Goal: Task Accomplishment & Management: Manage account settings

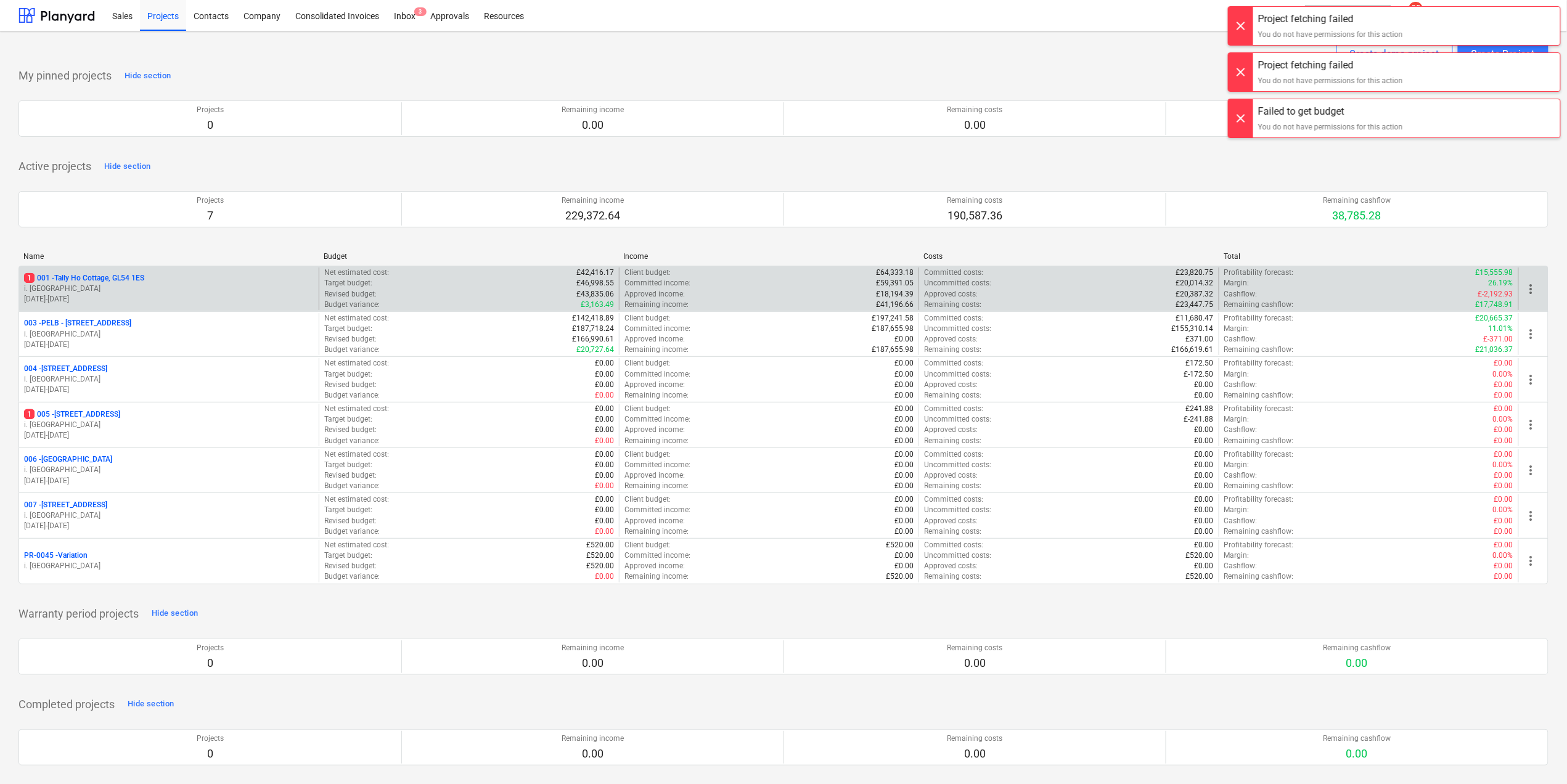
click at [117, 295] on p "[DATE] - [DATE]" at bounding box center [169, 299] width 290 height 10
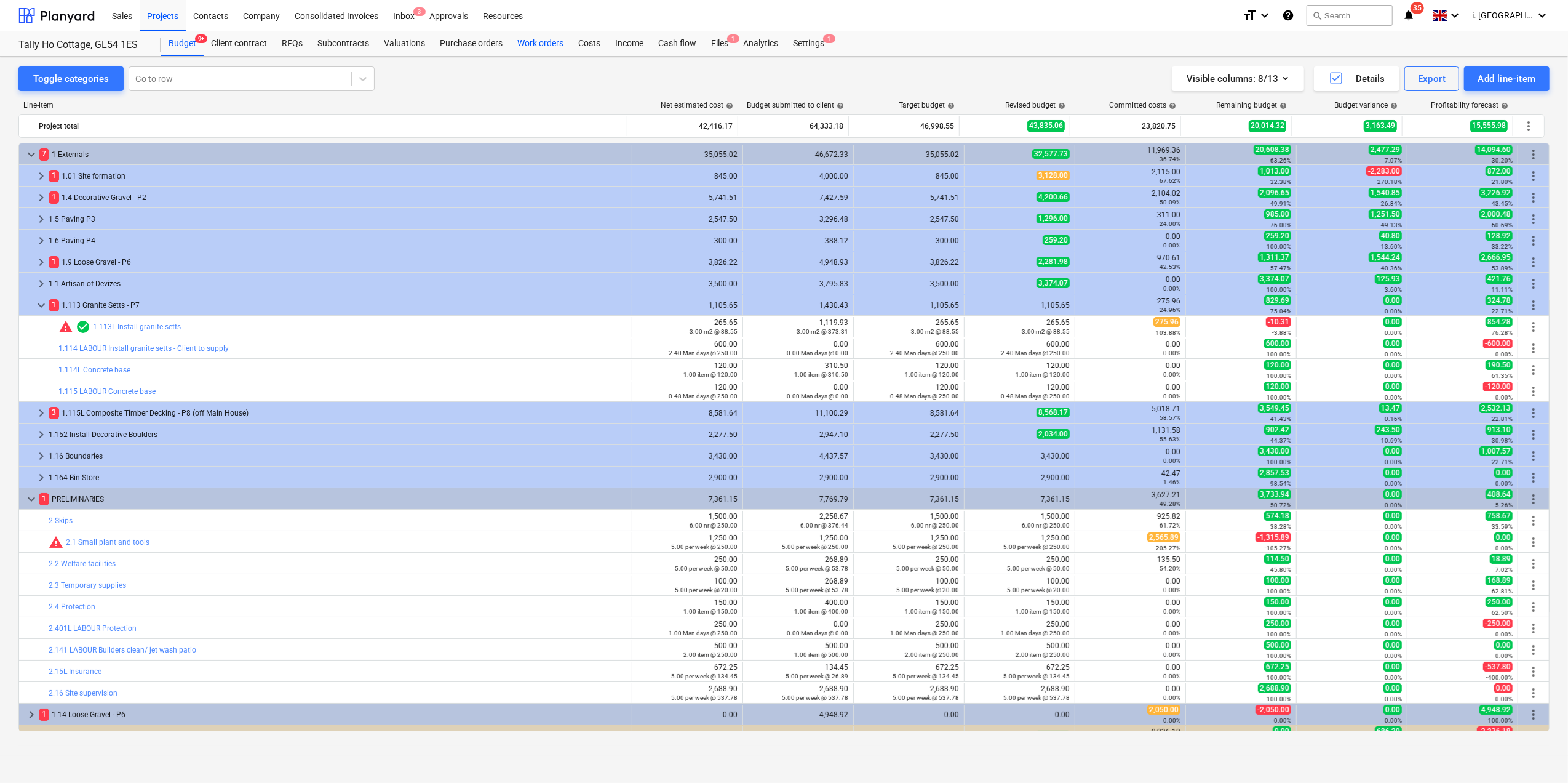
click at [532, 44] on div "Work orders" at bounding box center [541, 43] width 61 height 25
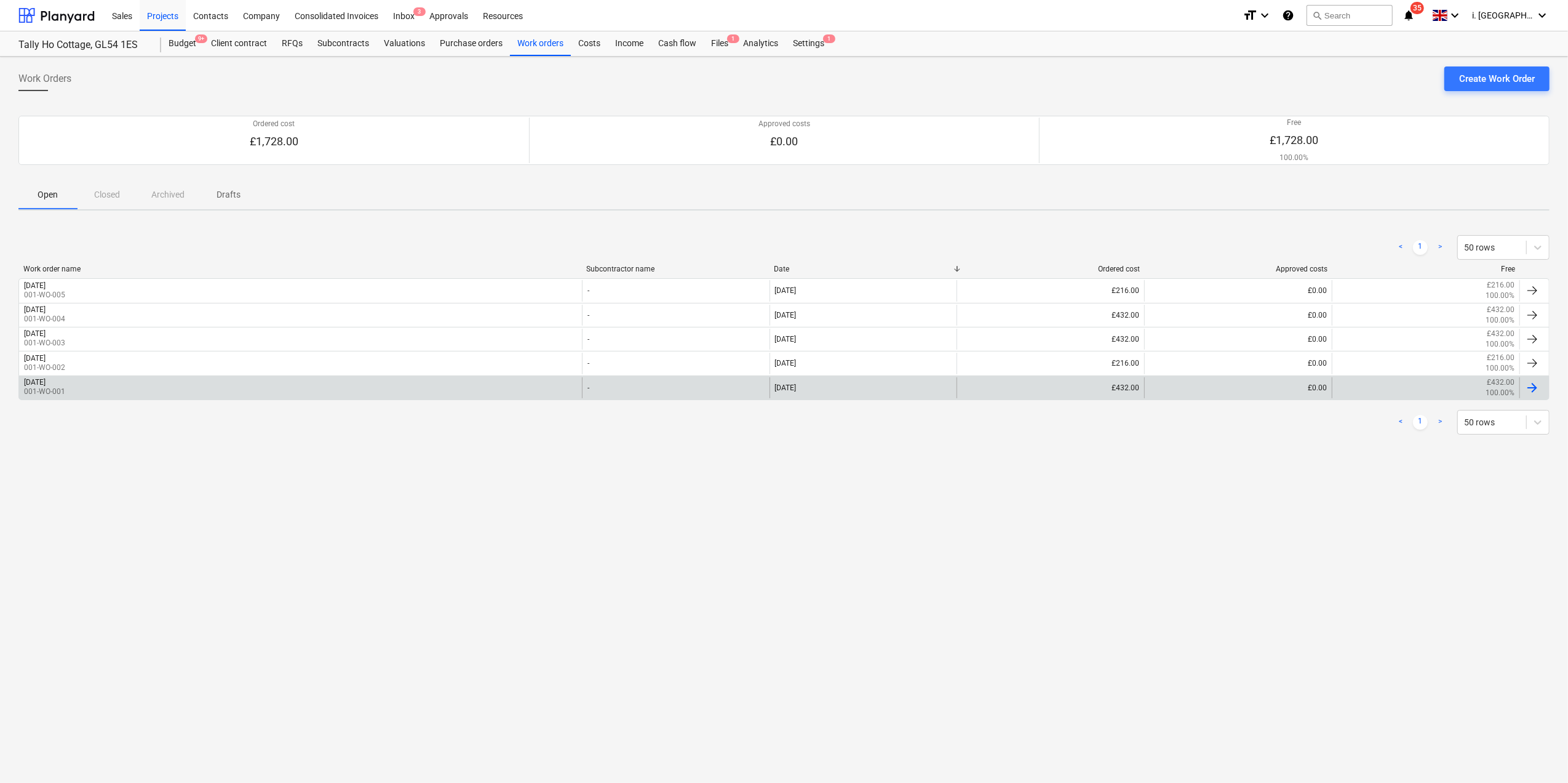
click at [45, 384] on div "[DATE]" at bounding box center [34, 382] width 22 height 9
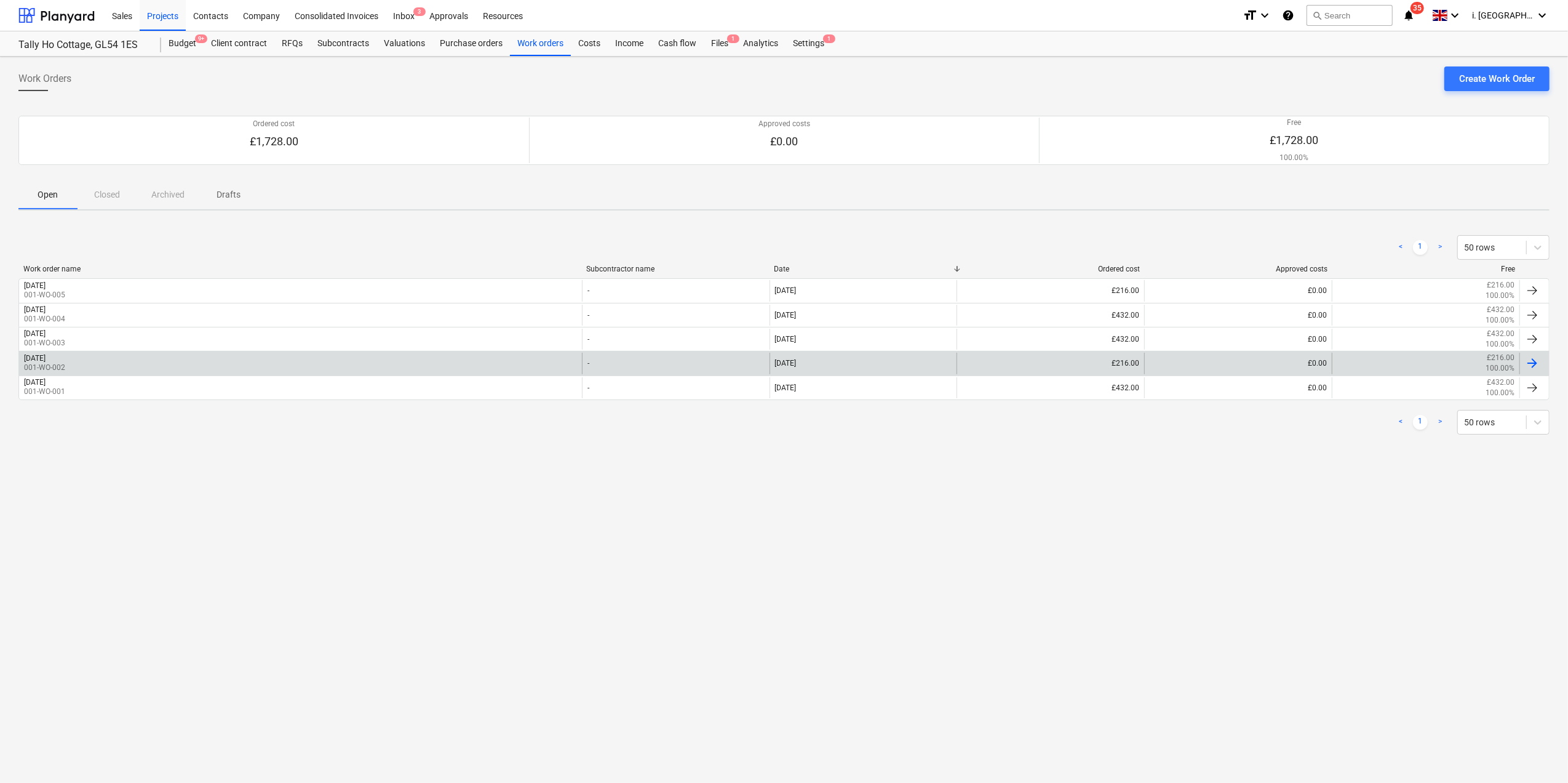
click at [143, 360] on div "[DATE] 001-WO-002" at bounding box center [301, 363] width 563 height 21
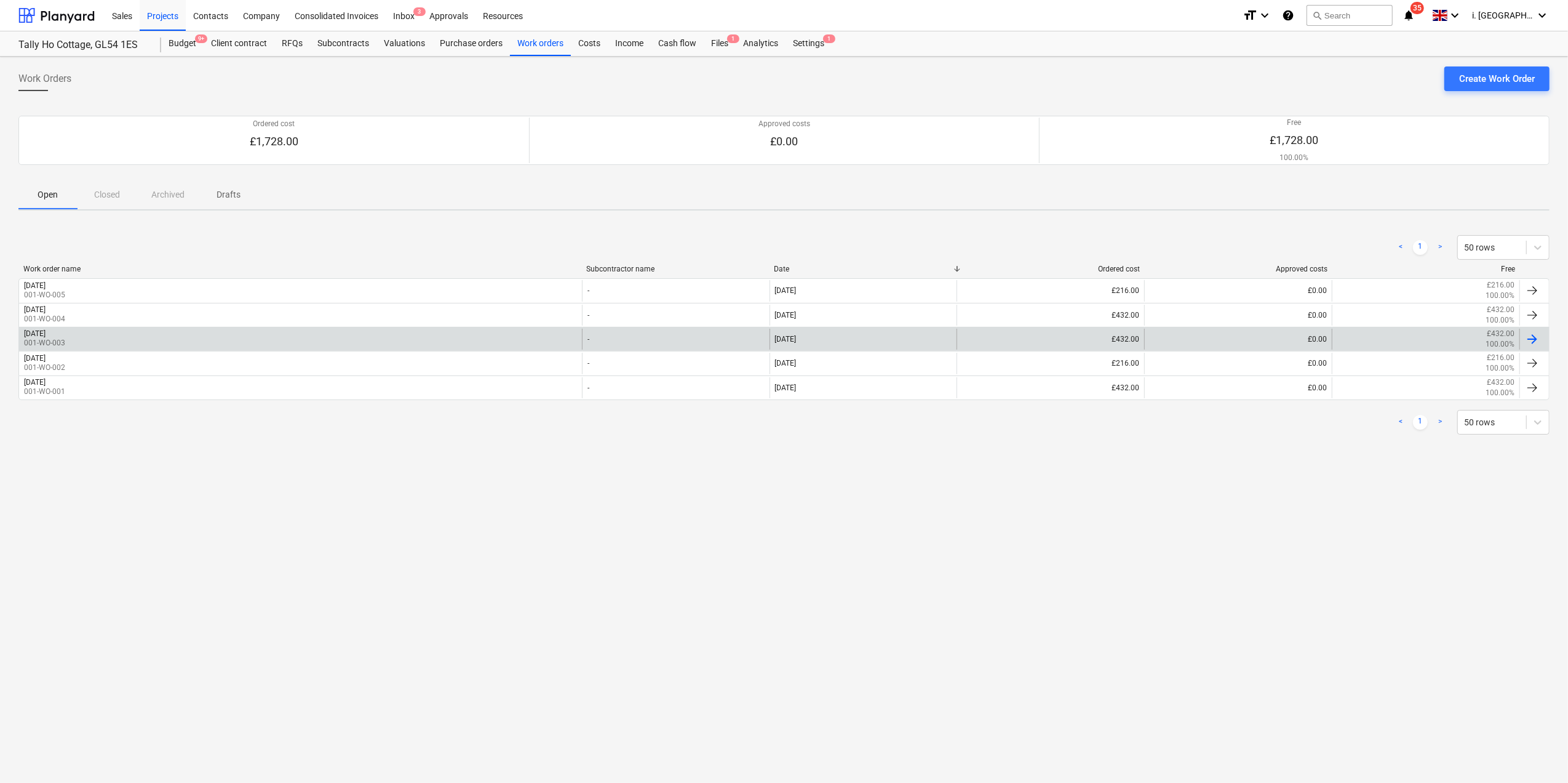
click at [45, 334] on div "[DATE]" at bounding box center [34, 334] width 22 height 9
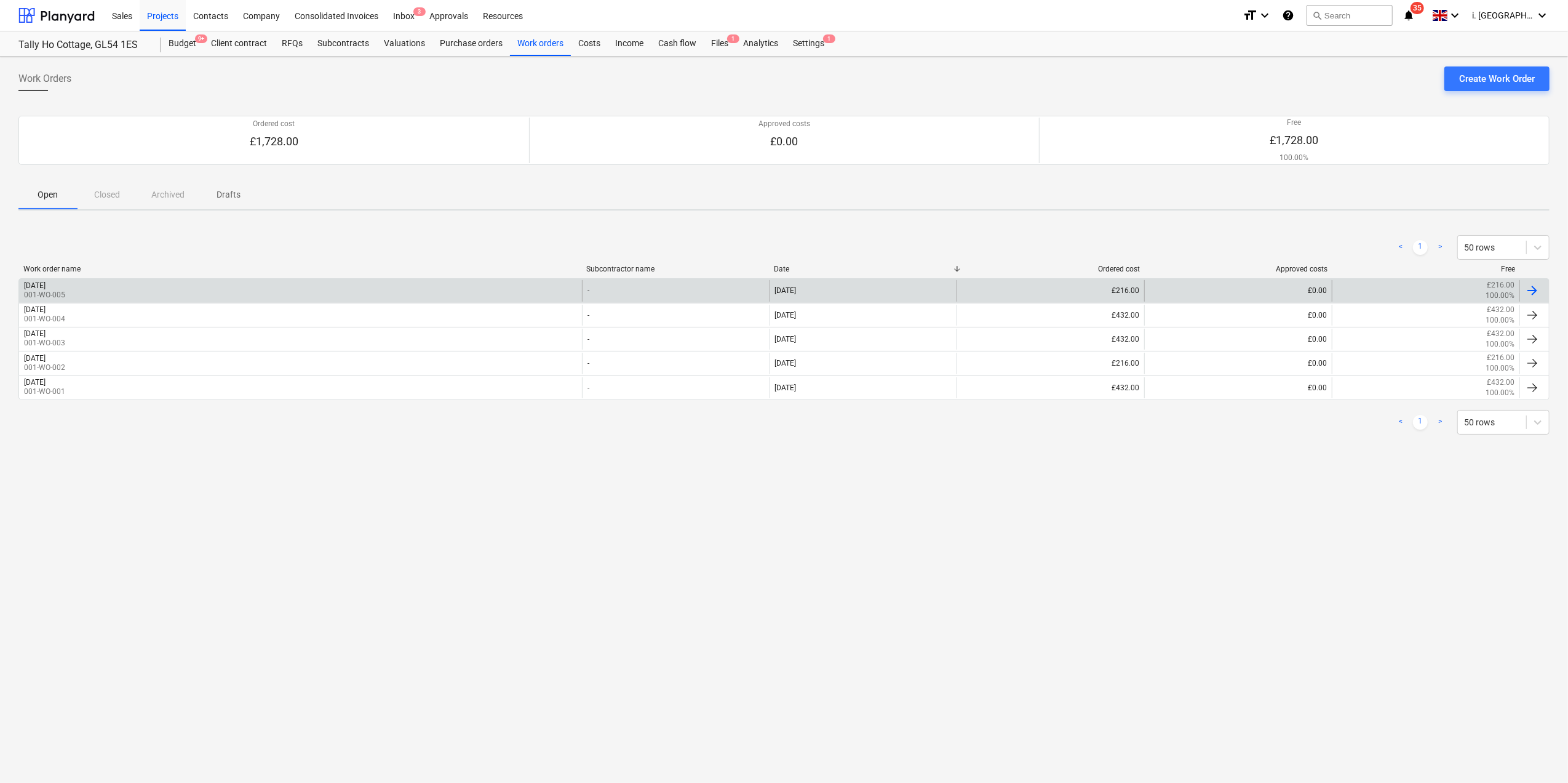
click at [143, 289] on div "[DATE] 001-WO-005" at bounding box center [301, 291] width 563 height 21
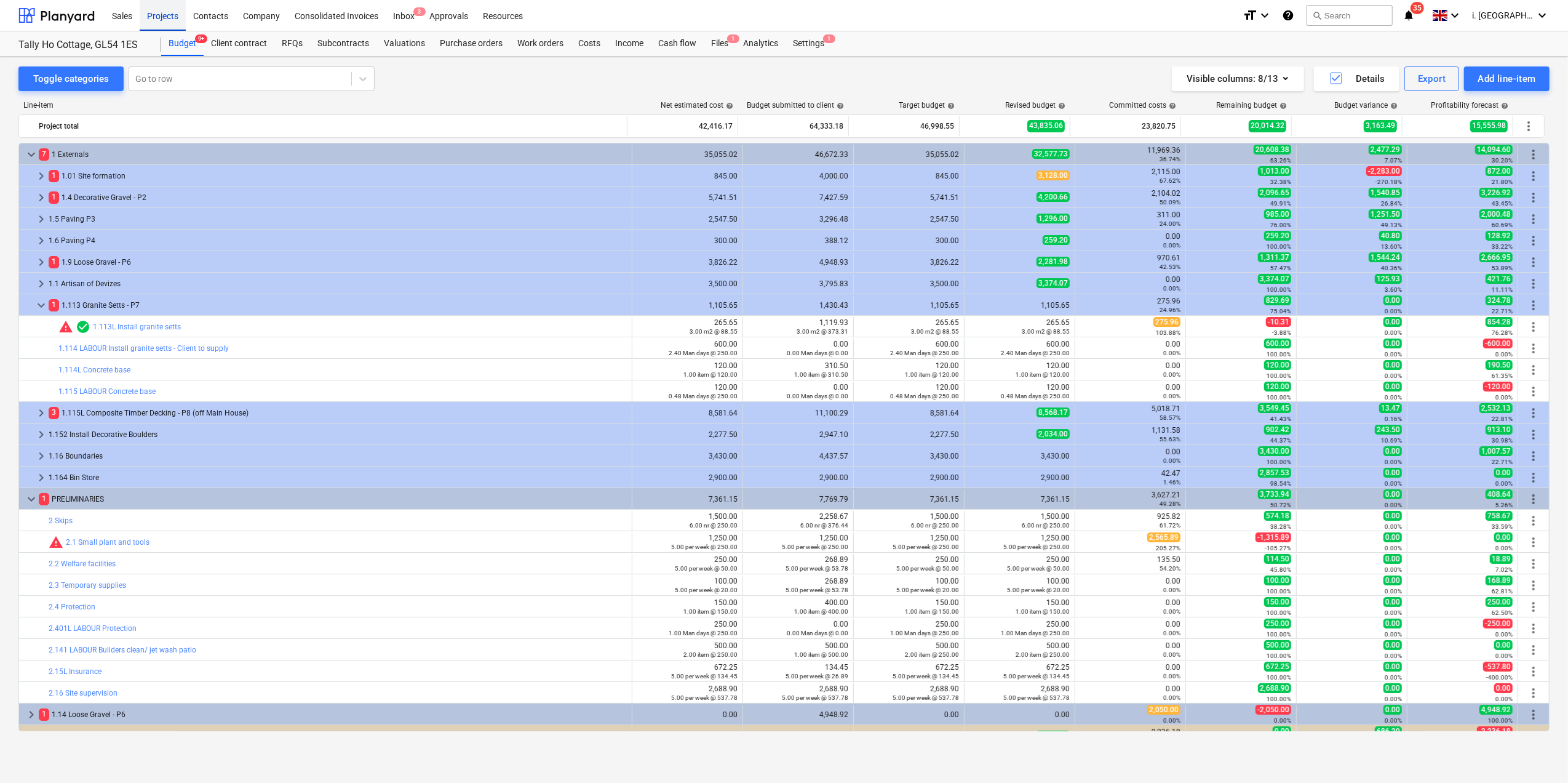
click at [165, 13] on div "Projects" at bounding box center [163, 15] width 46 height 31
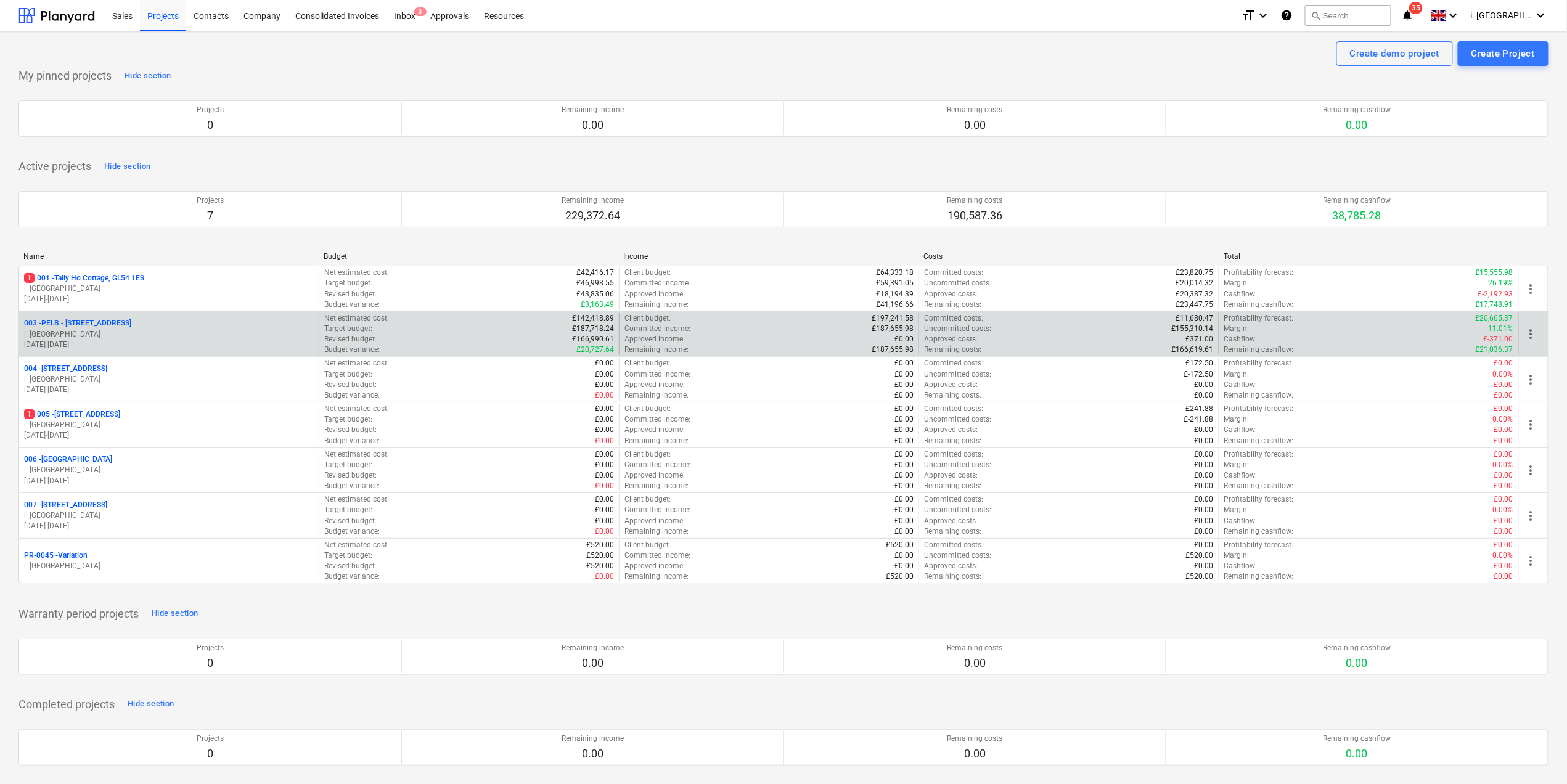
click at [144, 334] on p "i. [GEOGRAPHIC_DATA]" at bounding box center [169, 334] width 290 height 10
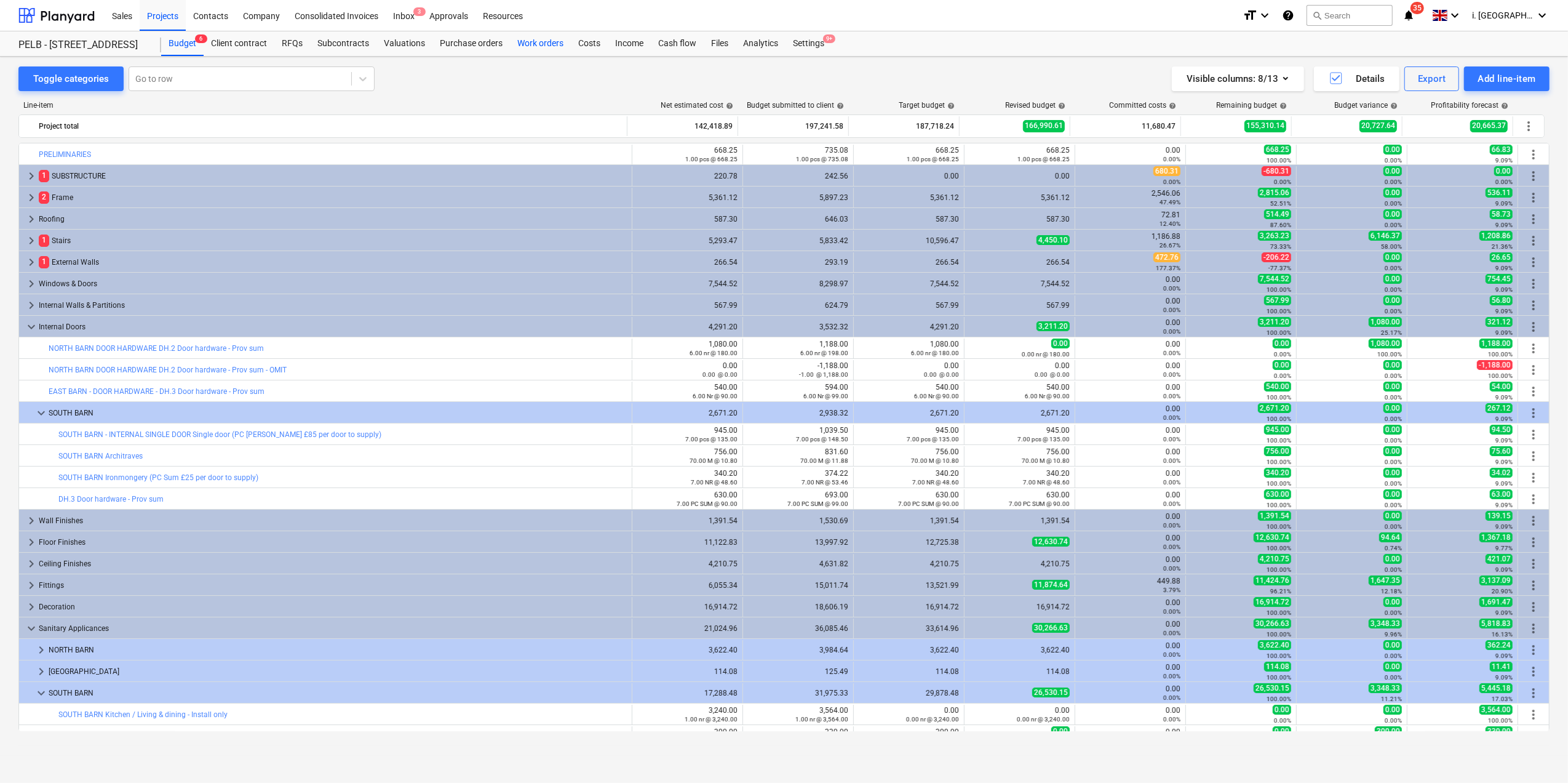
click at [555, 44] on div "Work orders" at bounding box center [541, 43] width 61 height 25
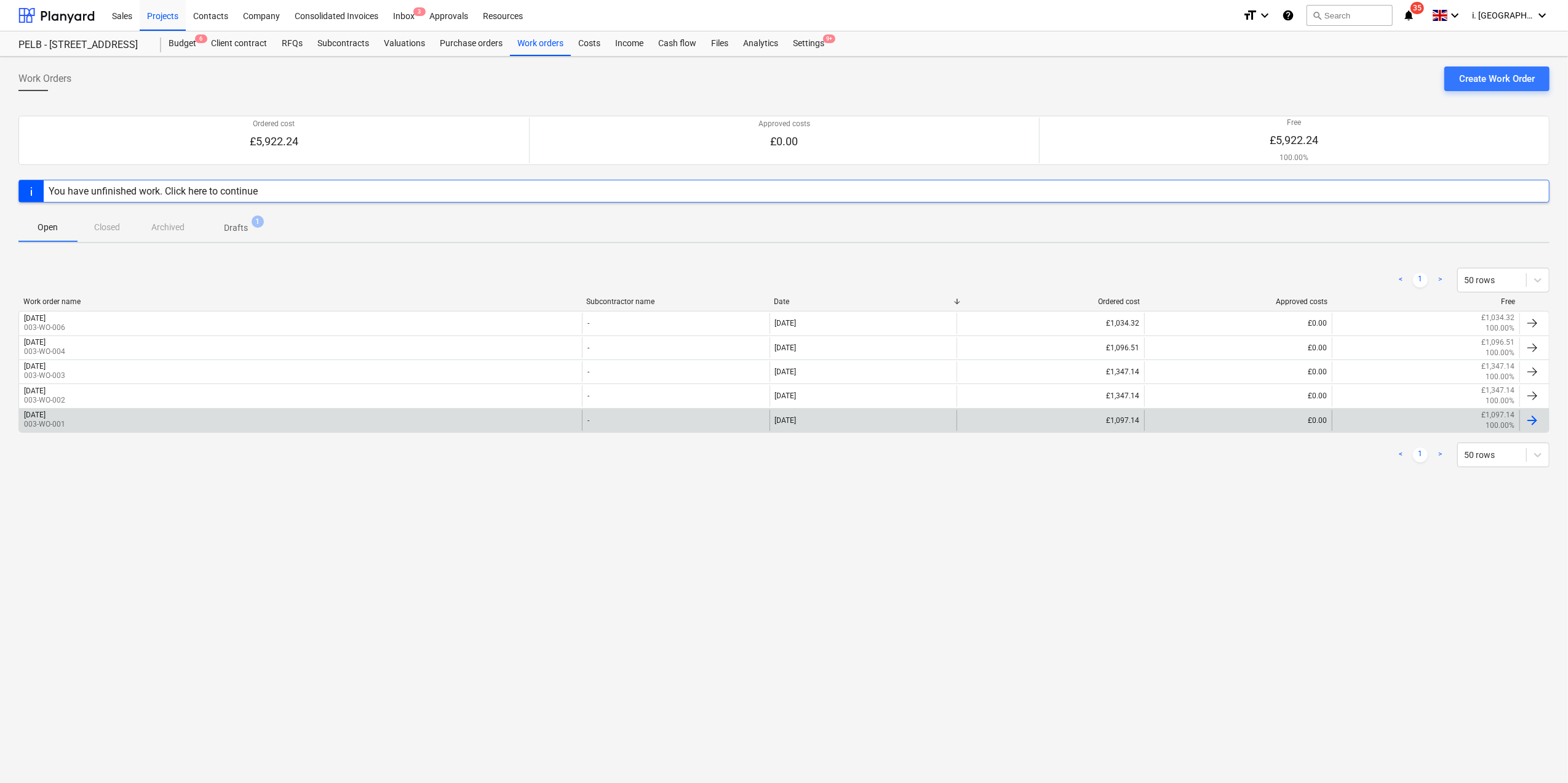
click at [62, 423] on p "003-WO-001" at bounding box center [44, 425] width 41 height 10
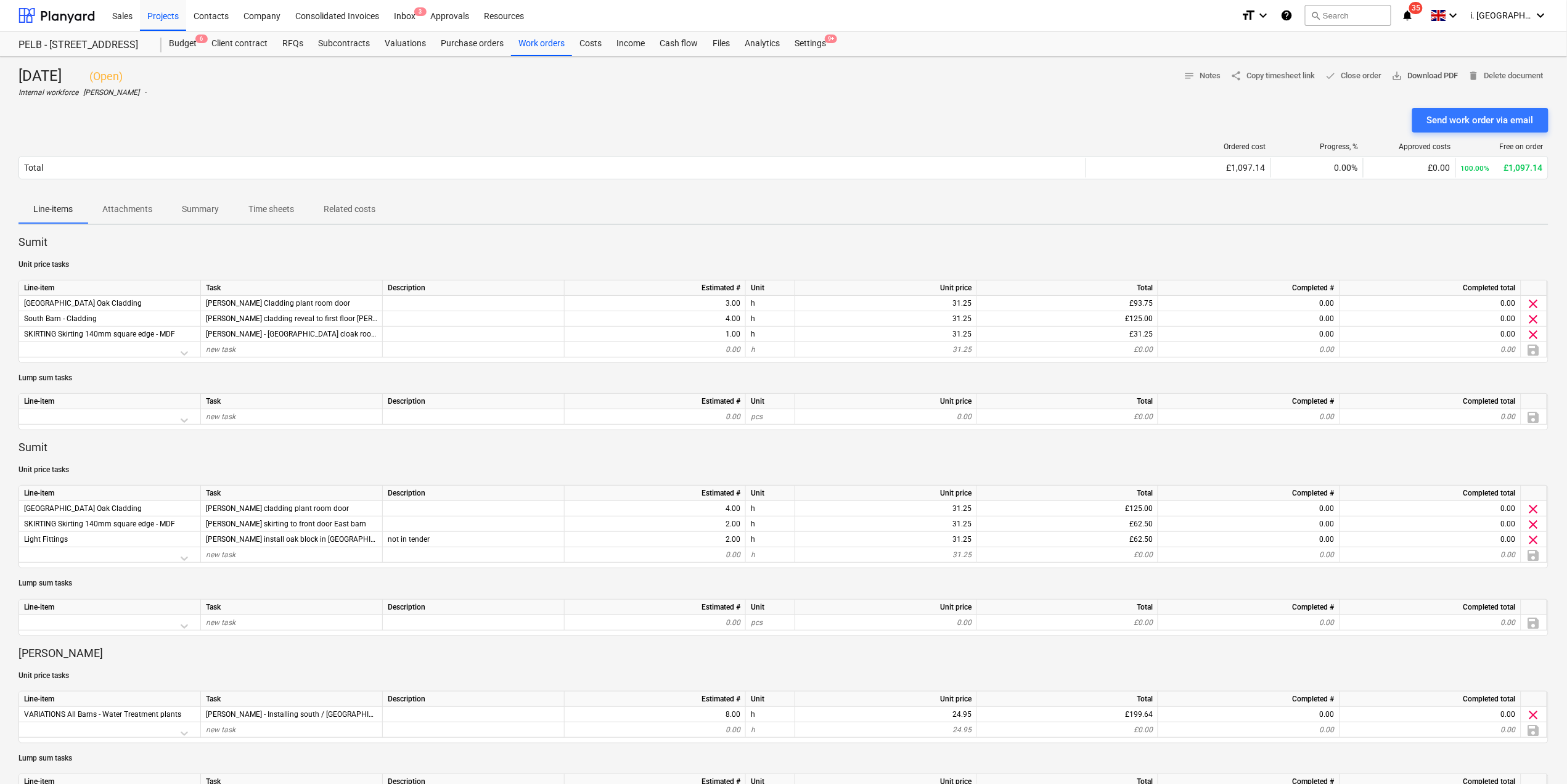
click at [1403, 72] on span "save_alt Download PDF" at bounding box center [1424, 76] width 66 height 14
drag, startPoint x: 427, startPoint y: 141, endPoint x: 356, endPoint y: 141, distance: 71.0
click at [427, 141] on div "Ordered cost Progress, % Approved costs Free on order Total £1,097.14 0.00% £0.…" at bounding box center [784, 163] width 1530 height 62
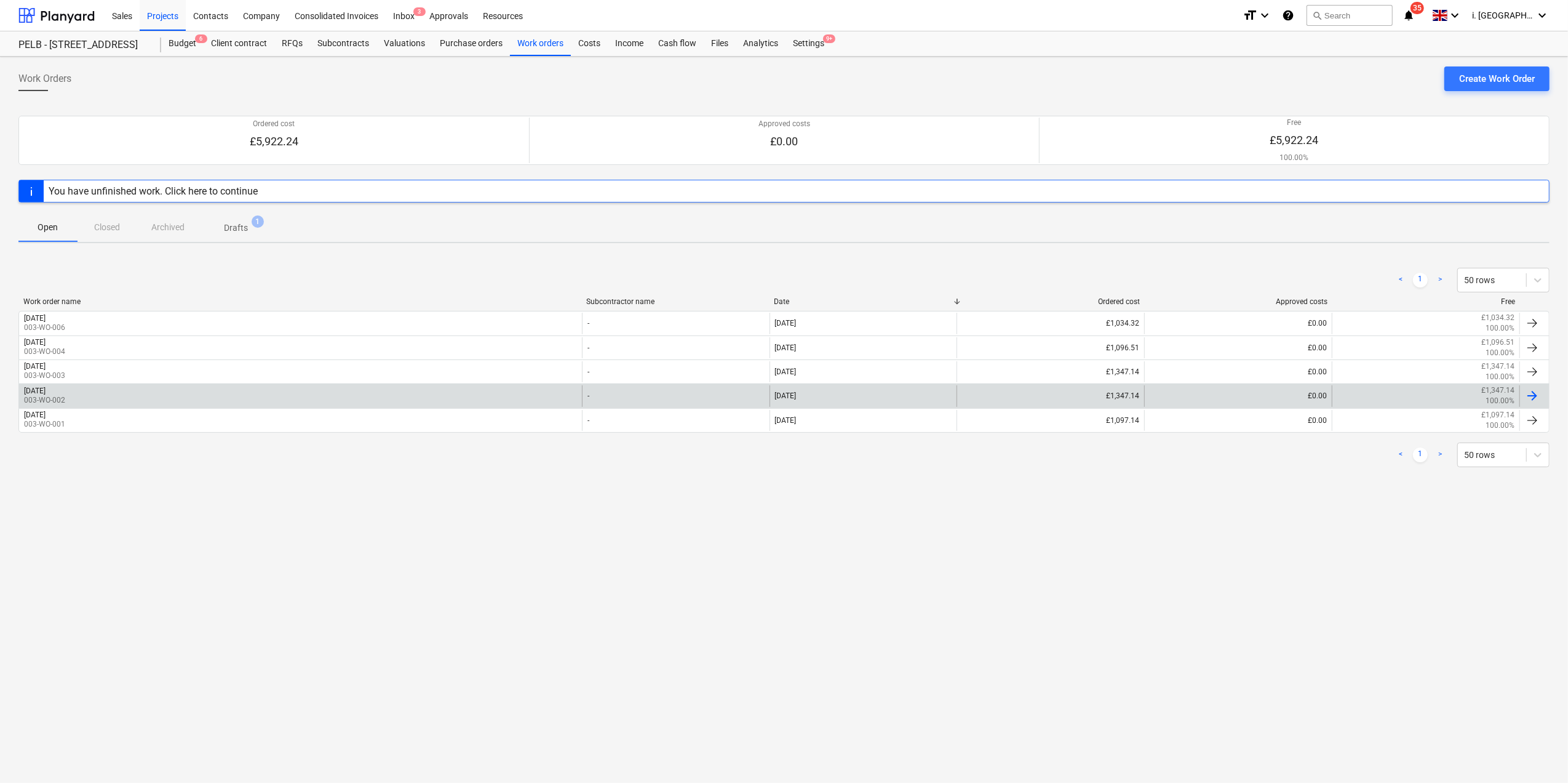
click at [111, 385] on div "[DATE] 003-WO-002 - [DATE] £1,347.14 £0.00 £1,347.14 100.00%" at bounding box center [784, 396] width 1531 height 24
click at [86, 387] on div "[DATE] 003-WO-002" at bounding box center [301, 396] width 563 height 21
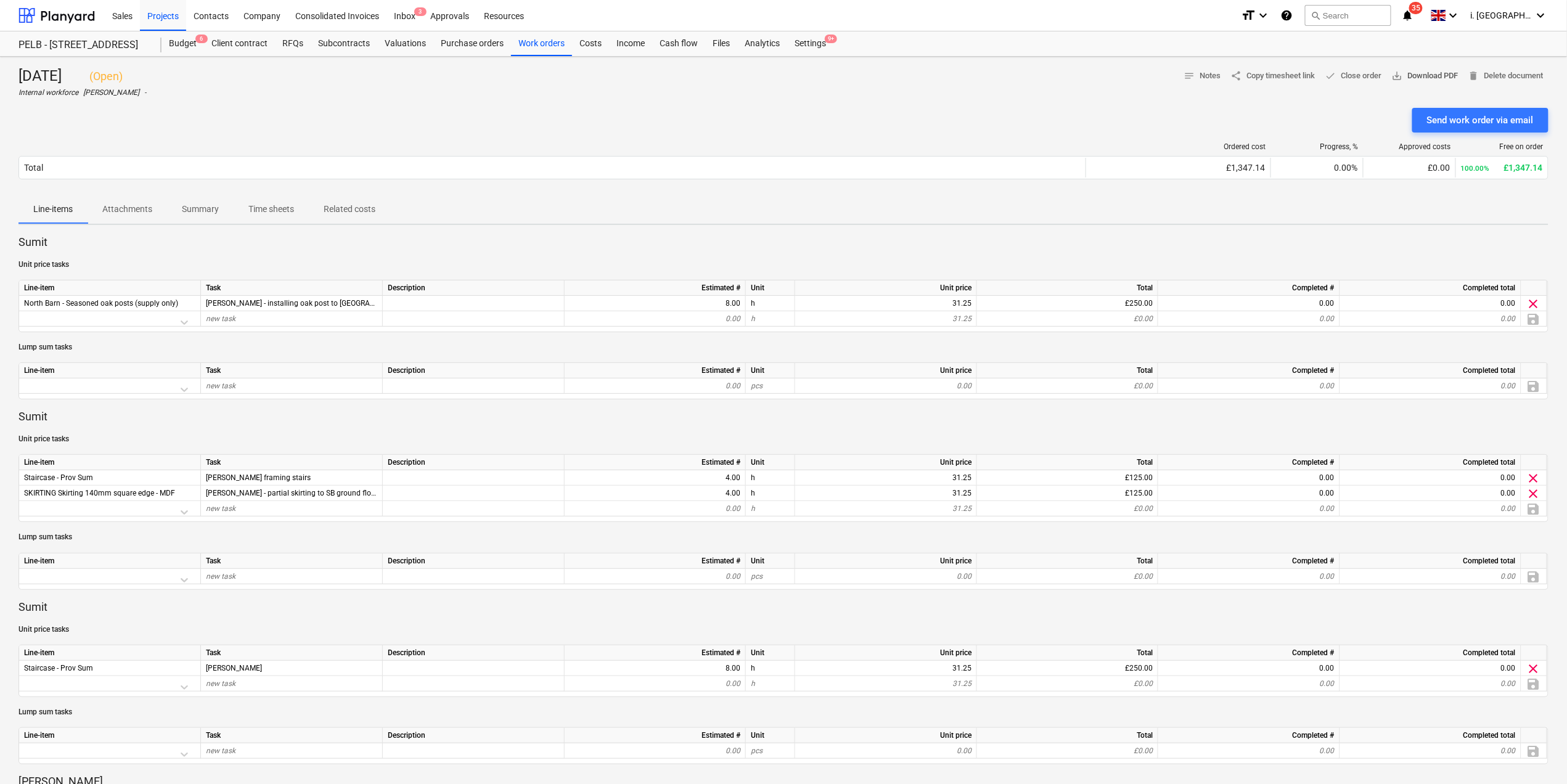
click at [1405, 79] on span "save_alt Download PDF" at bounding box center [1424, 76] width 66 height 14
click at [704, 217] on div "Line-items Attachments Summary Time sheets Related costs" at bounding box center [784, 209] width 1530 height 30
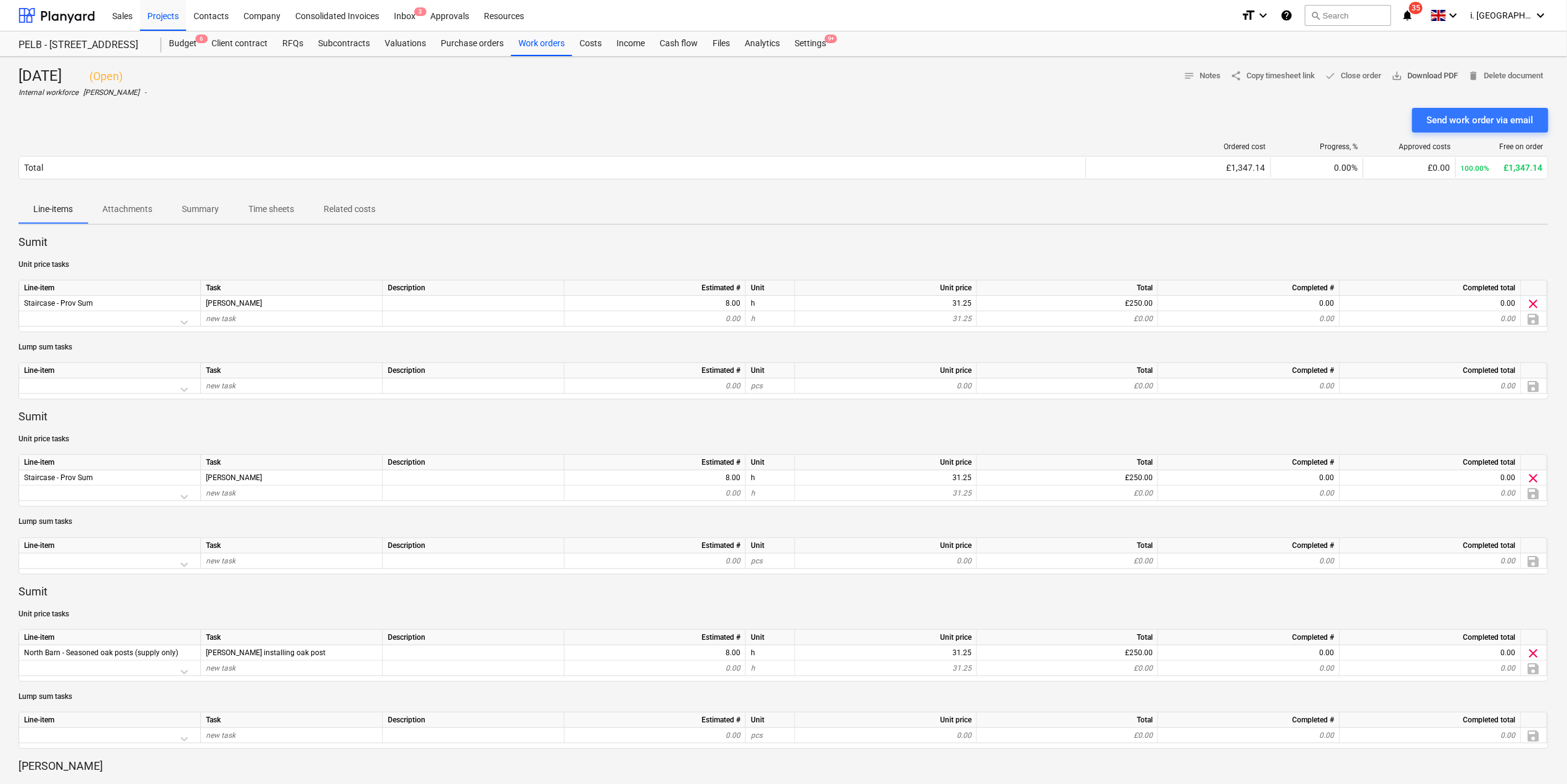
click at [1413, 75] on span "save_alt Download PDF" at bounding box center [1424, 76] width 66 height 14
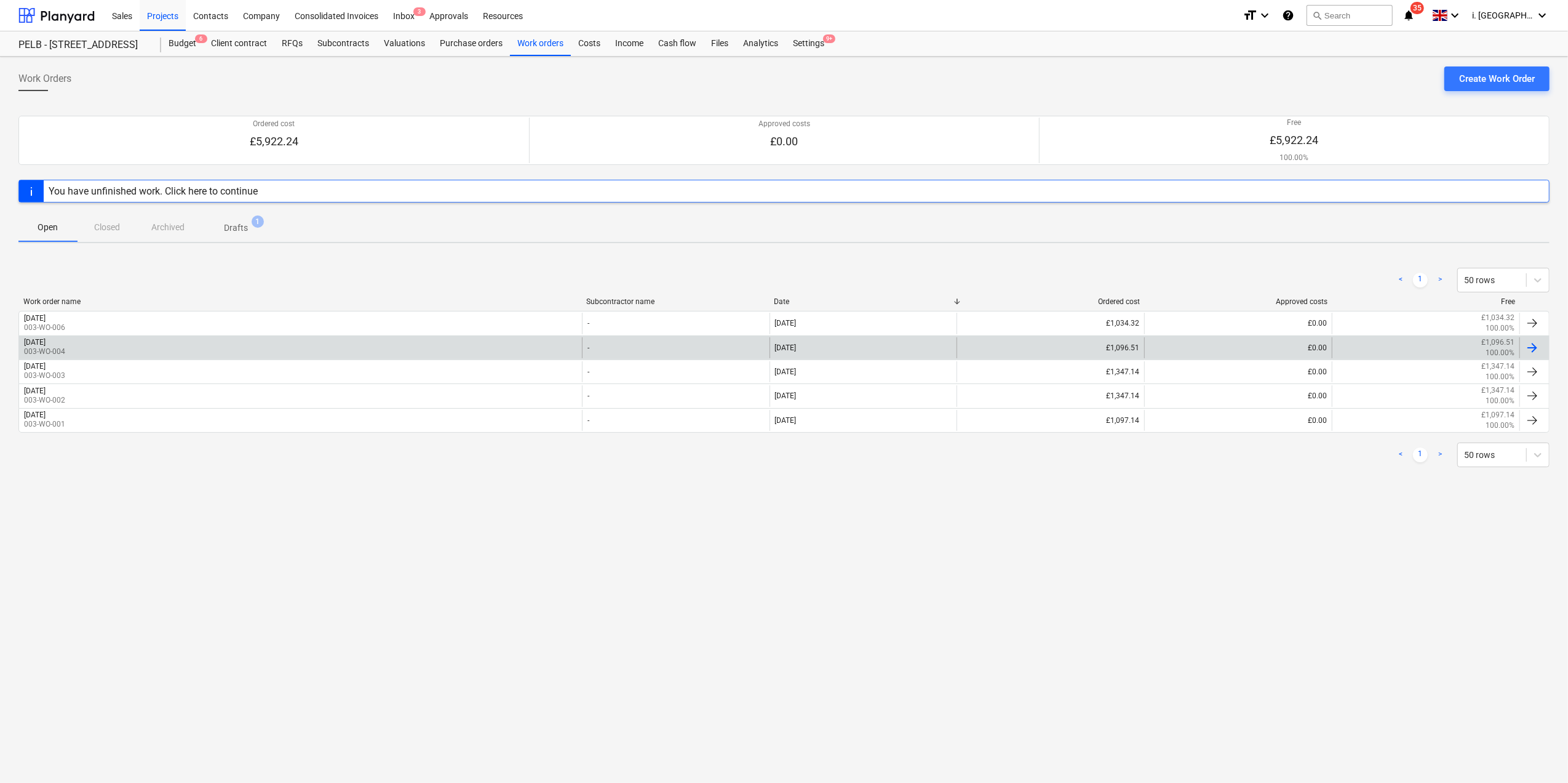
click at [45, 340] on div "[DATE]" at bounding box center [34, 342] width 22 height 9
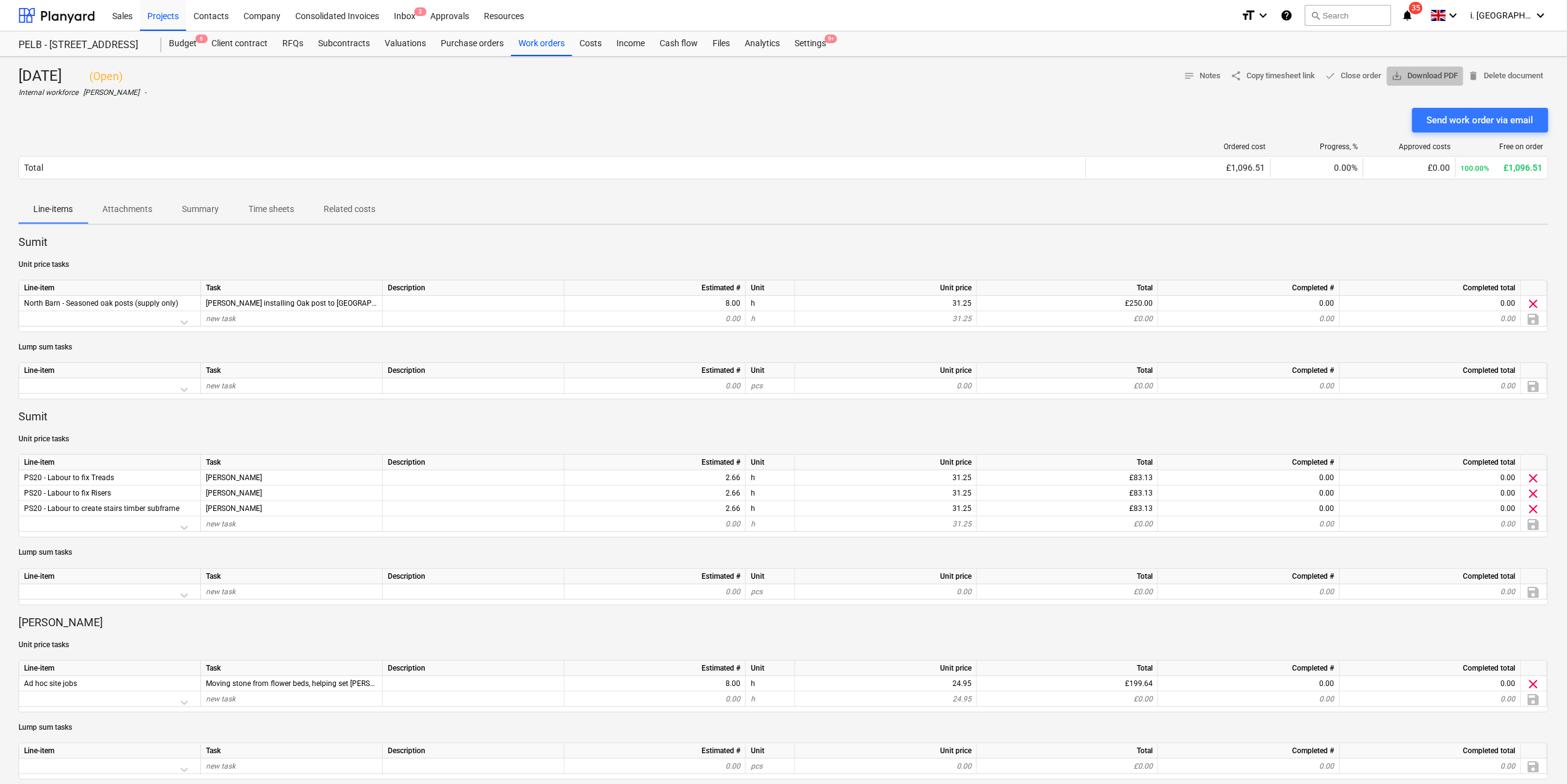
click at [1413, 75] on span "save_alt Download PDF" at bounding box center [1424, 76] width 66 height 14
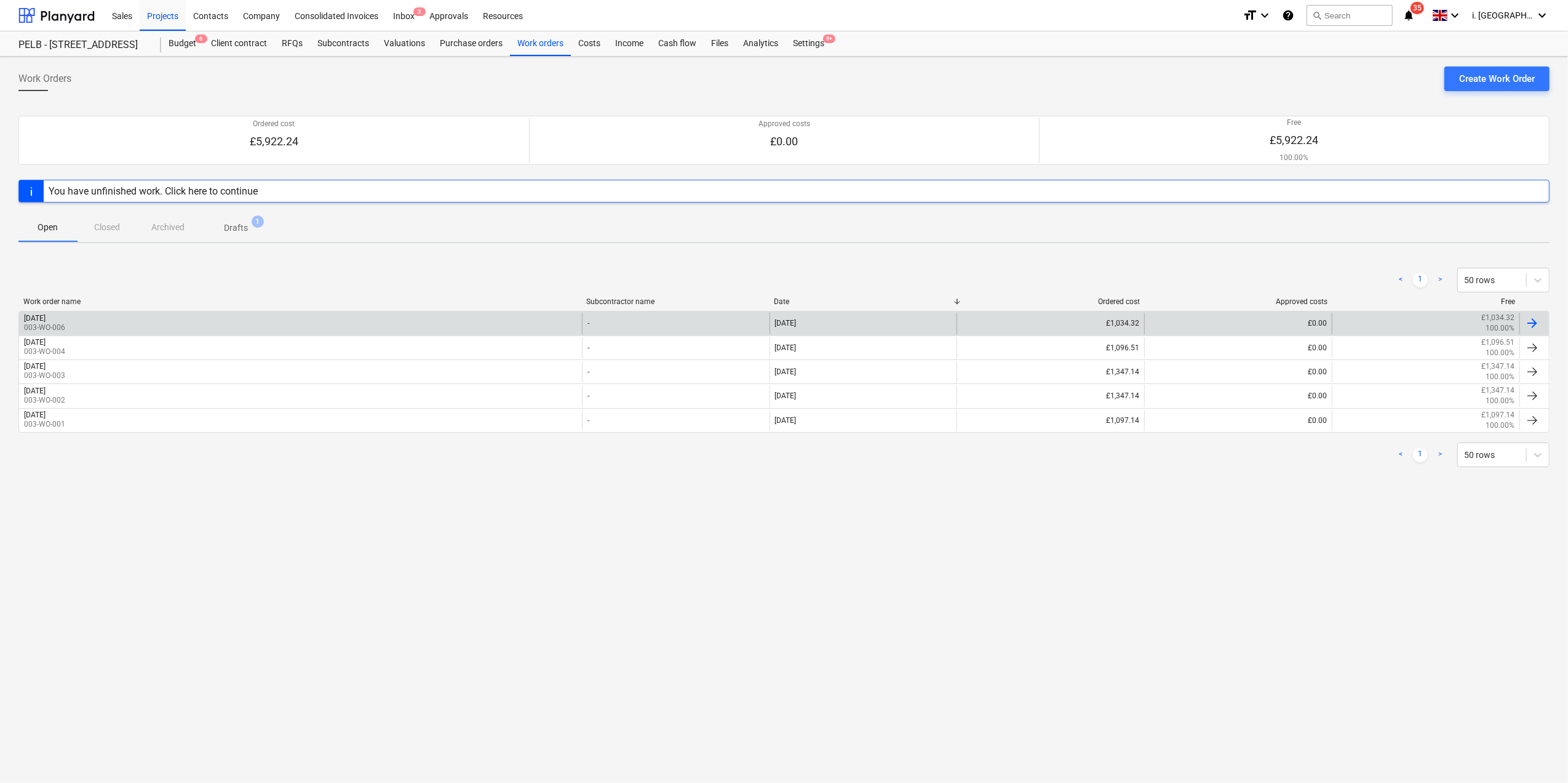
drag, startPoint x: 103, startPoint y: 311, endPoint x: 101, endPoint y: 319, distance: 8.2
click at [45, 319] on div "[DATE]" at bounding box center [34, 318] width 22 height 9
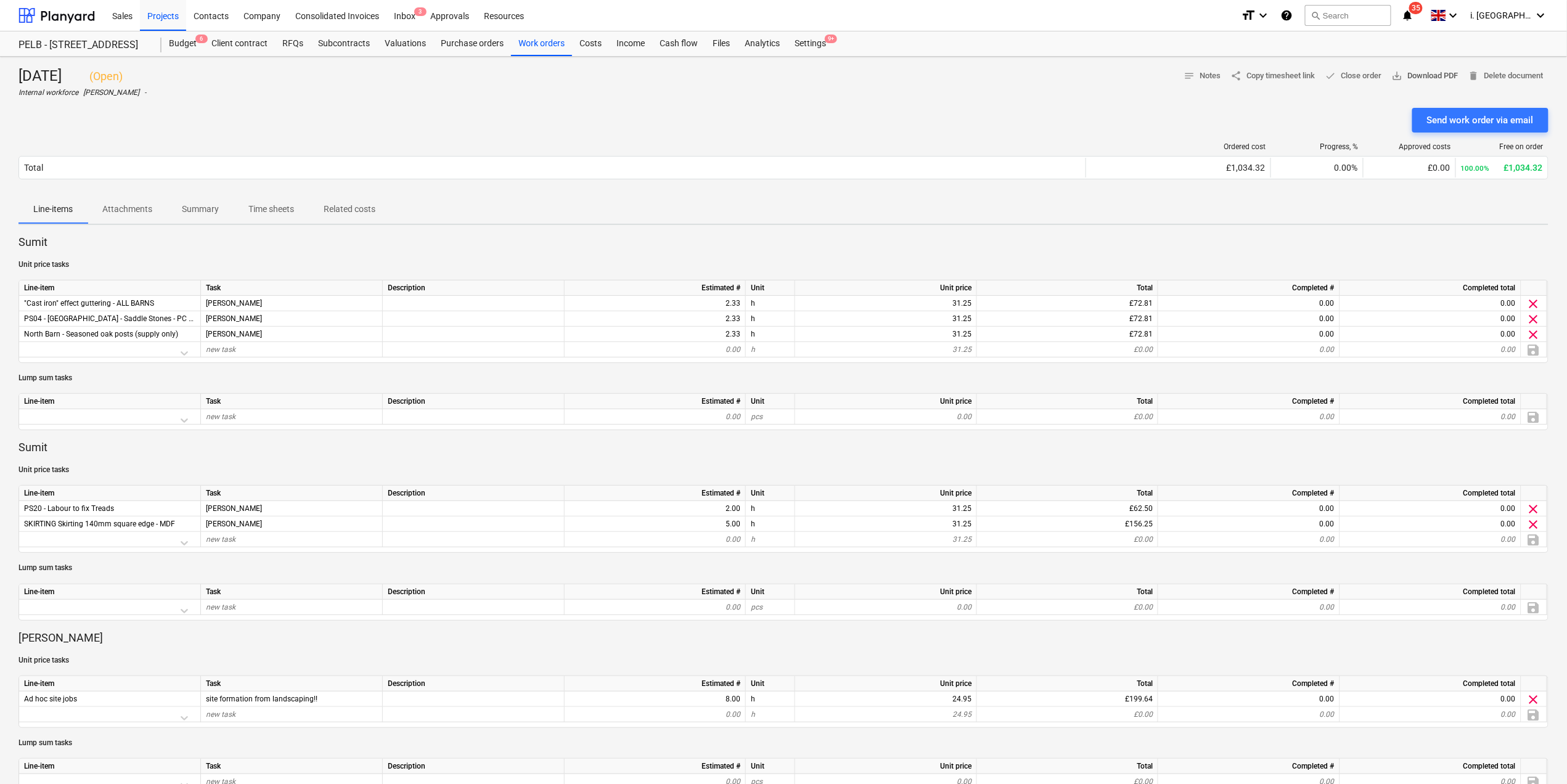
click at [1401, 72] on span "save_alt Download PDF" at bounding box center [1424, 76] width 66 height 14
click at [178, 205] on span "Summary" at bounding box center [200, 209] width 66 height 20
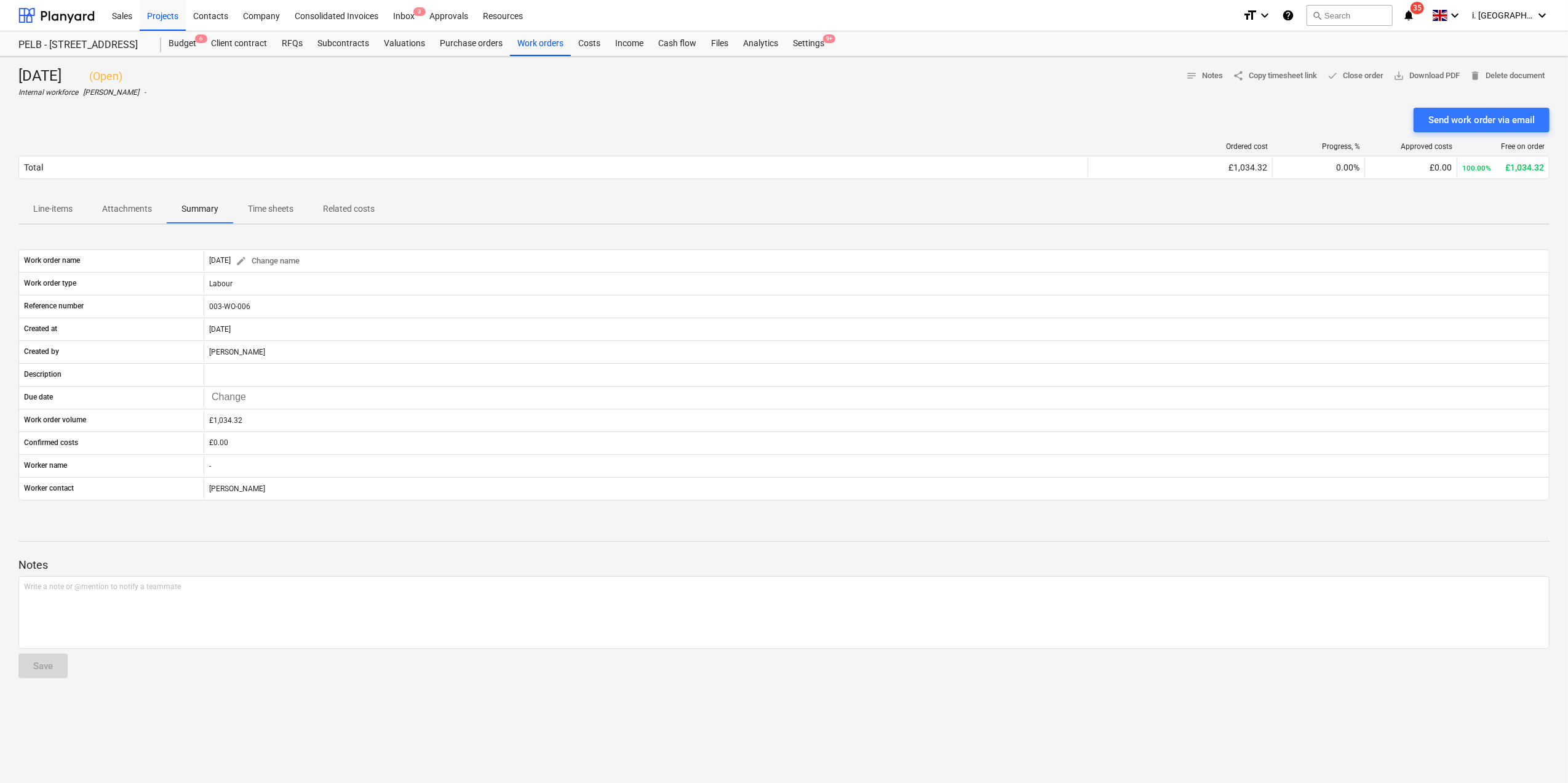
click at [288, 218] on span "Time sheets" at bounding box center [270, 209] width 75 height 20
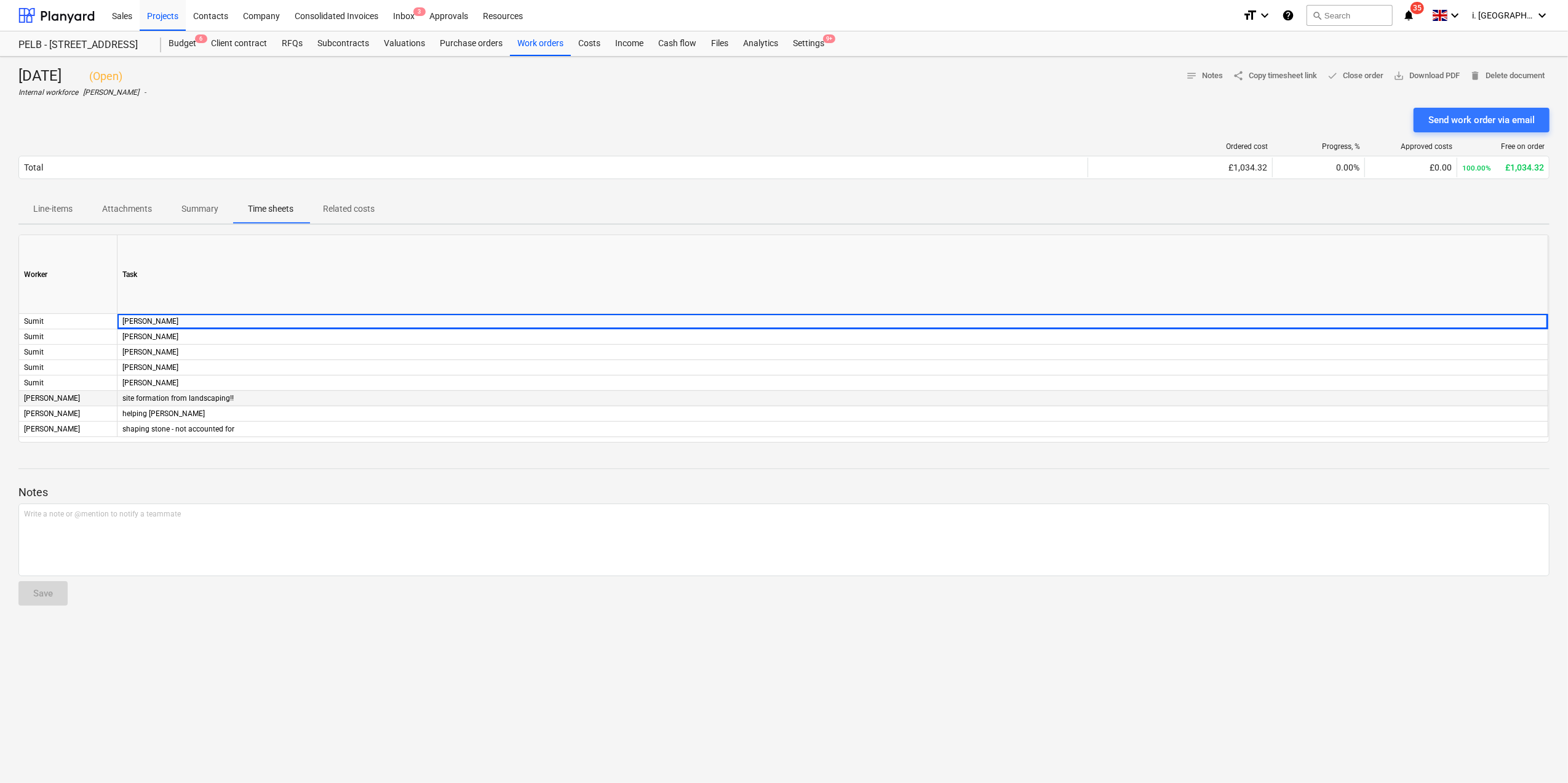
click at [64, 398] on div "[PERSON_NAME]" at bounding box center [68, 399] width 98 height 16
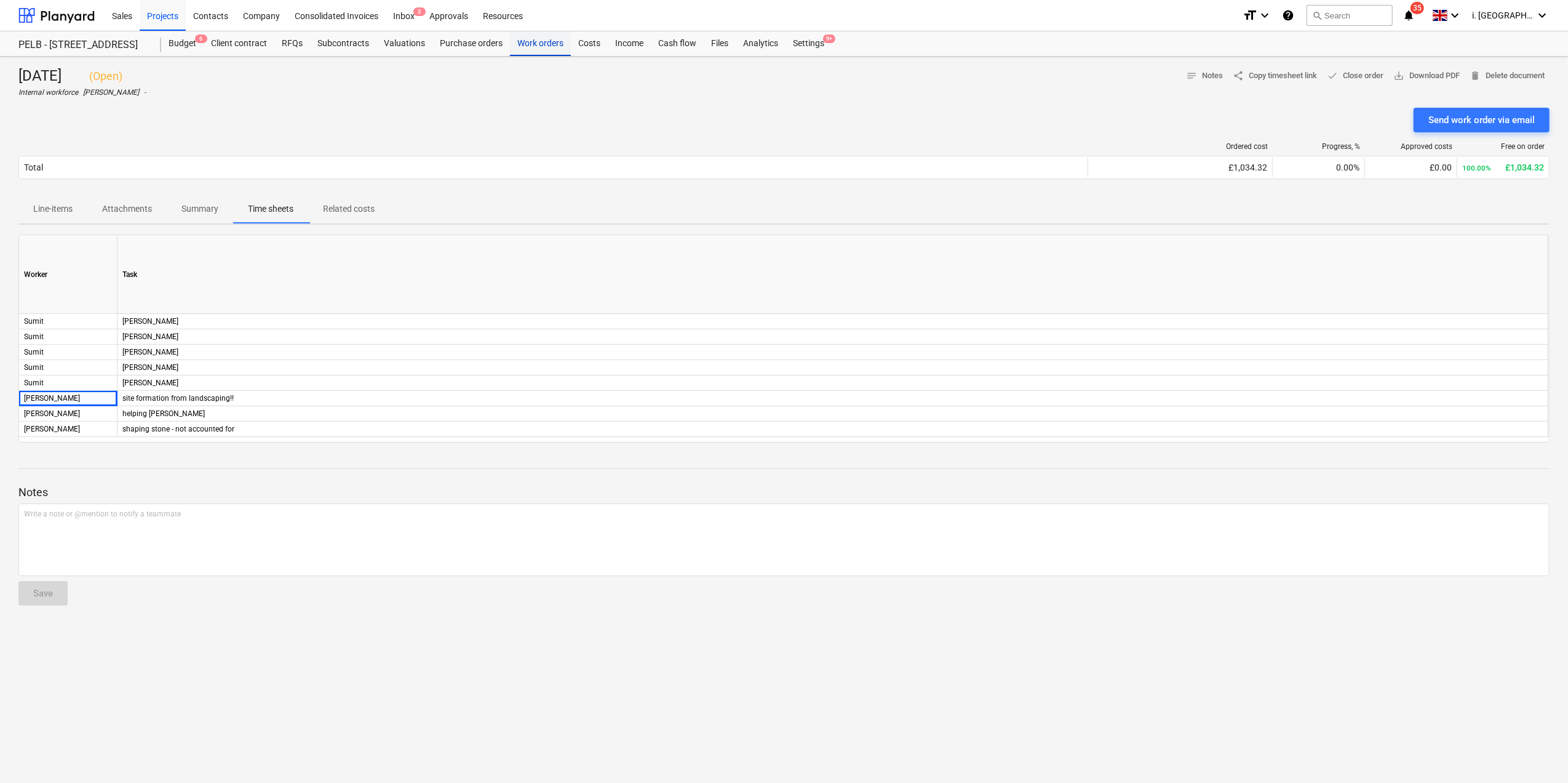
click at [549, 45] on div "Work orders" at bounding box center [541, 43] width 61 height 25
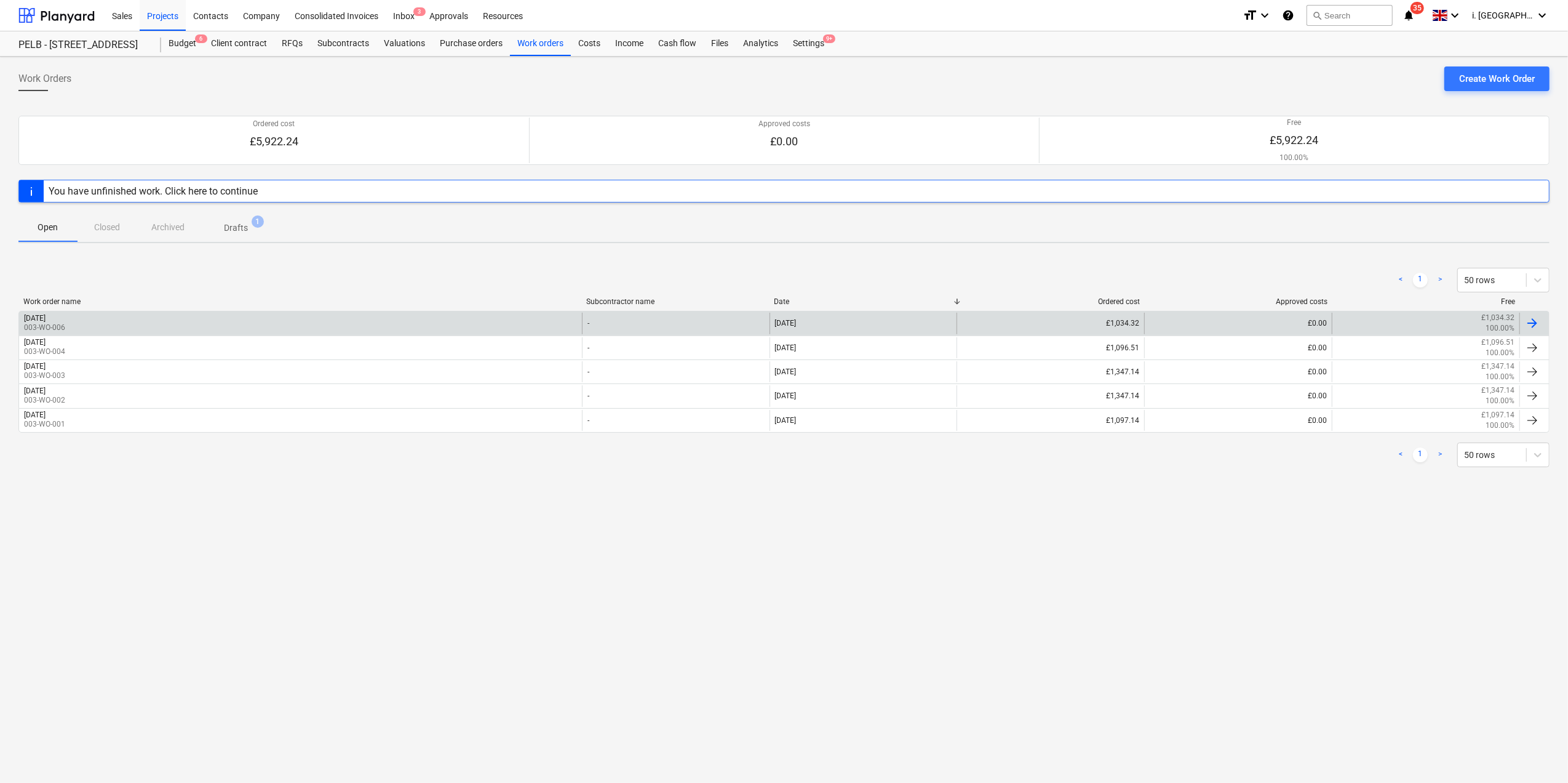
click at [45, 323] on div "[DATE]" at bounding box center [34, 318] width 22 height 9
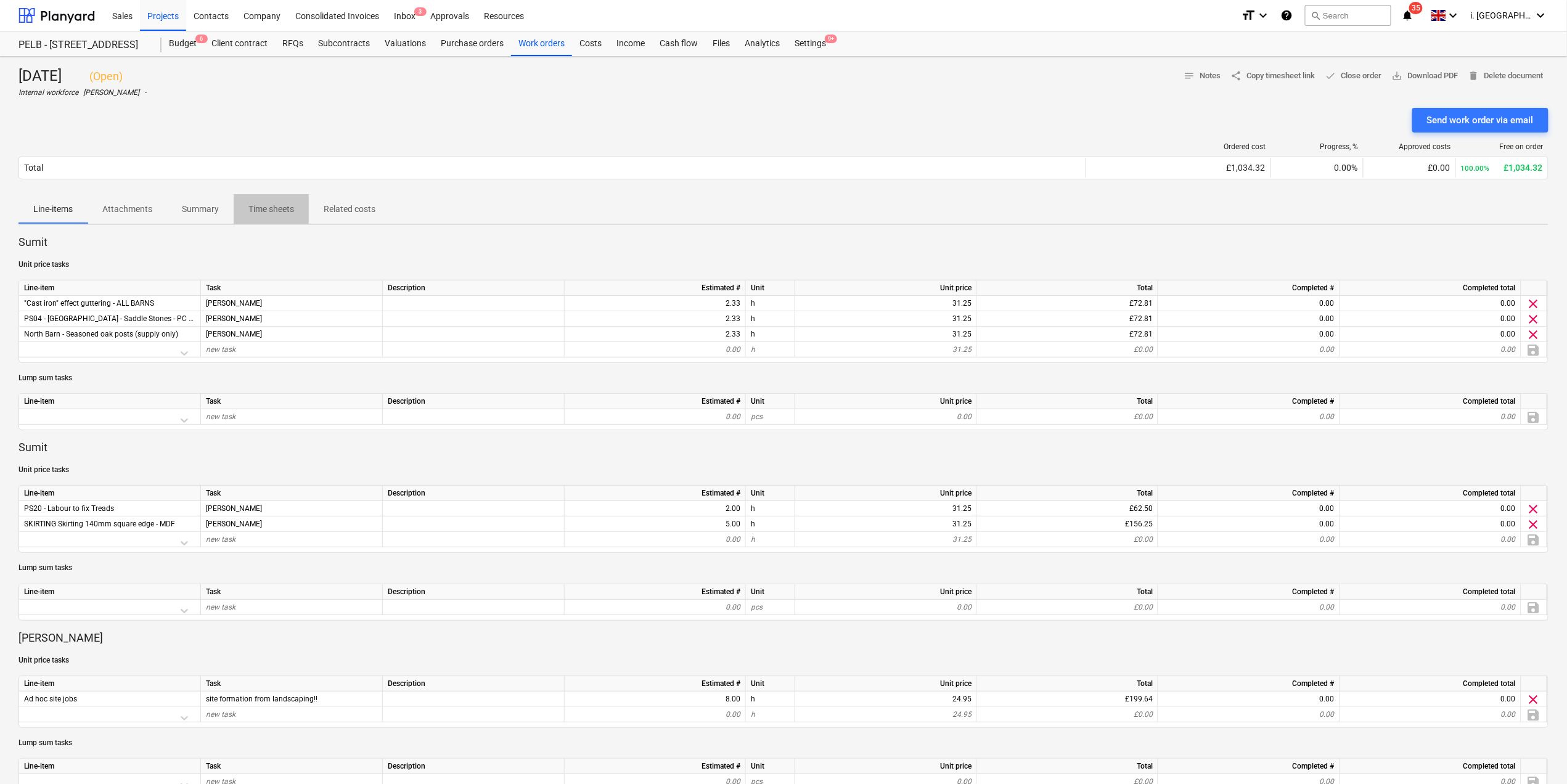
click at [276, 210] on p "Time sheets" at bounding box center [271, 209] width 46 height 13
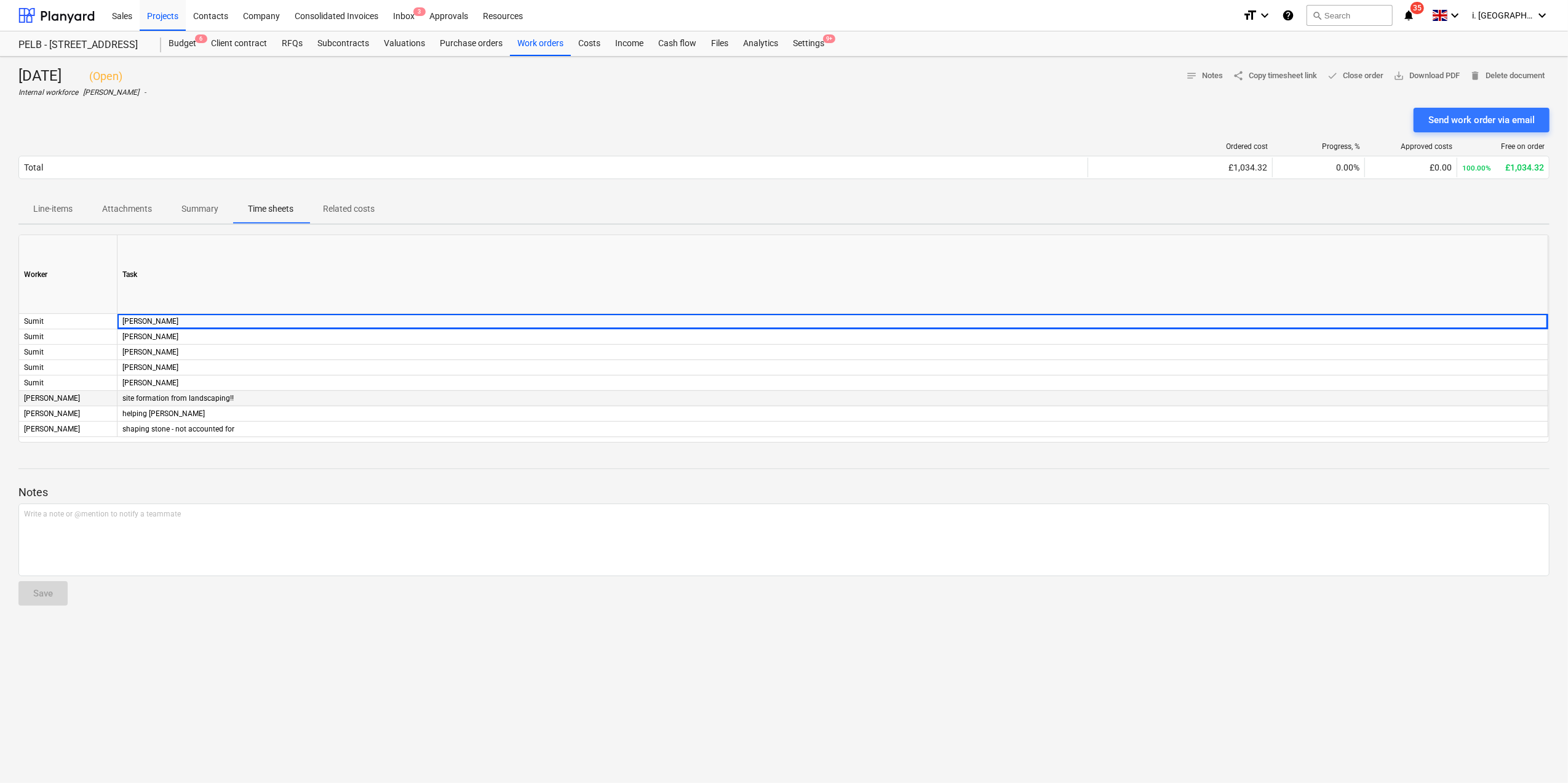
click at [140, 395] on div "site formation from landscaping!!" at bounding box center [832, 399] width 1430 height 16
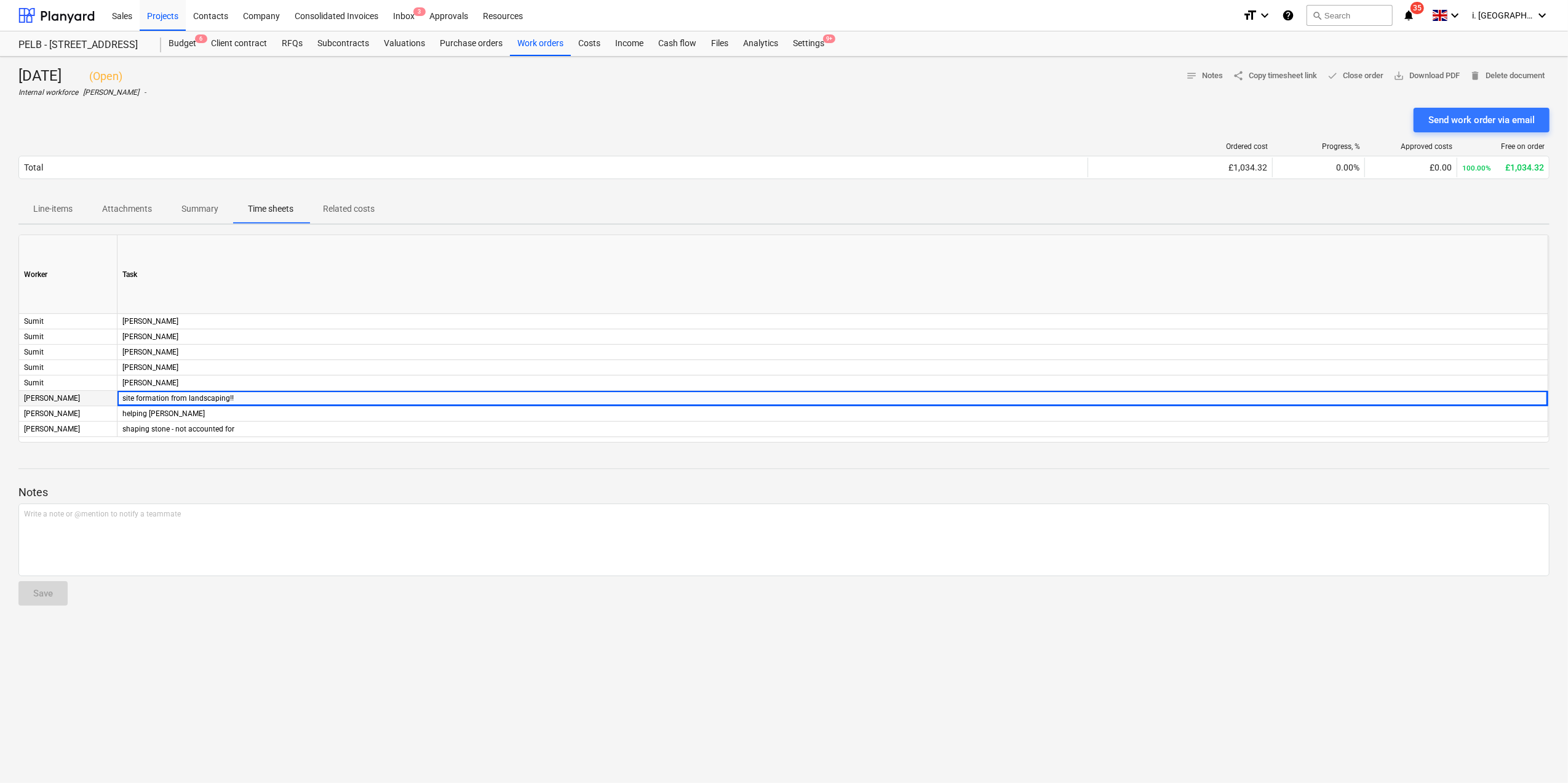
click at [60, 398] on div "[PERSON_NAME]" at bounding box center [68, 399] width 98 height 16
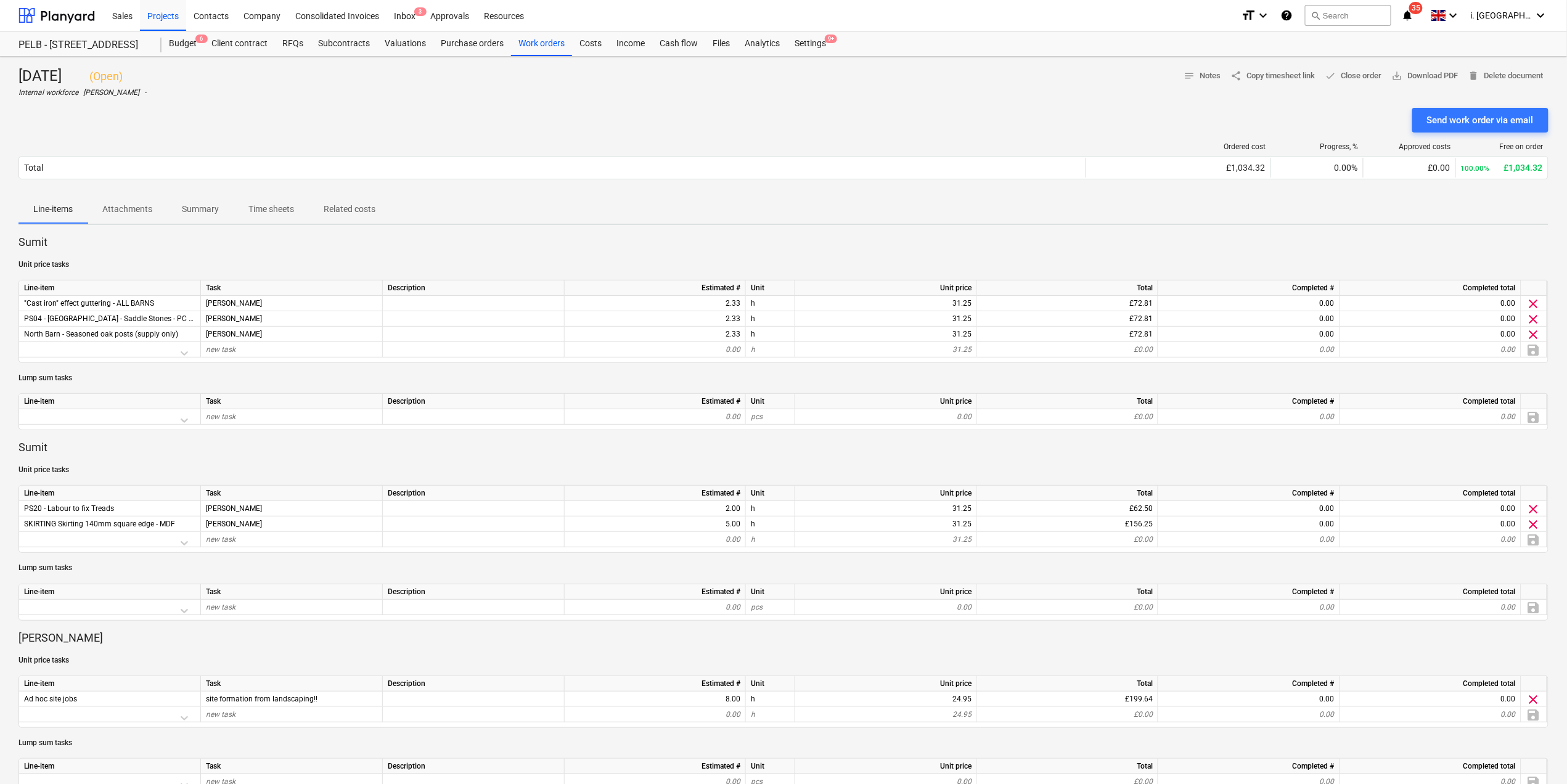
click at [146, 200] on span "Attachments" at bounding box center [127, 209] width 80 height 20
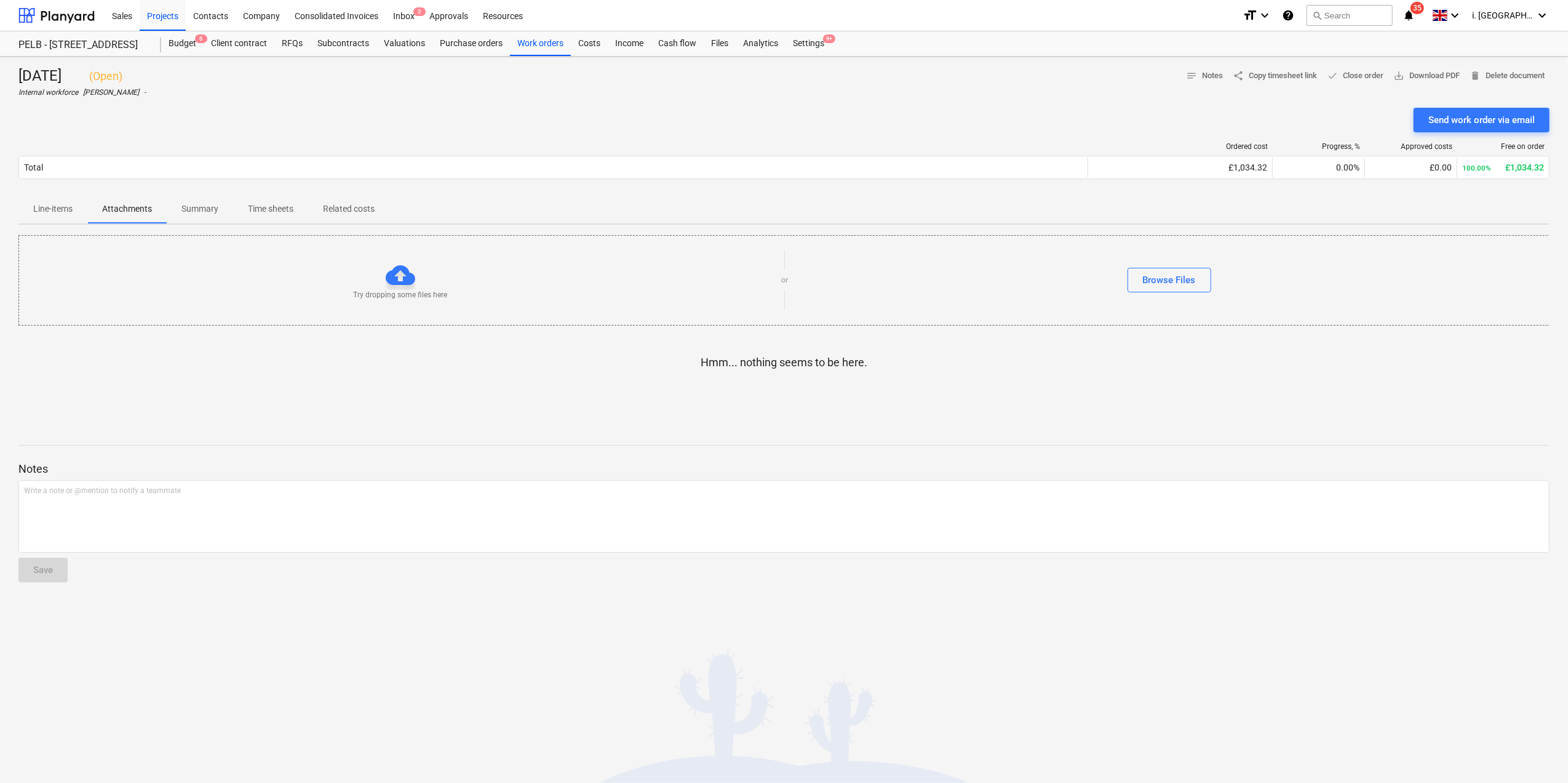
click at [222, 204] on span "Summary" at bounding box center [200, 209] width 66 height 20
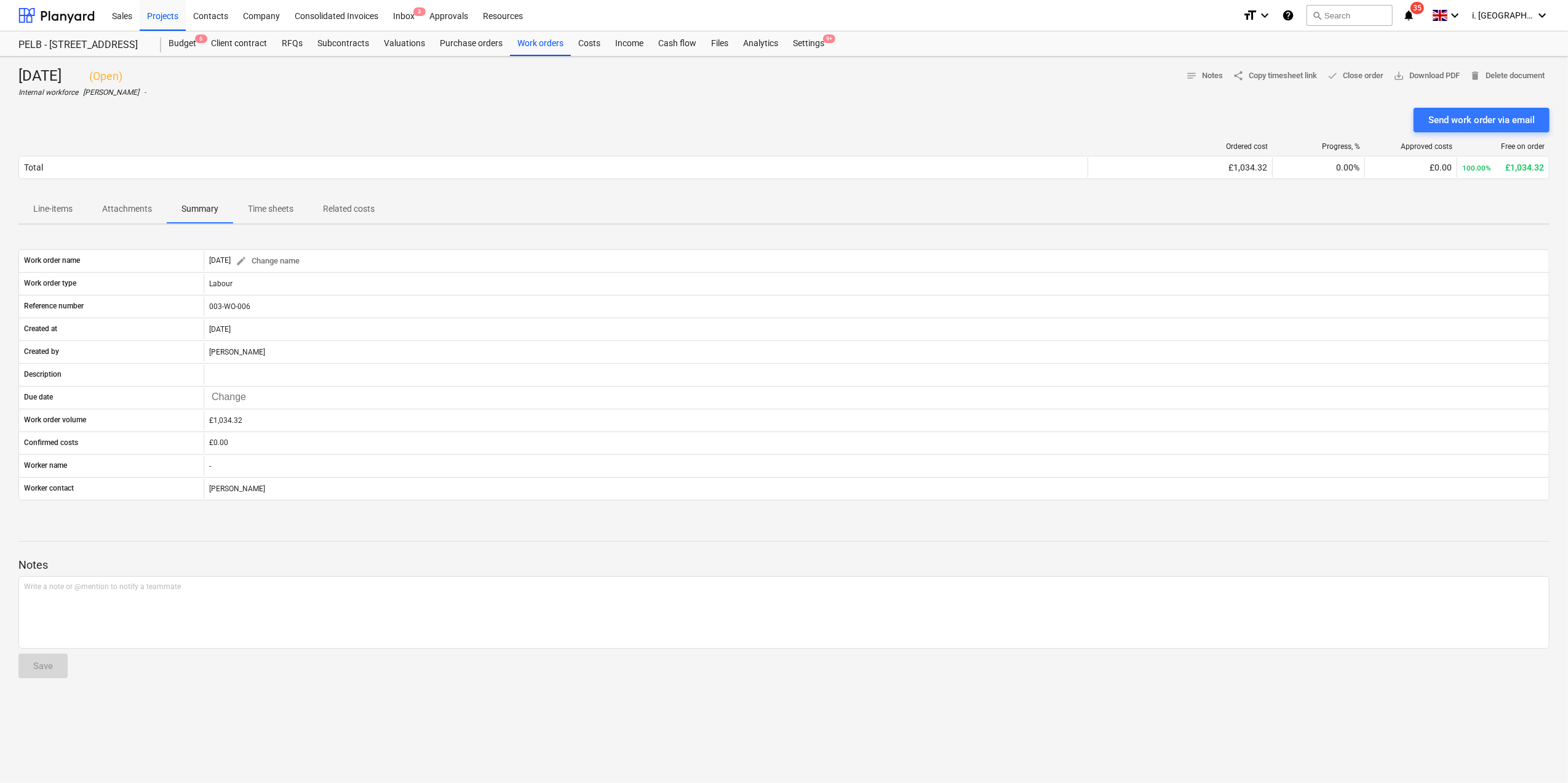
click at [281, 204] on p "Time sheets" at bounding box center [270, 209] width 45 height 13
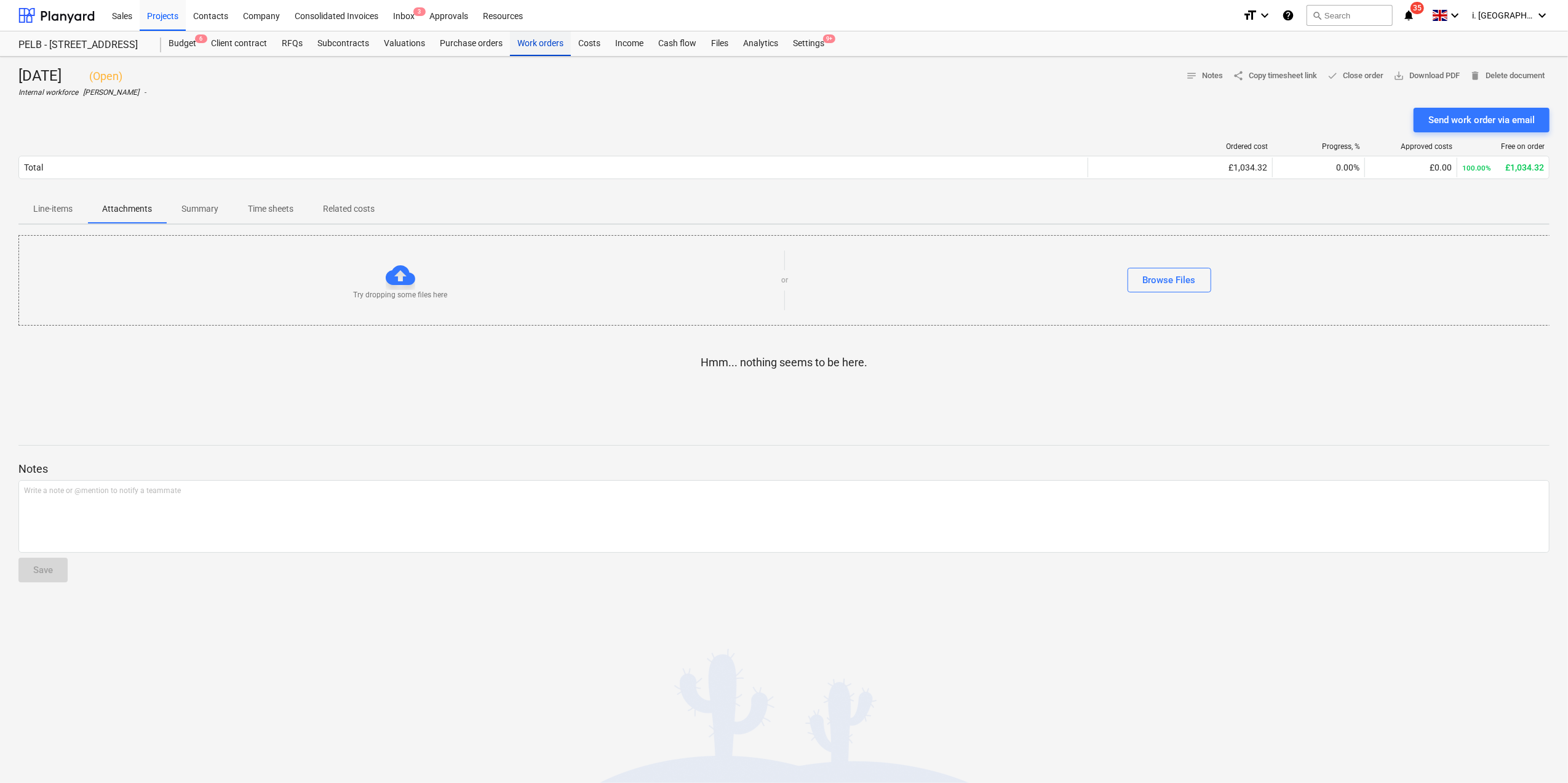
click at [549, 35] on div "Work orders" at bounding box center [541, 43] width 61 height 25
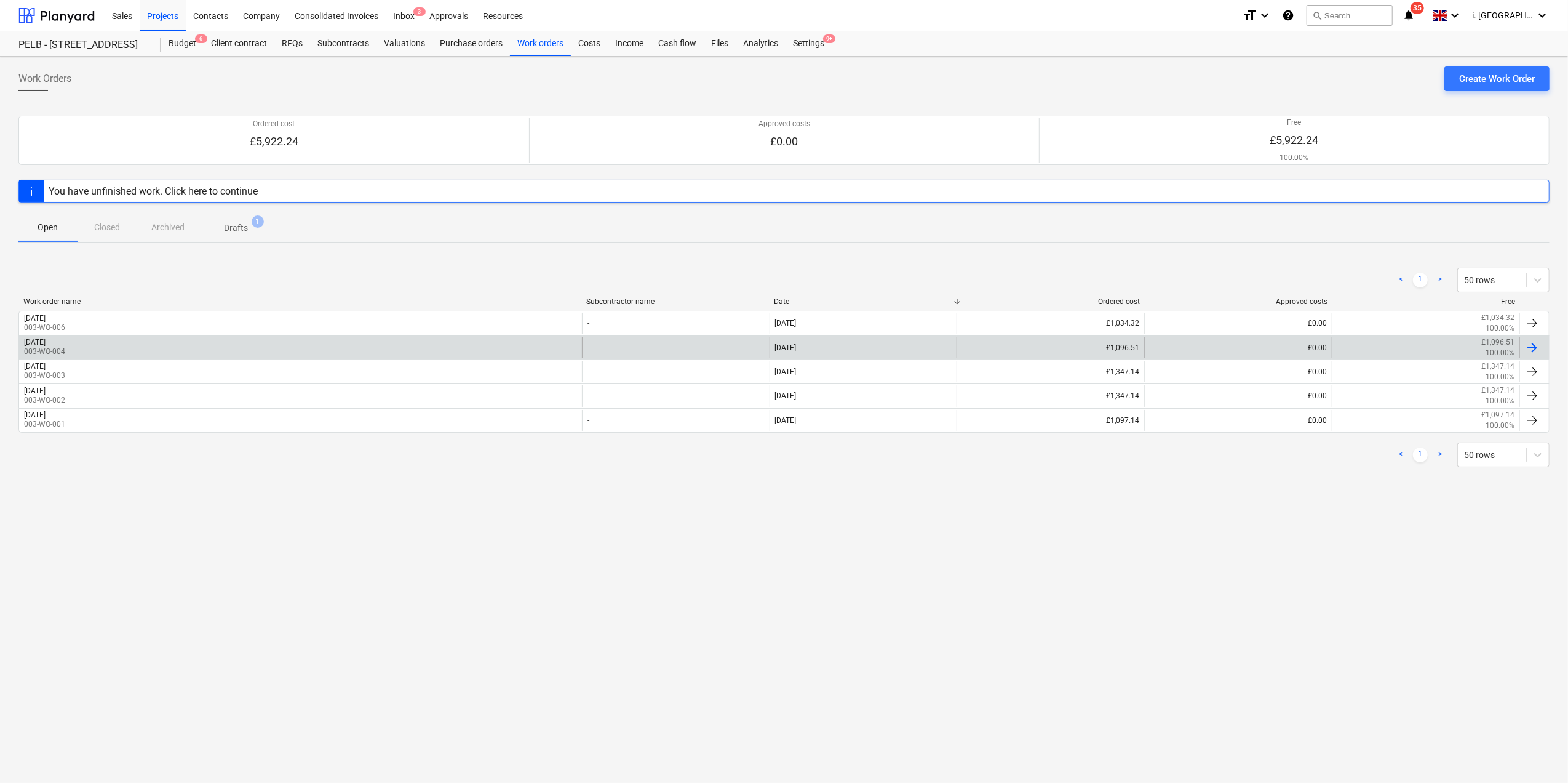
click at [45, 345] on div "[DATE]" at bounding box center [34, 342] width 22 height 9
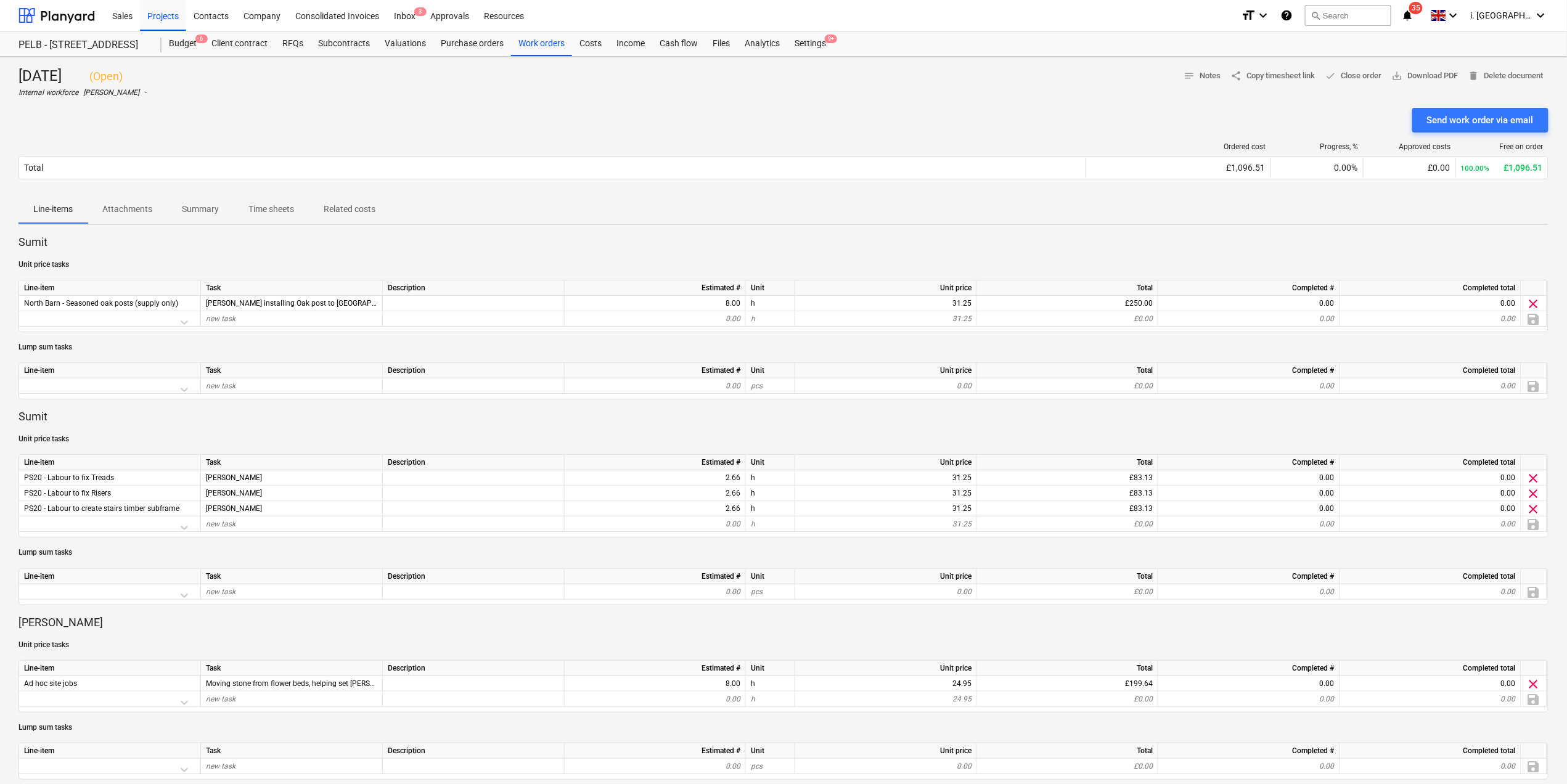
click at [263, 207] on p "Time sheets" at bounding box center [271, 209] width 46 height 13
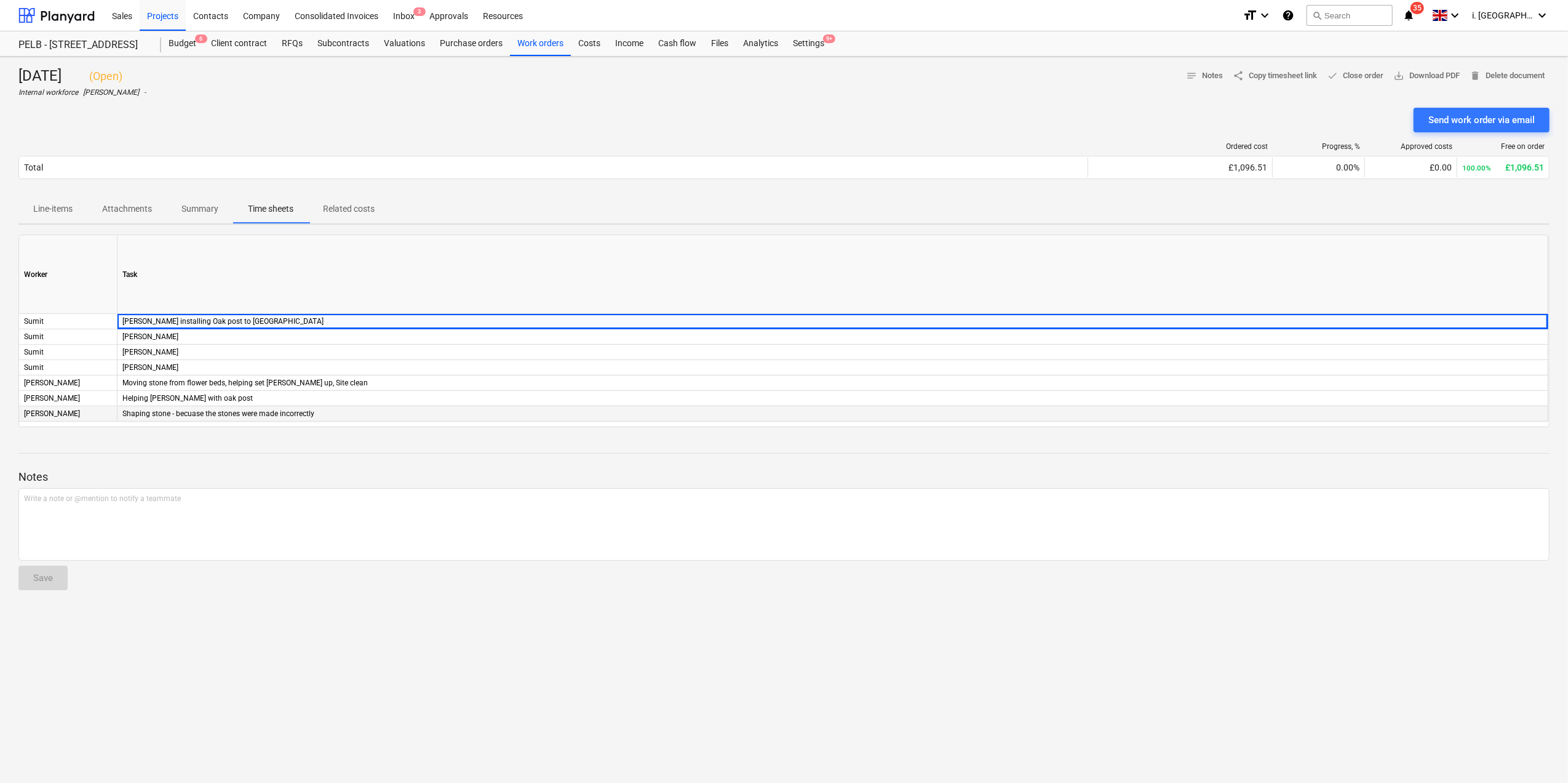
click at [200, 412] on div "Shaping stone - becuase the stones were made incorrectly" at bounding box center [832, 413] width 1430 height 16
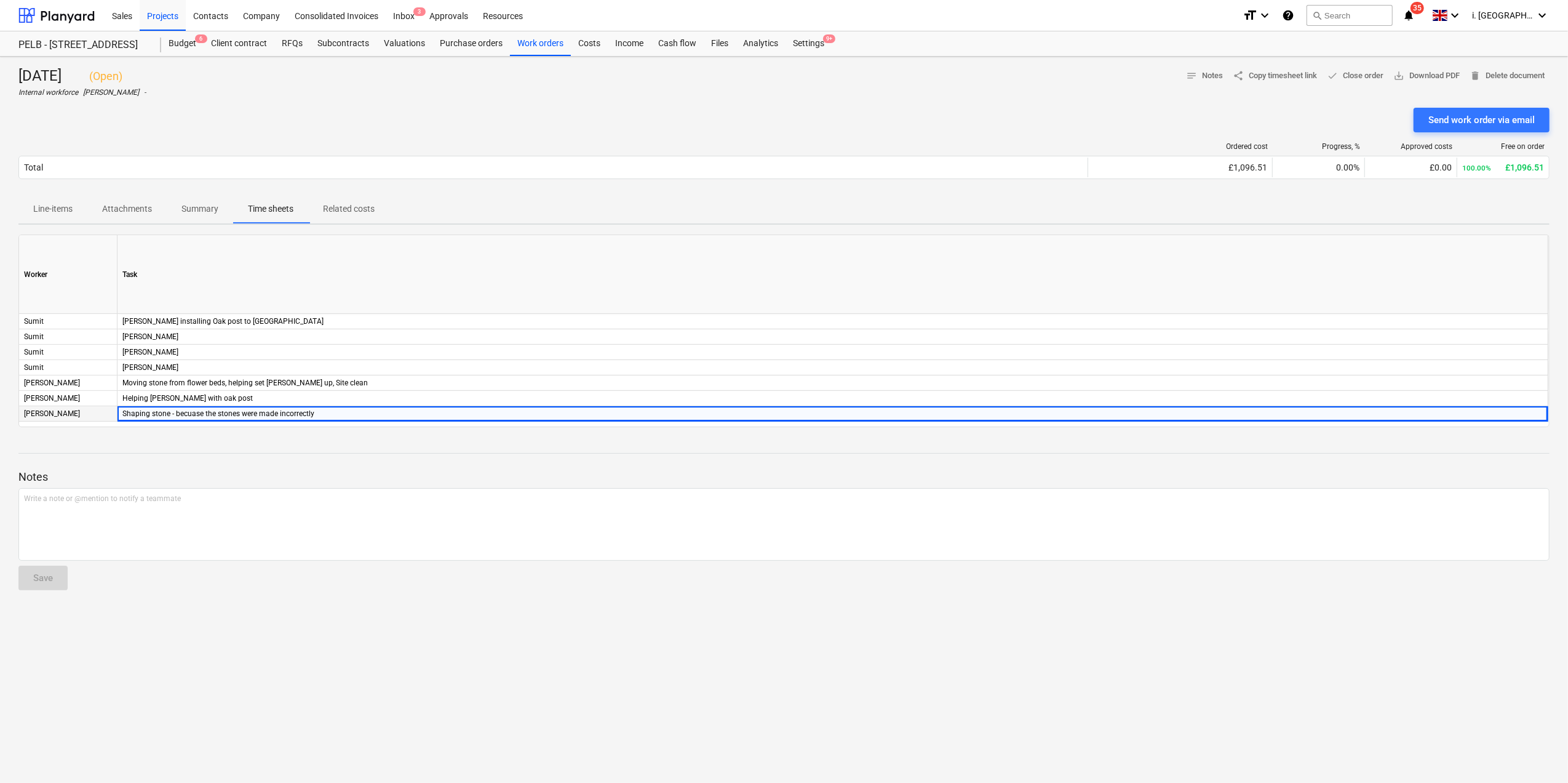
click at [80, 416] on div "[PERSON_NAME]" at bounding box center [68, 413] width 98 height 16
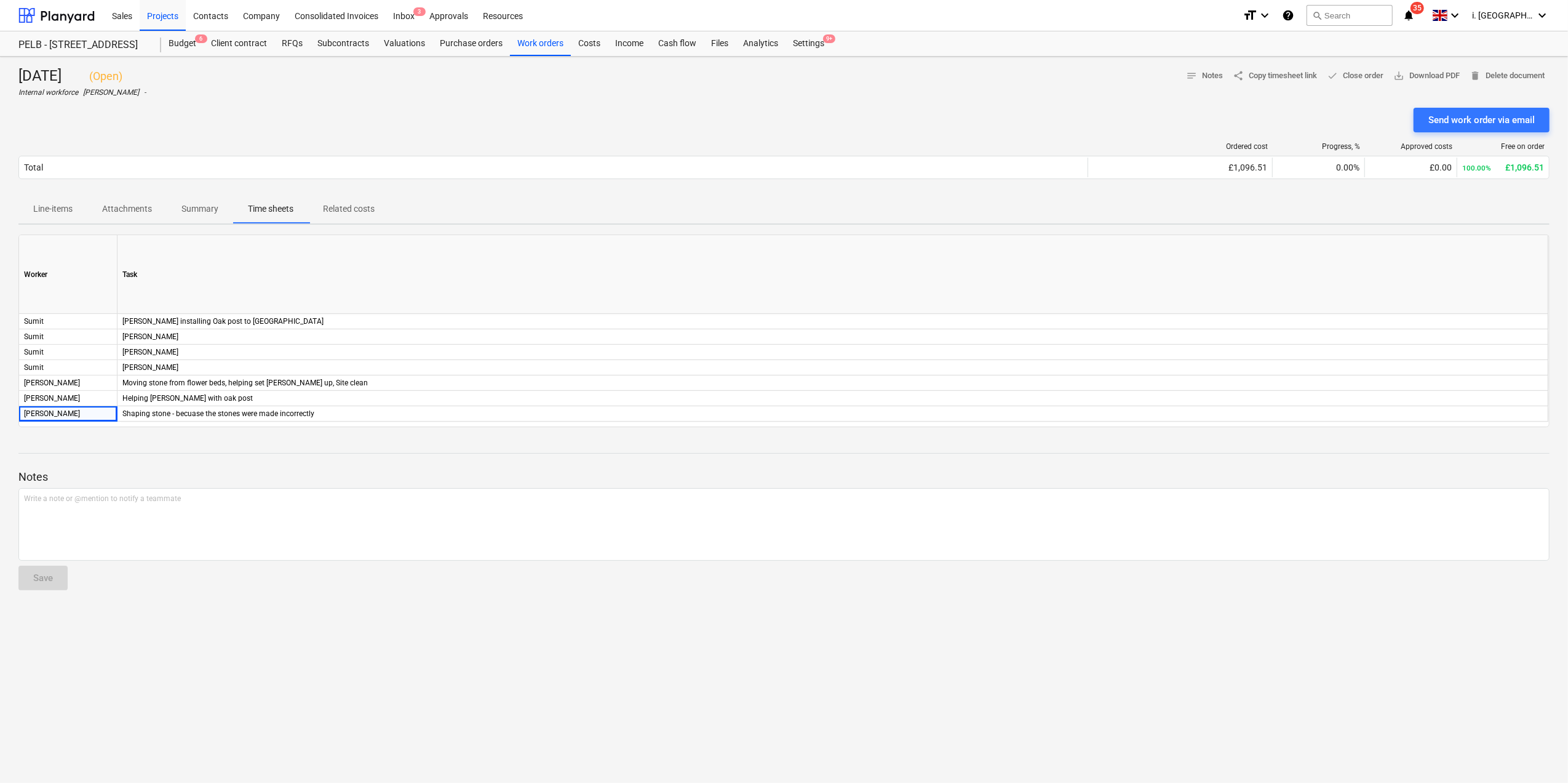
click at [208, 215] on p "Summary" at bounding box center [200, 209] width 37 height 13
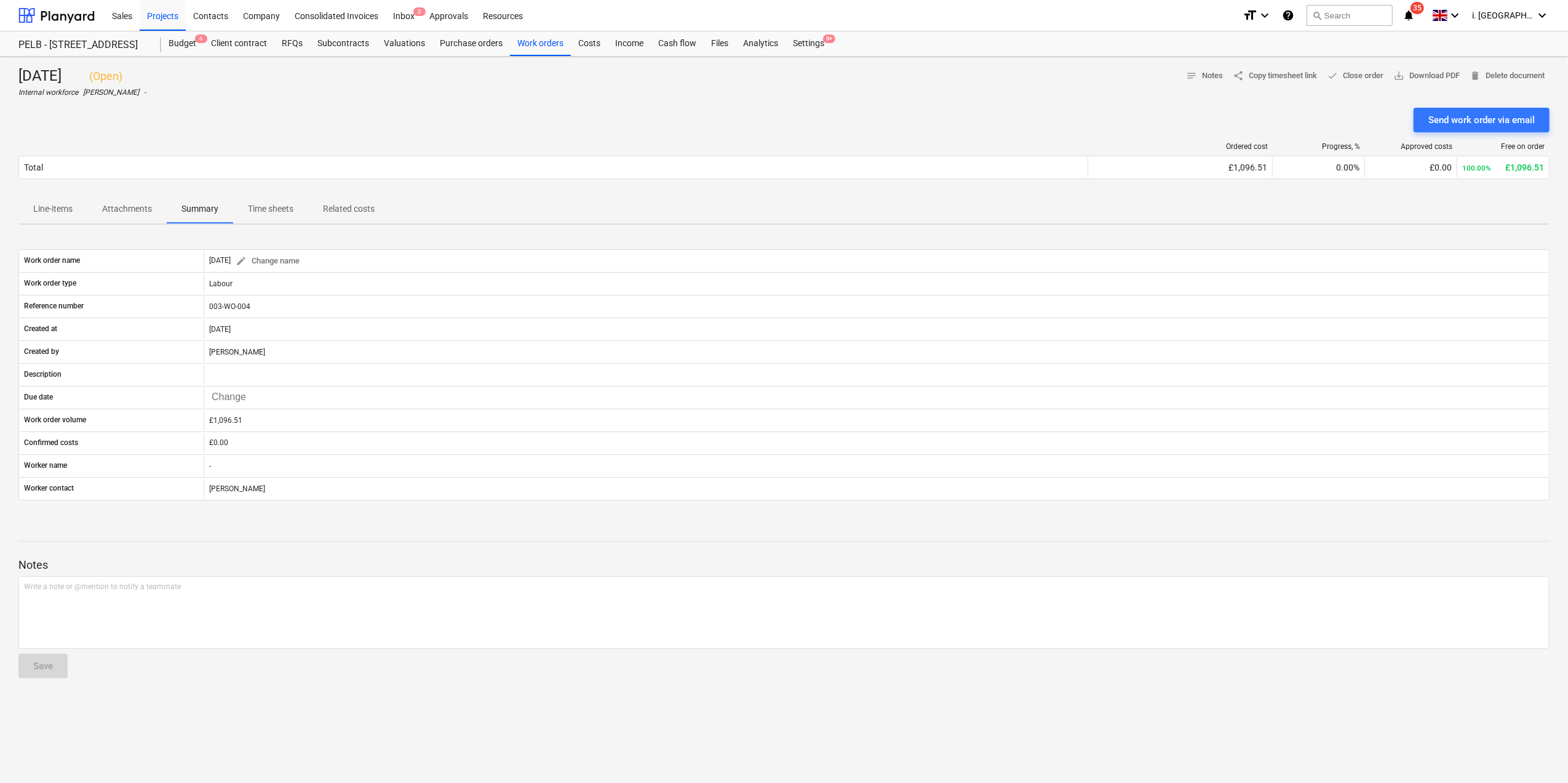
click at [143, 215] on p "Attachments" at bounding box center [127, 209] width 50 height 13
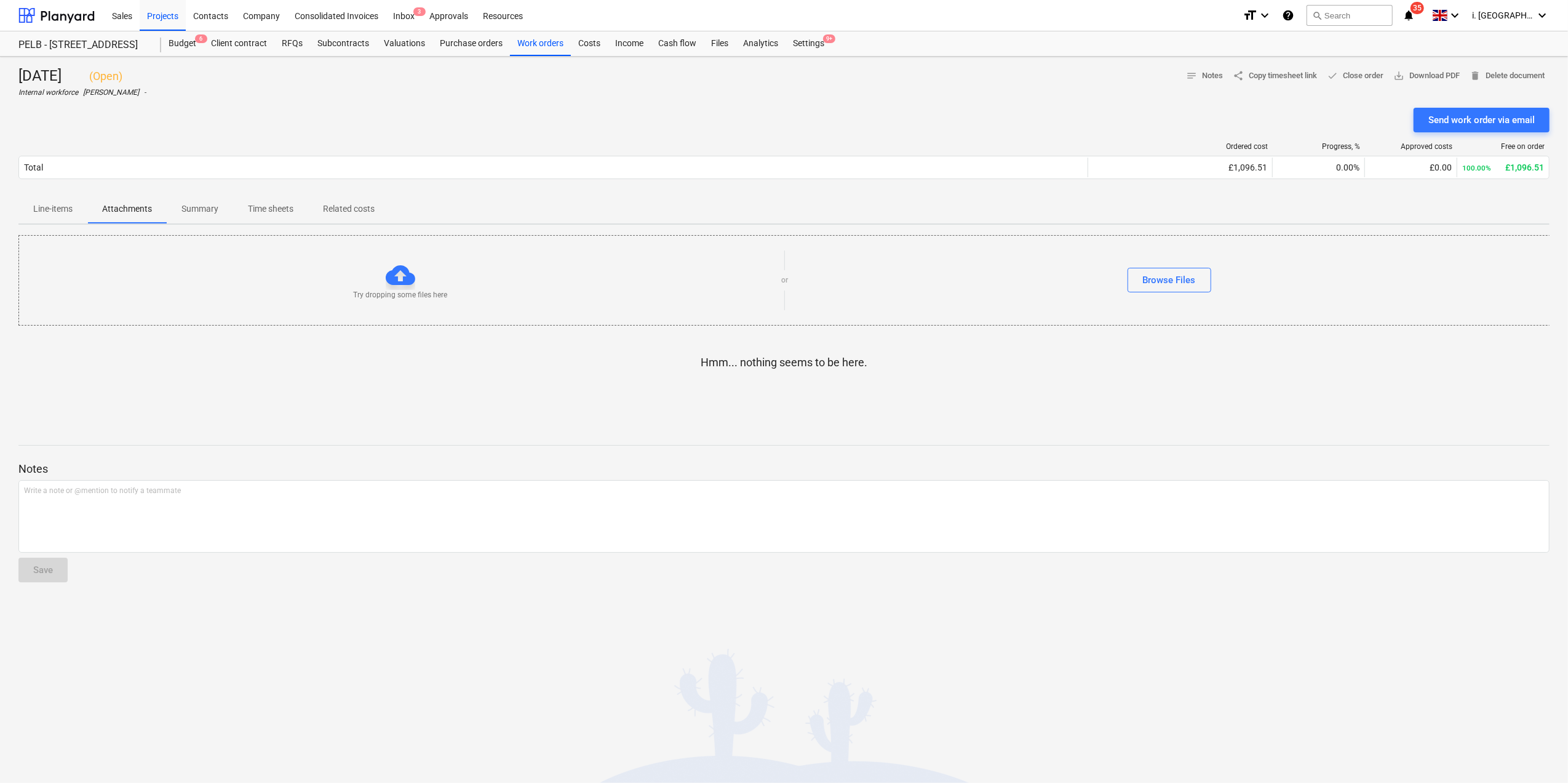
click at [63, 205] on p "Line-items" at bounding box center [53, 209] width 39 height 13
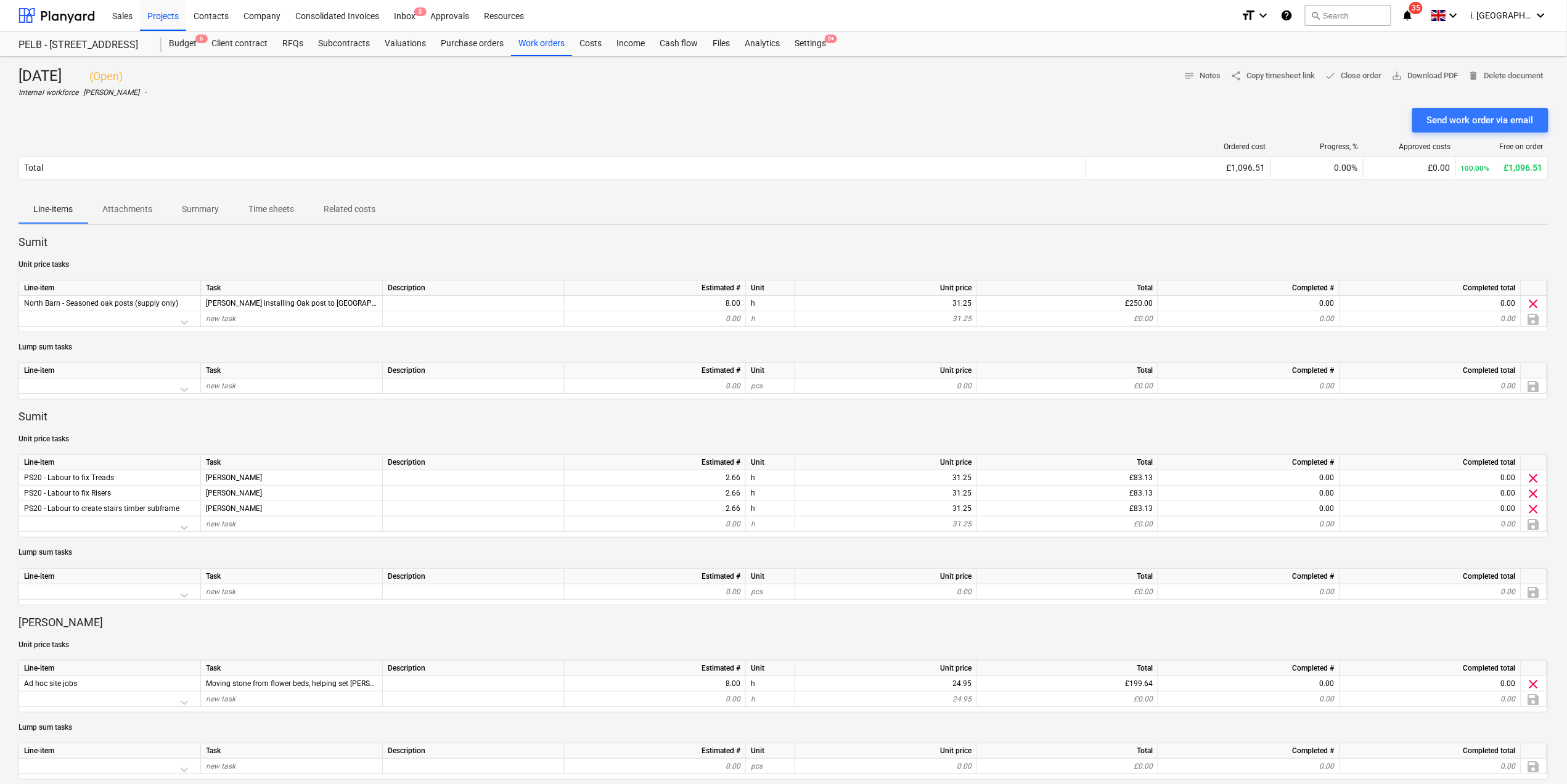
scroll to position [529, 0]
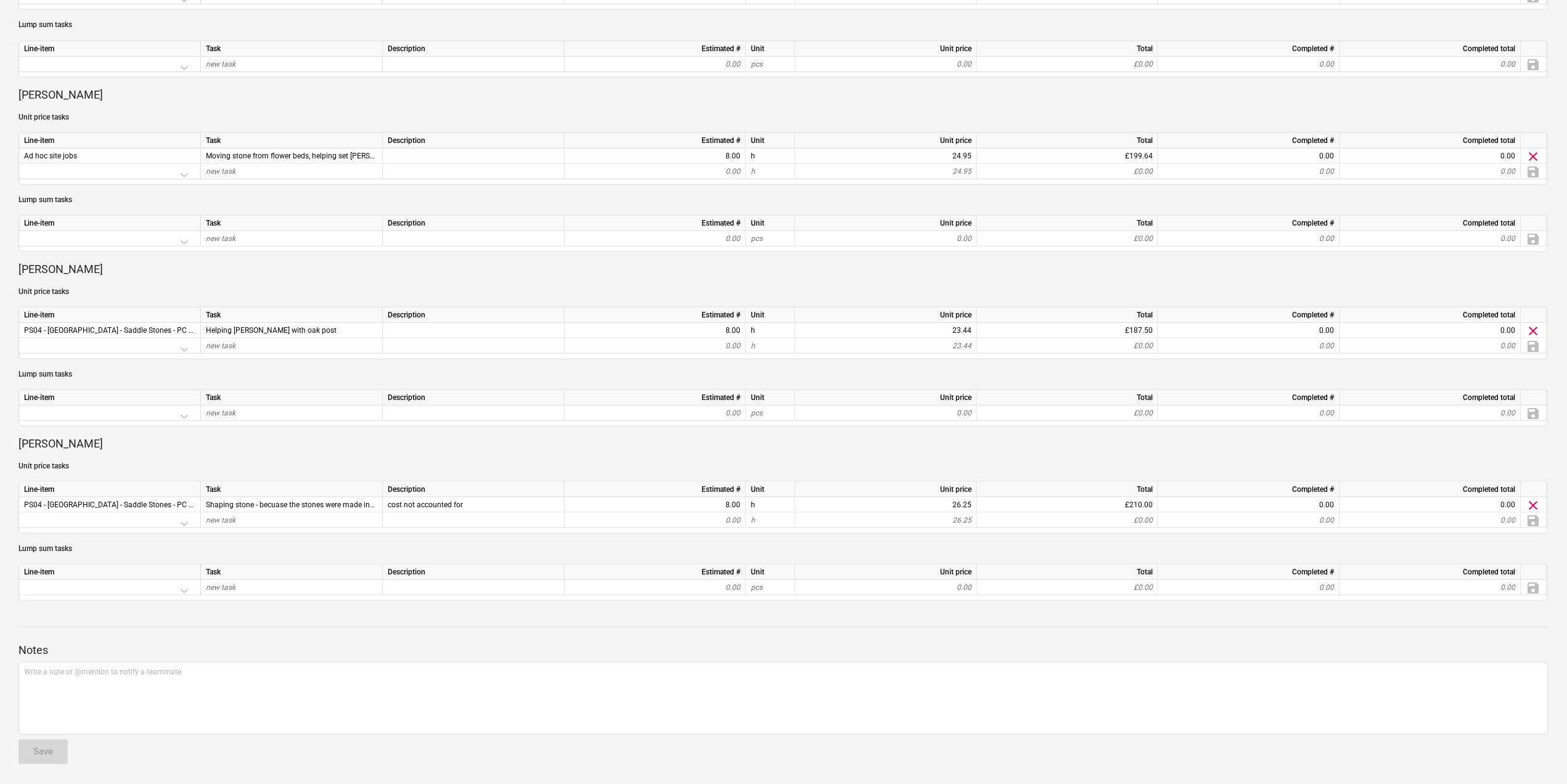
click at [168, 286] on p "Unit price tasks" at bounding box center [784, 292] width 1530 height 10
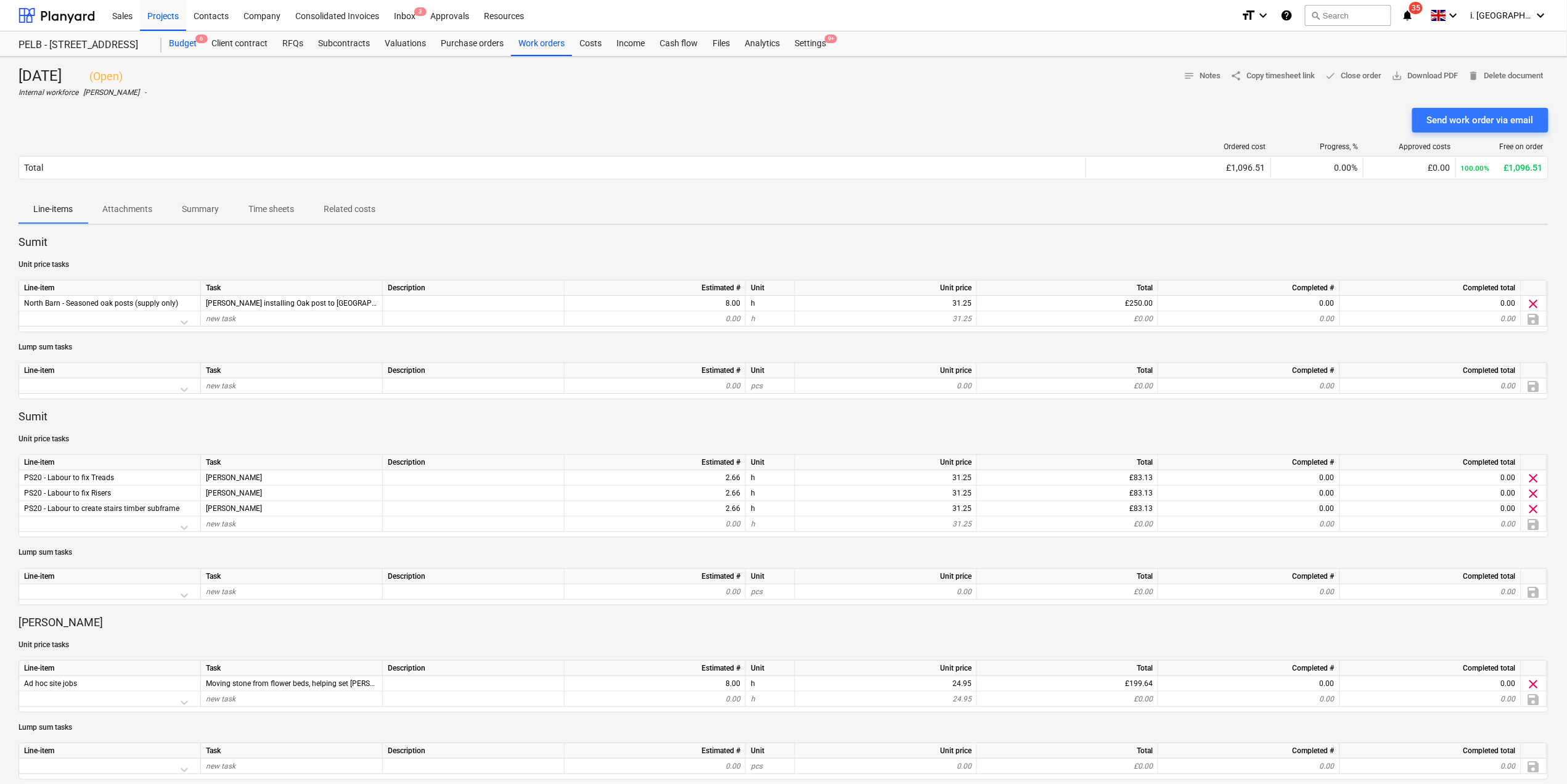
click at [175, 34] on div "Budget 6" at bounding box center [182, 43] width 43 height 25
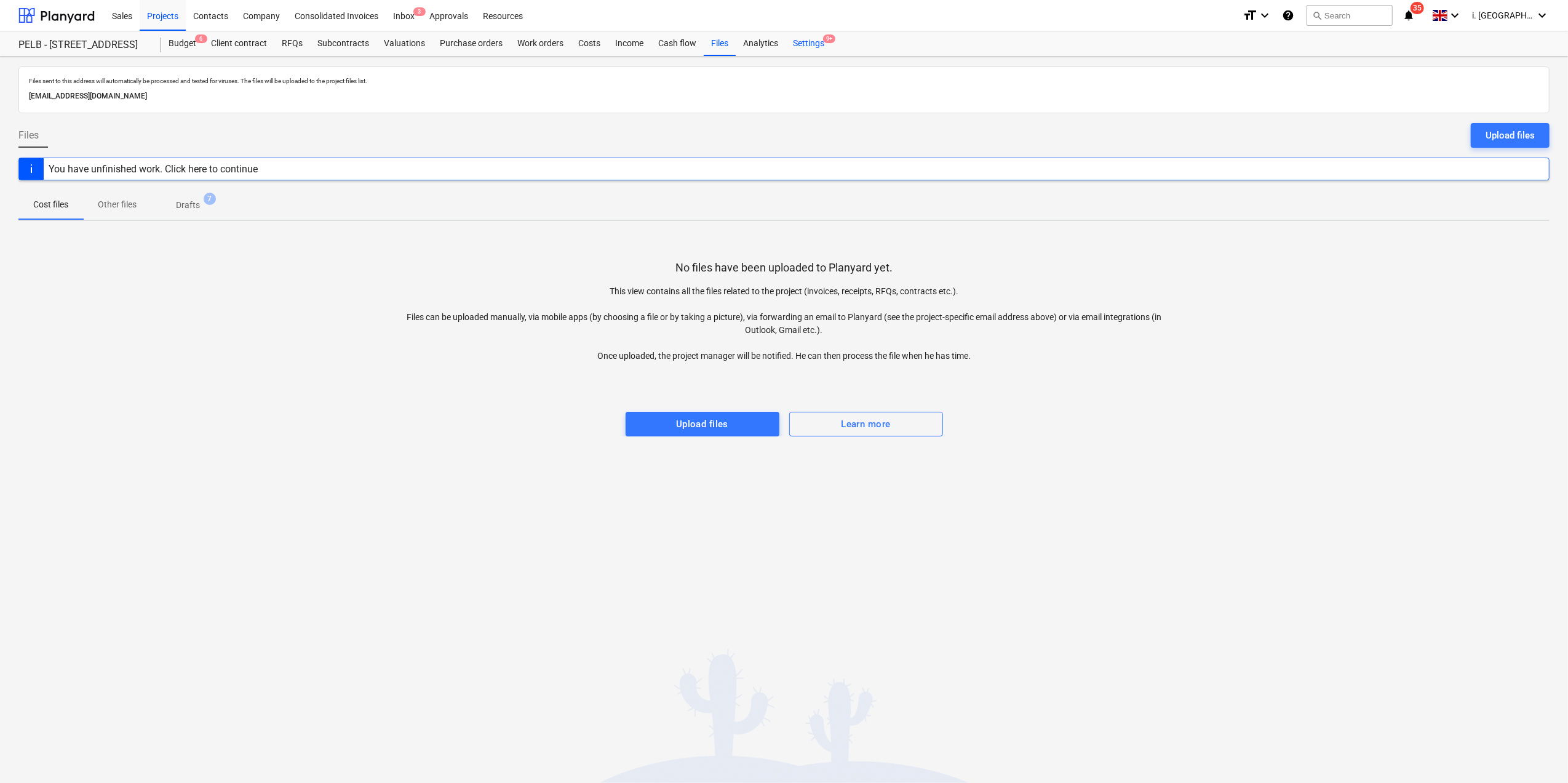
click at [805, 49] on div "Settings 9+" at bounding box center [809, 43] width 46 height 25
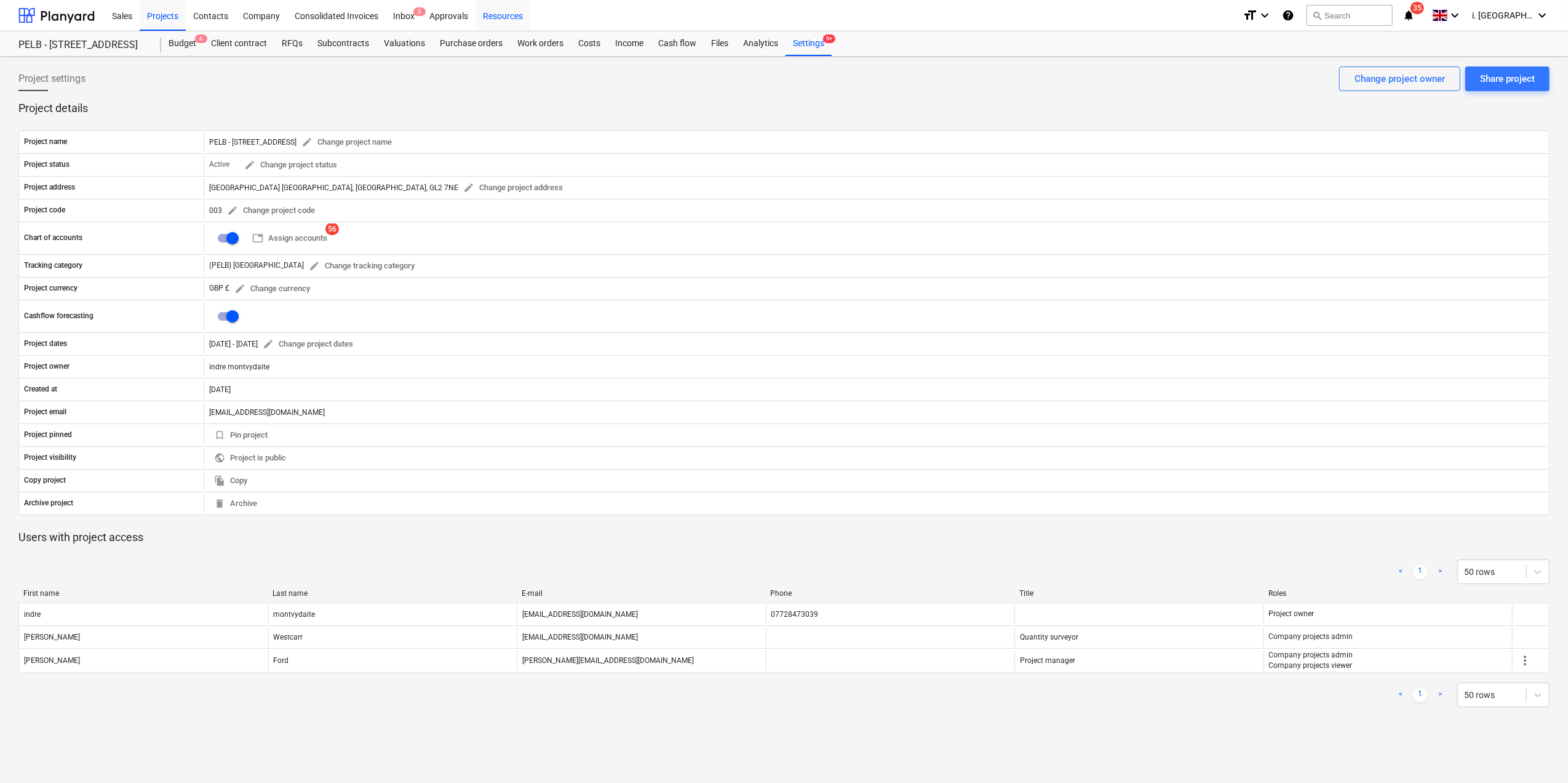
click at [490, 13] on div "Resources" at bounding box center [503, 15] width 55 height 31
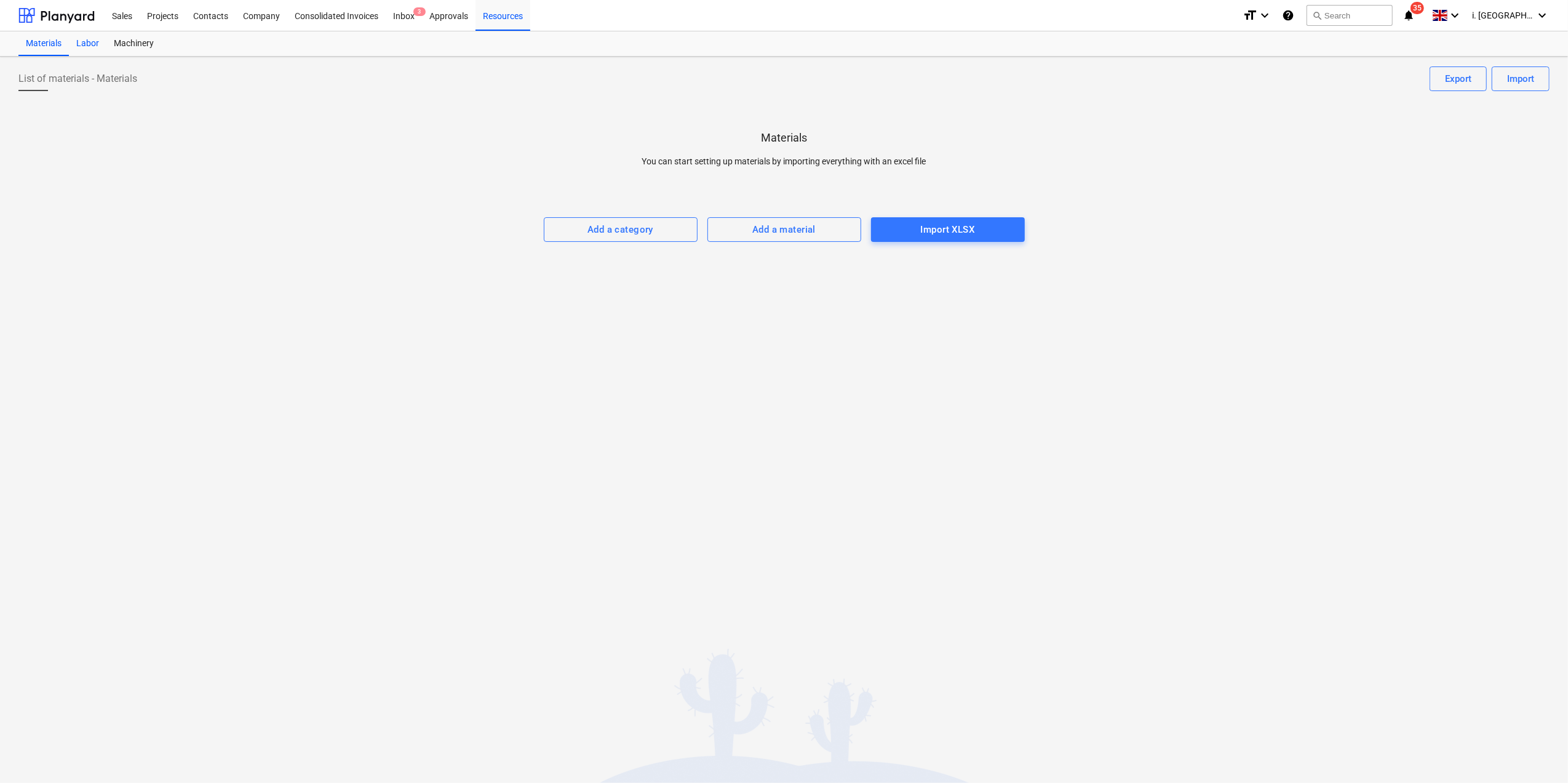
click at [103, 38] on div "Labor" at bounding box center [88, 43] width 37 height 25
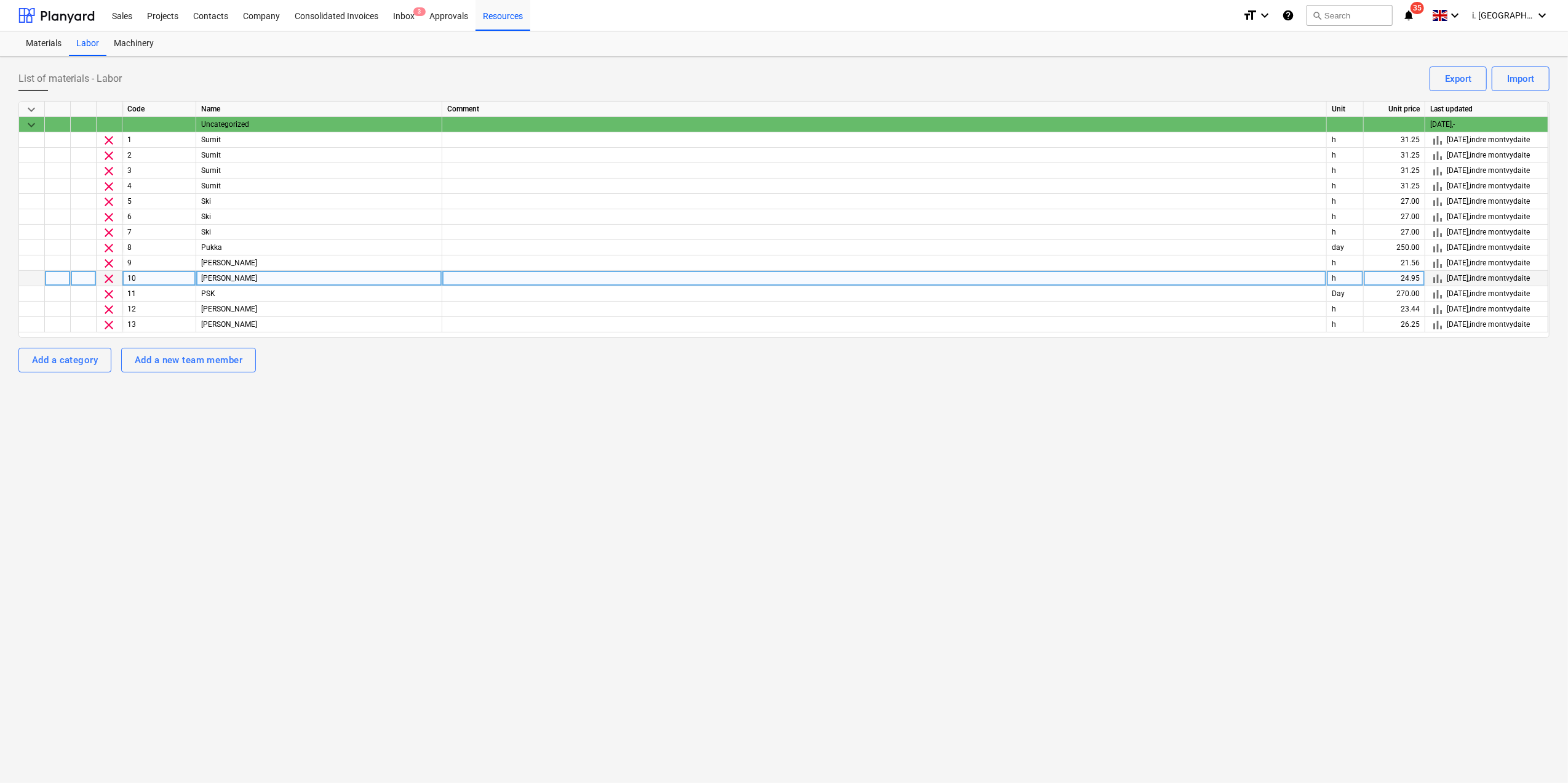
click at [1396, 274] on div "24.95" at bounding box center [1394, 278] width 62 height 16
type input "24.03"
click at [1347, 408] on div "List of materials - Labor Import Export keyboard_arrow_down Code Name Comment U…" at bounding box center [784, 419] width 1568 height 726
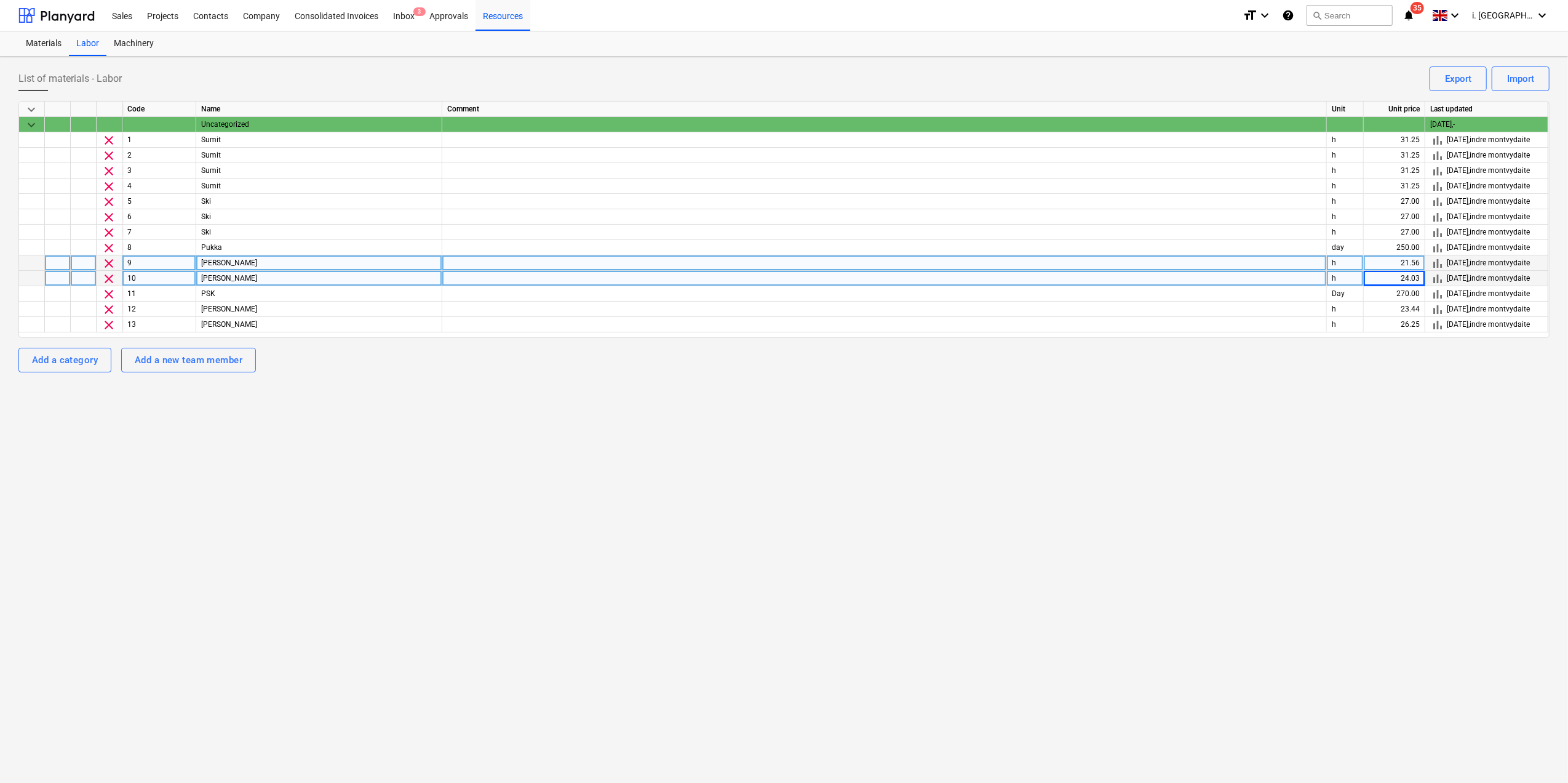
click at [1398, 261] on div "21.56" at bounding box center [1394, 263] width 62 height 16
type input "23.16"
click at [1393, 390] on div "List of materials - Labor Import Export keyboard_arrow_down Code Name Comment U…" at bounding box center [784, 419] width 1568 height 726
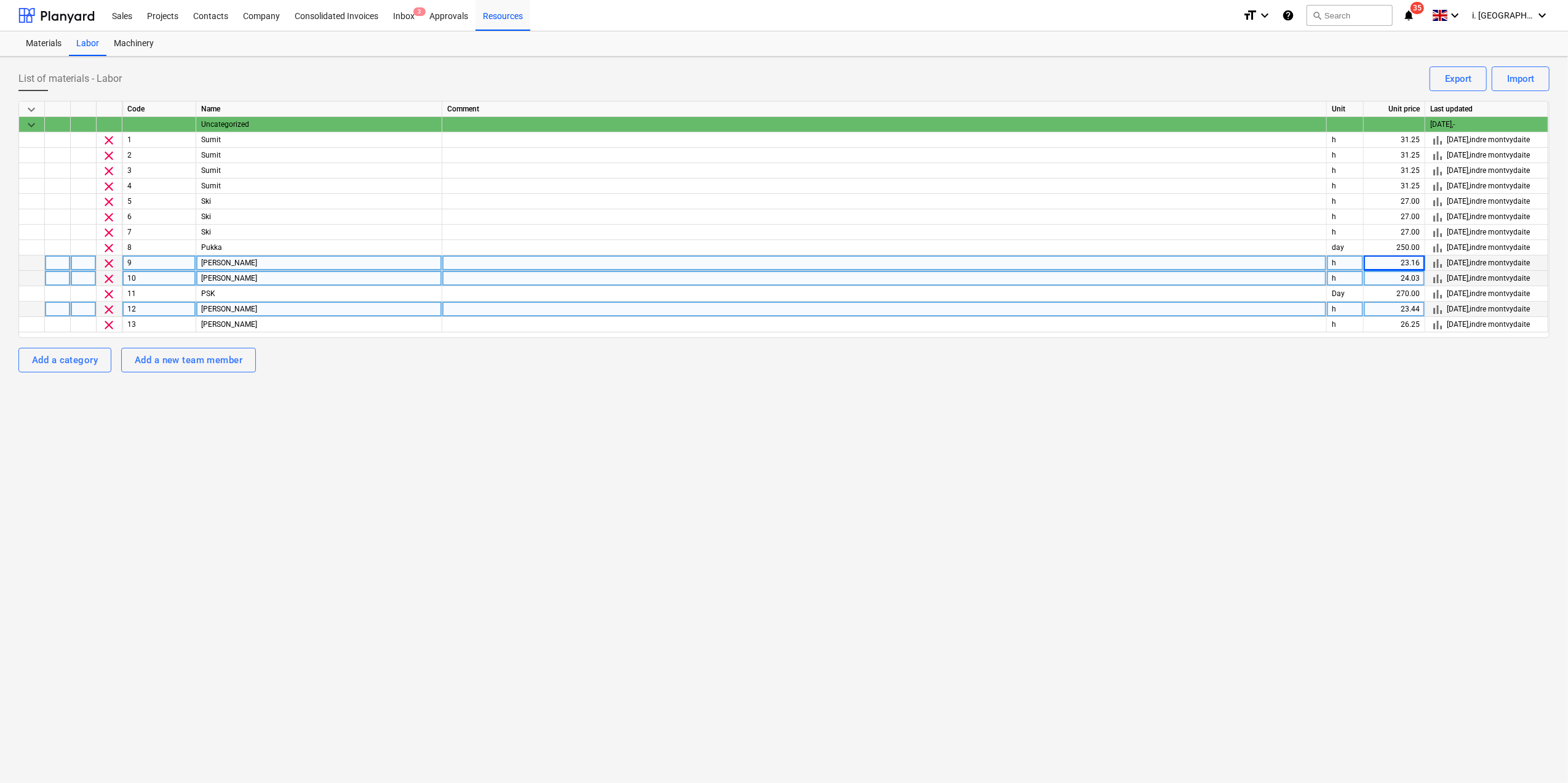
click at [1383, 308] on div "23.44" at bounding box center [1394, 309] width 62 height 16
drag, startPoint x: 962, startPoint y: 522, endPoint x: 978, endPoint y: 510, distance: 20.0
click at [963, 521] on div "List of materials - Labor Import Export keyboard_arrow_down Code Name Comment U…" at bounding box center [784, 419] width 1568 height 726
click at [173, 13] on div "Projects" at bounding box center [163, 15] width 46 height 31
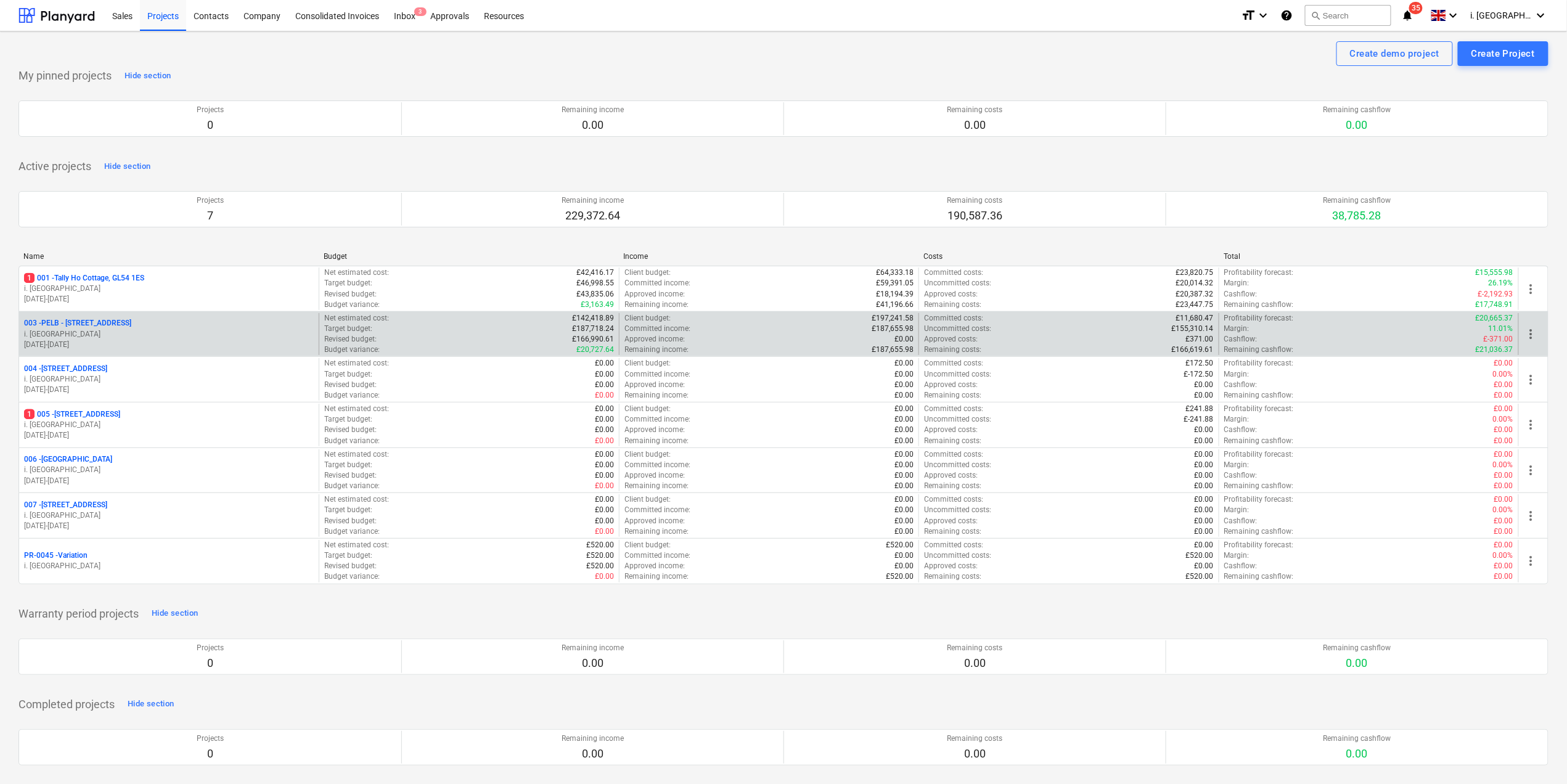
click at [115, 321] on p "003 - PELB - Castle lane, Moreton Valence, GL2 7NE" at bounding box center [78, 323] width 107 height 10
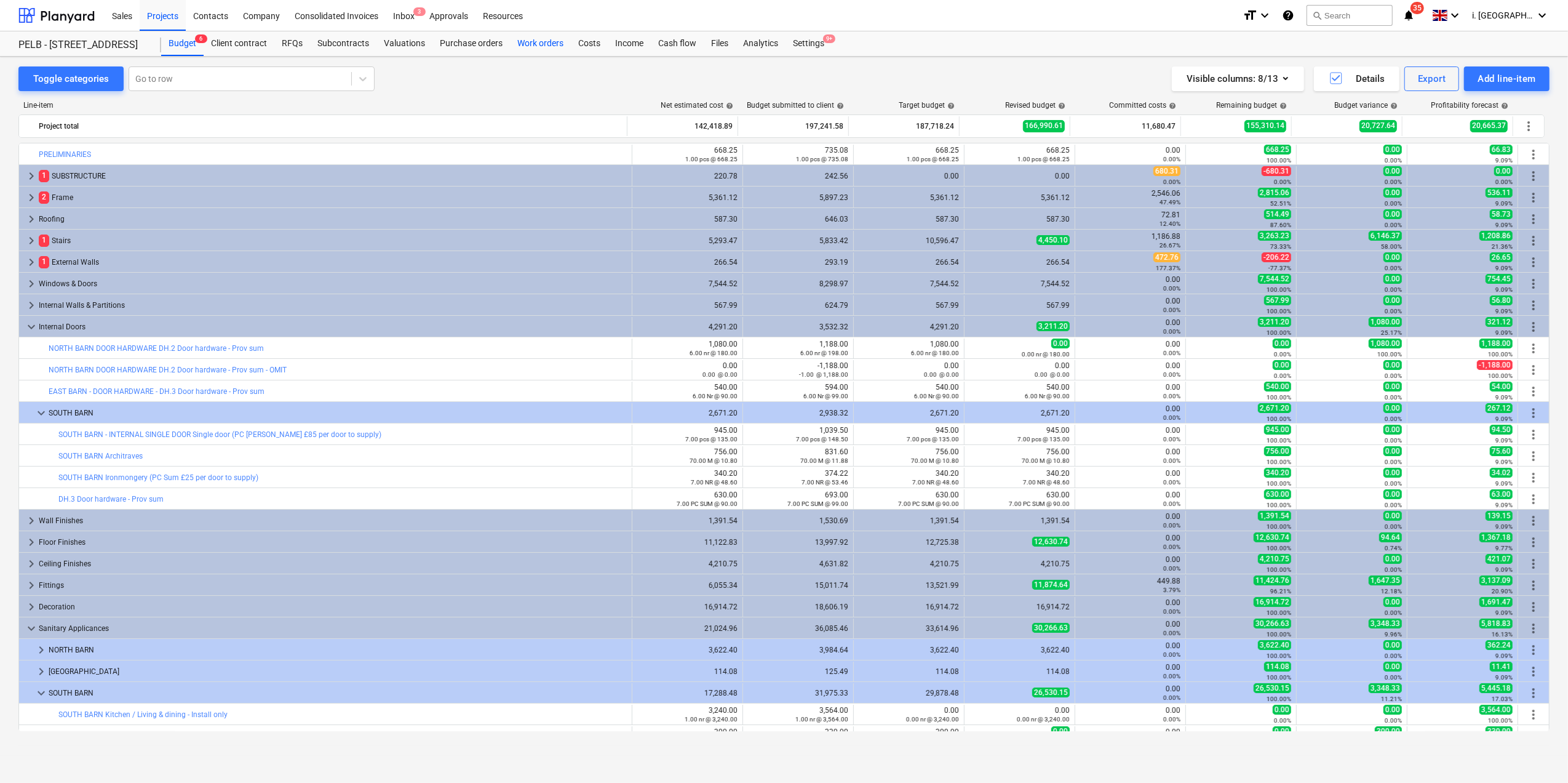
click at [540, 45] on div "Work orders" at bounding box center [541, 43] width 61 height 25
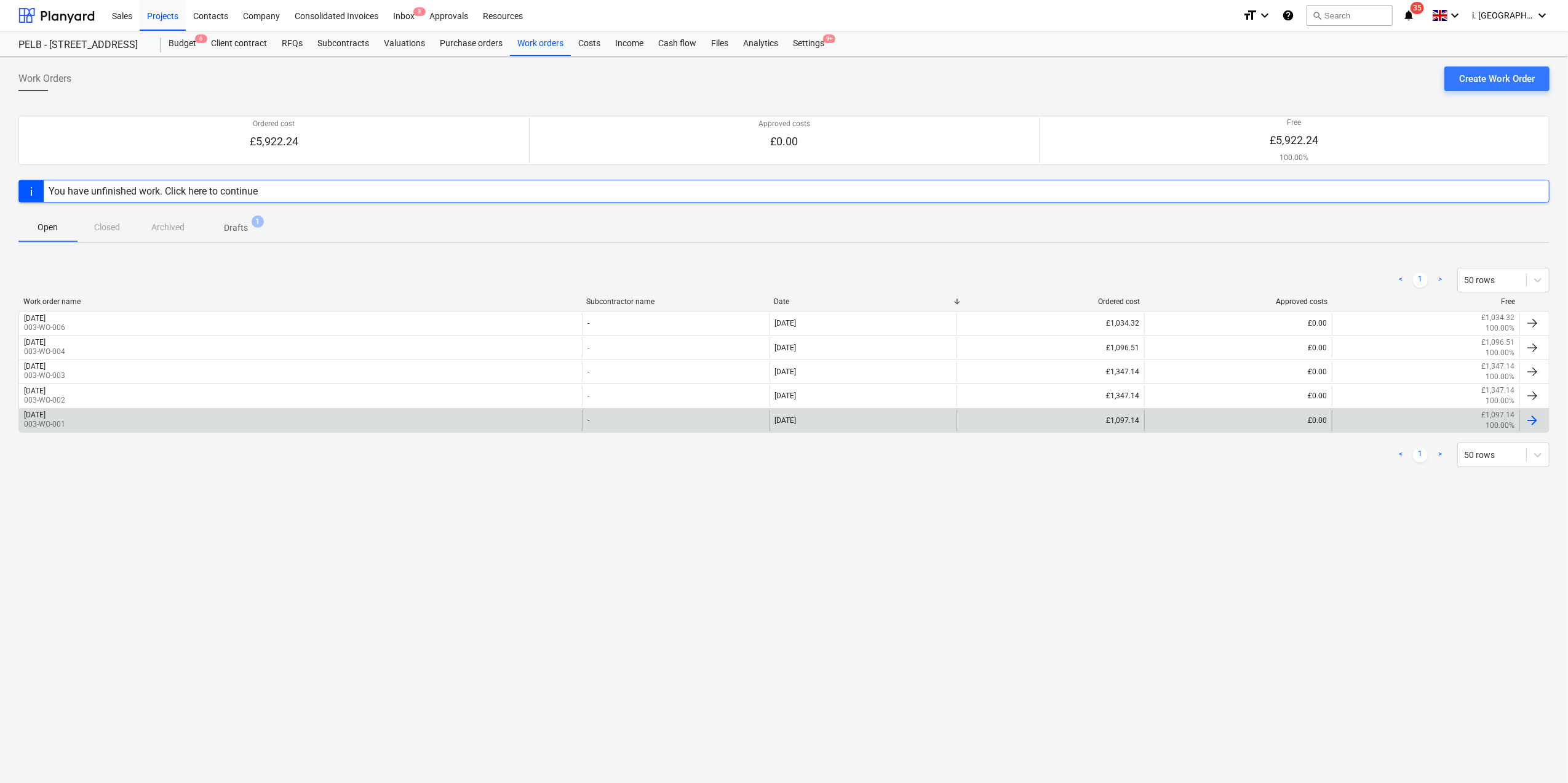
click at [45, 413] on div "[DATE]" at bounding box center [34, 415] width 22 height 9
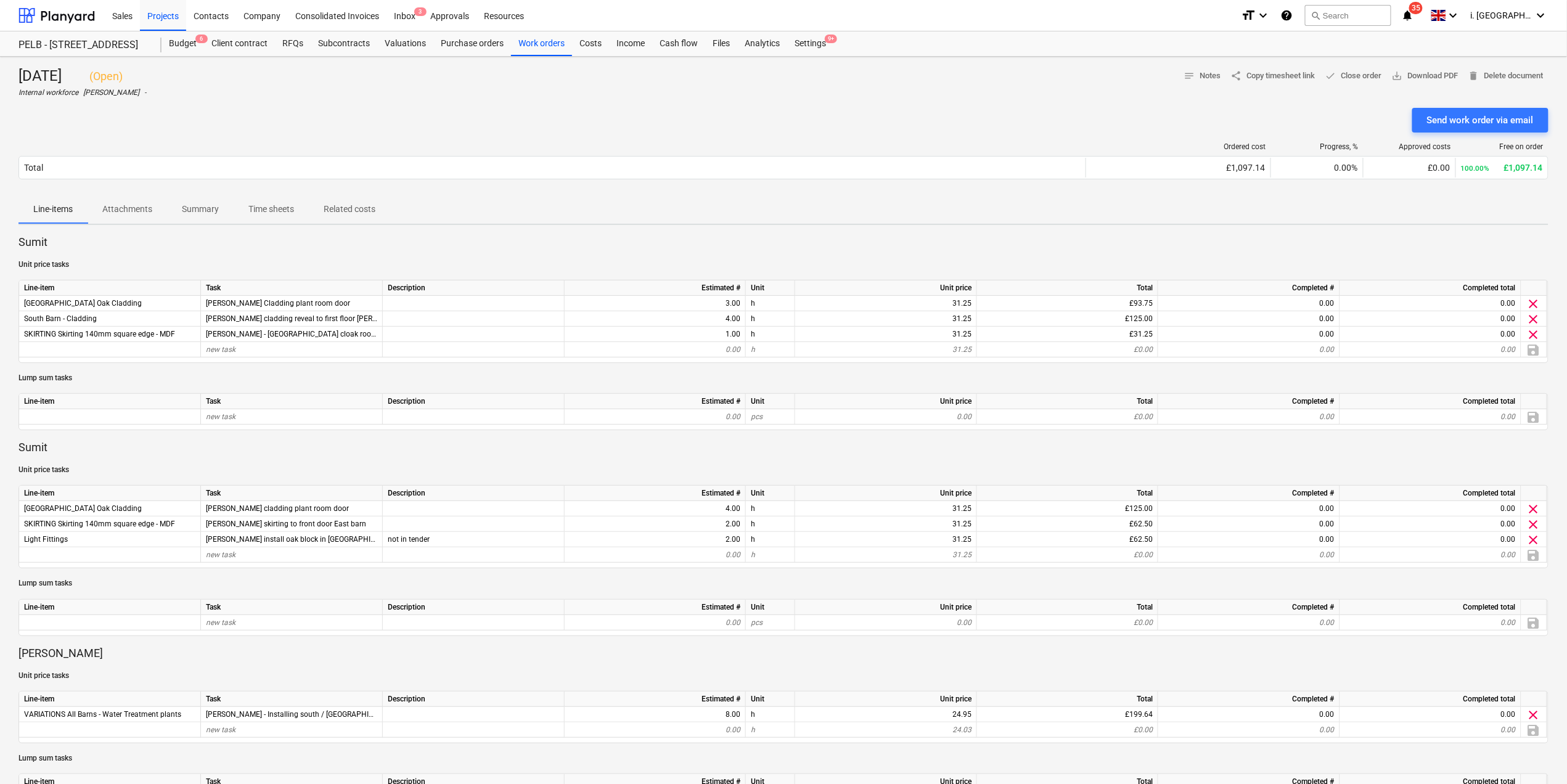
scroll to position [559, 0]
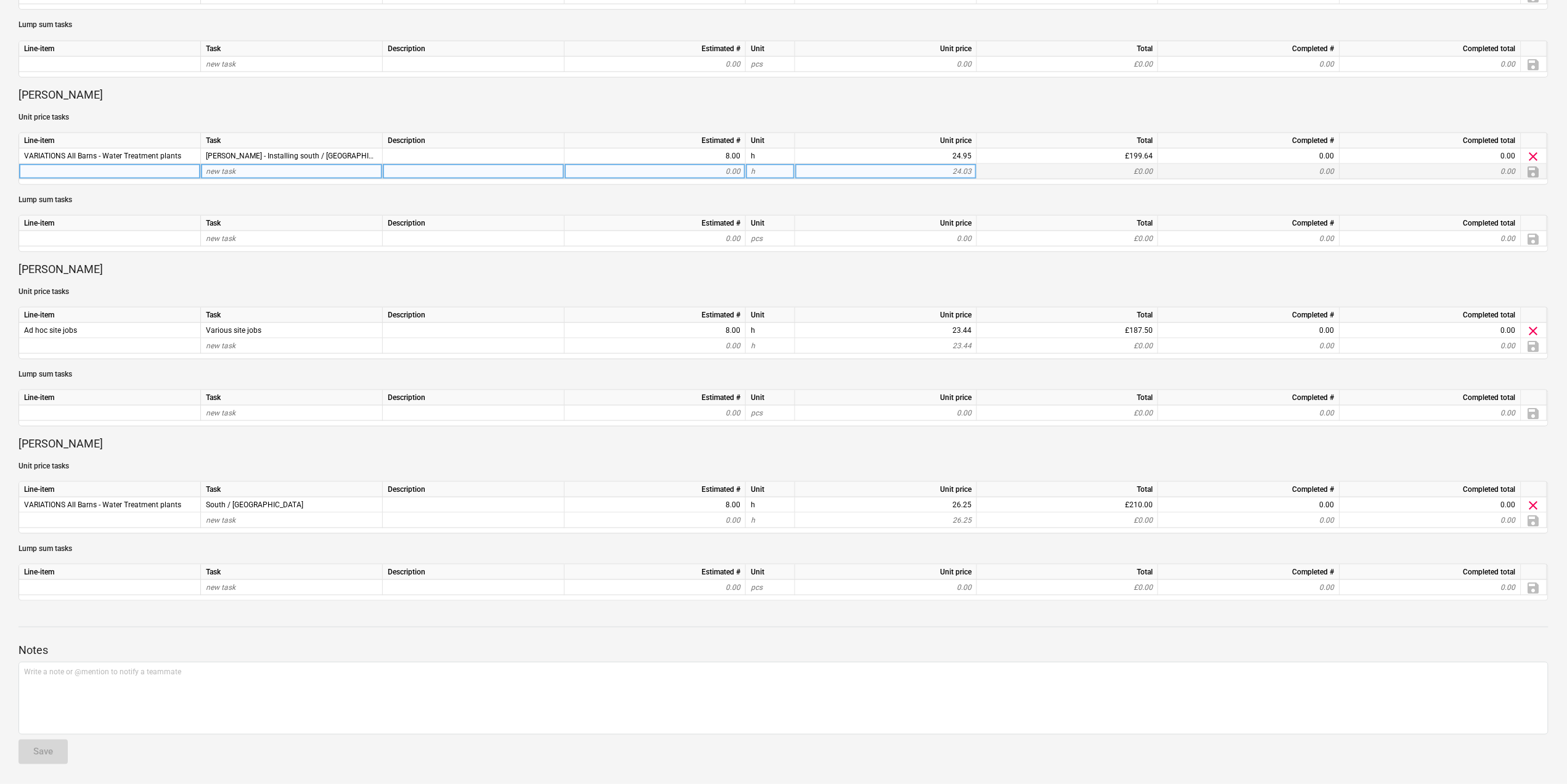
click at [1532, 171] on div "save" at bounding box center [1534, 172] width 26 height 16
click at [938, 155] on div "24.95" at bounding box center [886, 156] width 172 height 16
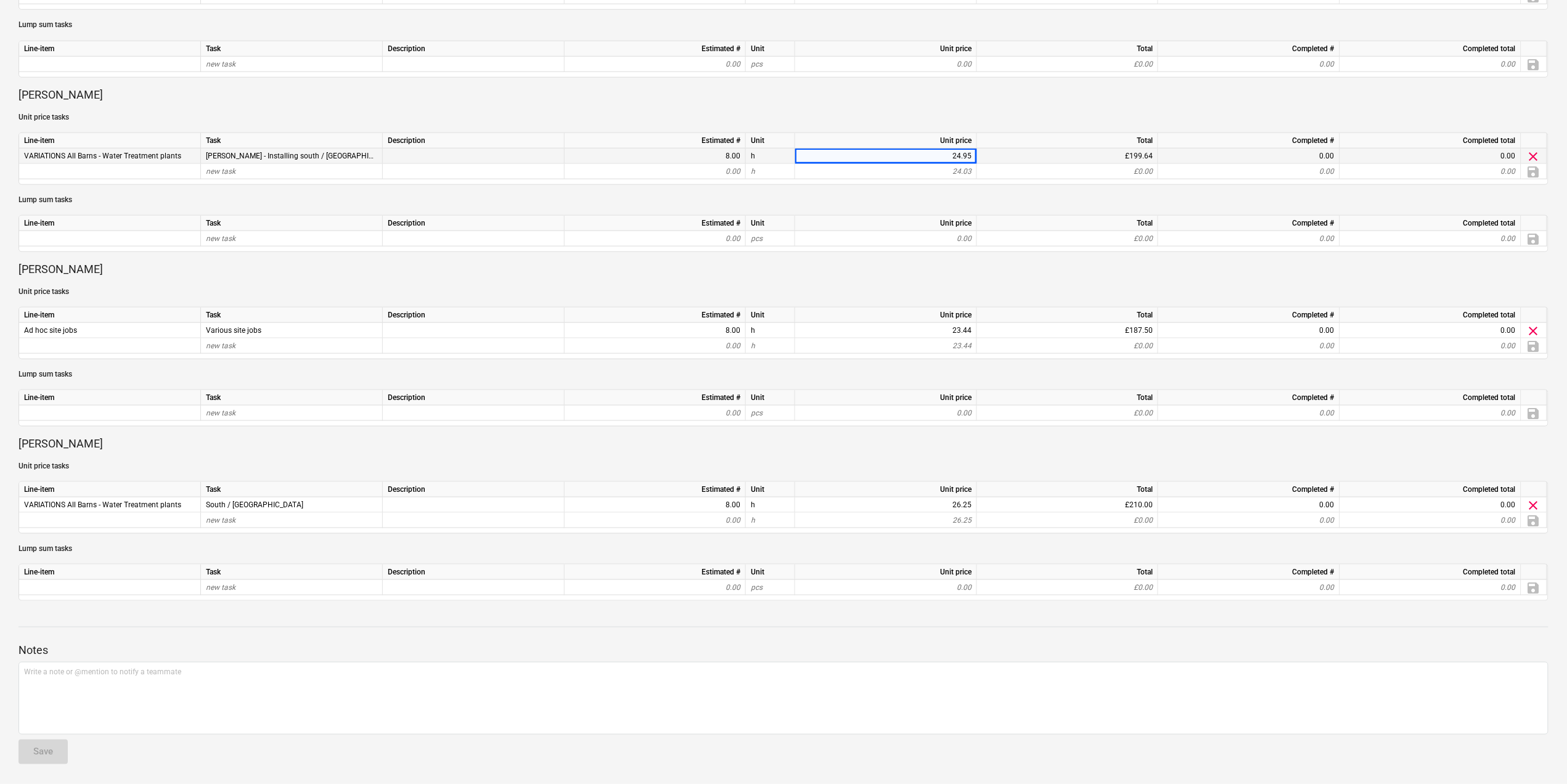
click at [932, 148] on div "24.95" at bounding box center [886, 156] width 172 height 16
drag, startPoint x: 930, startPoint y: 151, endPoint x: 983, endPoint y: 148, distance: 53.1
click at [0, 0] on div "VARIATIONS All Barns - Water Treatment plants Dan - Installing south / east WTP…" at bounding box center [0, 0] width 0 height 0
drag, startPoint x: 983, startPoint y: 148, endPoint x: 905, endPoint y: 147, distance: 78.0
click at [905, 147] on div "Unit price" at bounding box center [886, 140] width 182 height 16
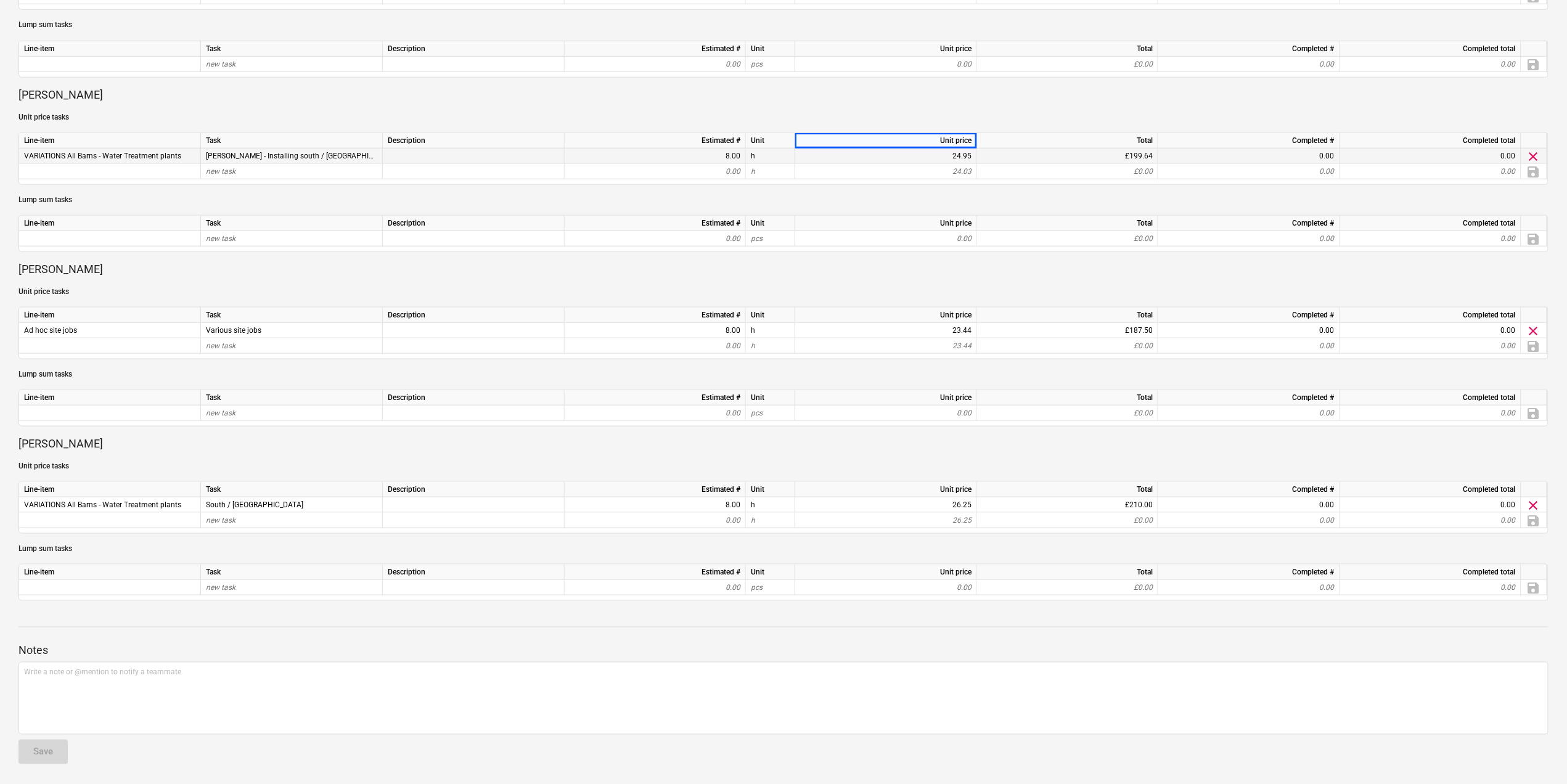
click at [887, 158] on div "24.95" at bounding box center [886, 156] width 172 height 16
click at [886, 154] on div "24.95" at bounding box center [886, 156] width 172 height 16
click at [884, 154] on div "24.95" at bounding box center [886, 156] width 172 height 16
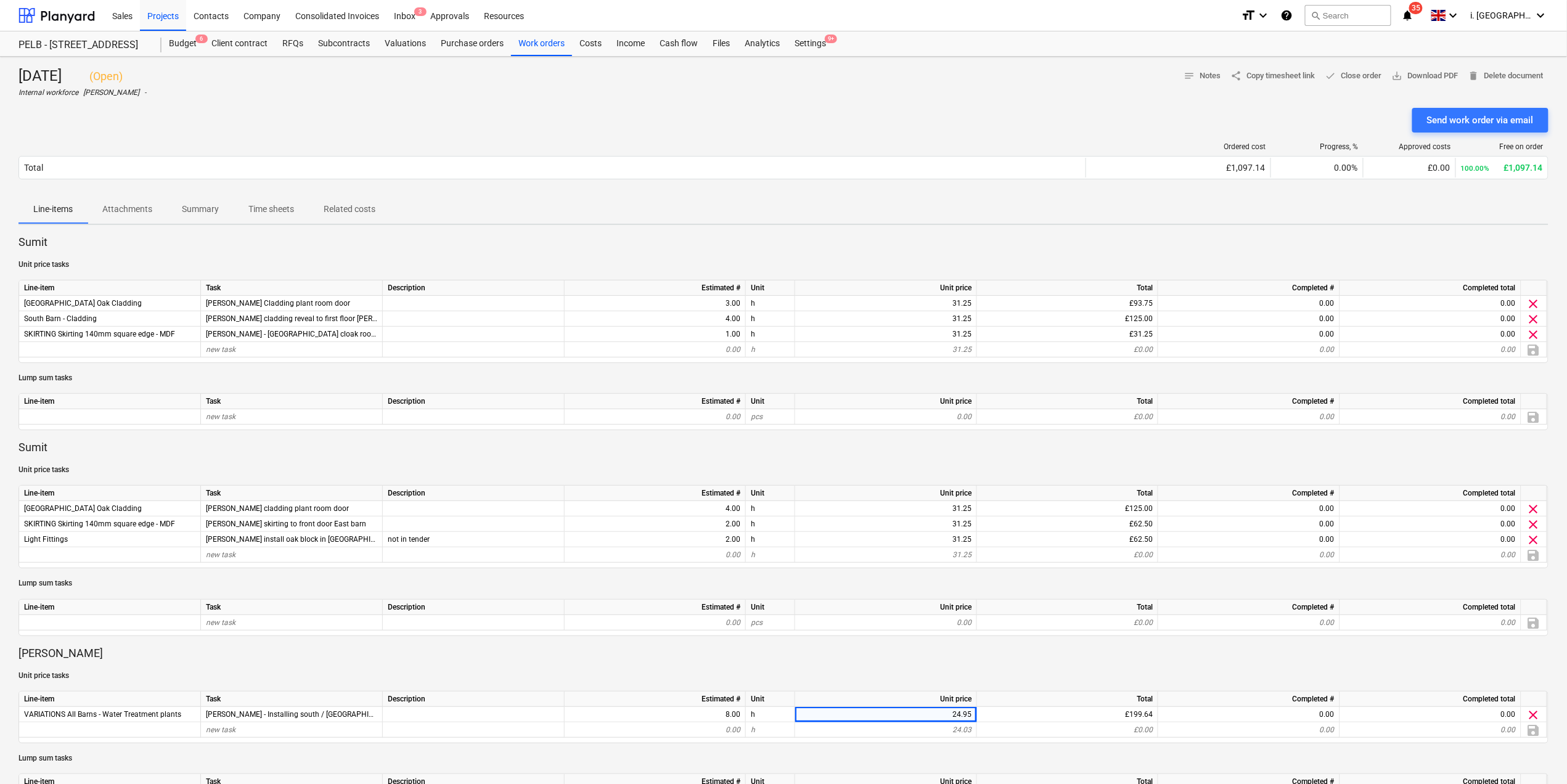
click at [301, 234] on div "Monday 1st September 2025 ( Open ) Internal workforce Harry Ford - notes Notes …" at bounding box center [784, 699] width 1567 height 1285
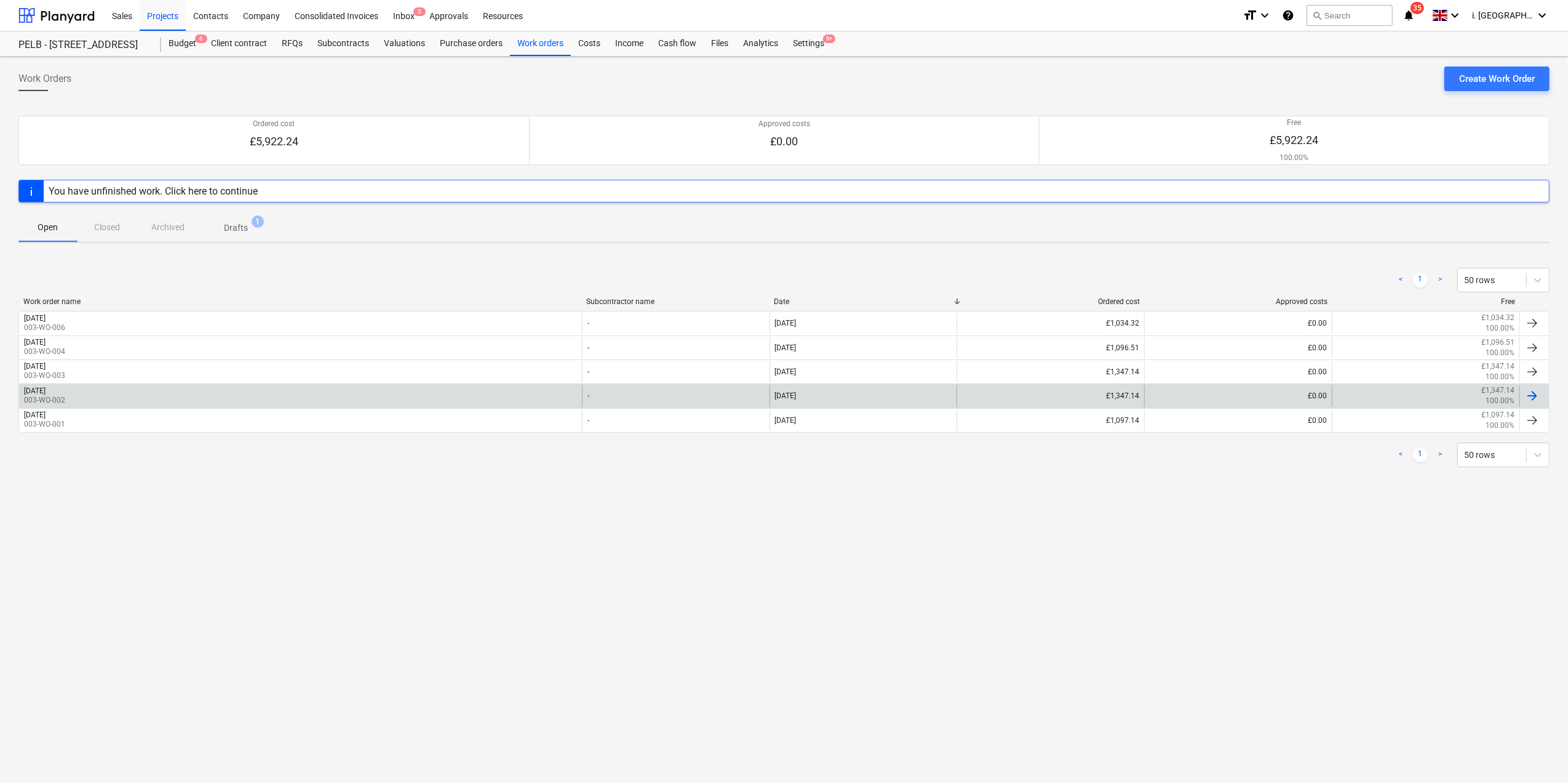
click at [101, 389] on div "[DATE] 003-WO-002" at bounding box center [301, 396] width 563 height 21
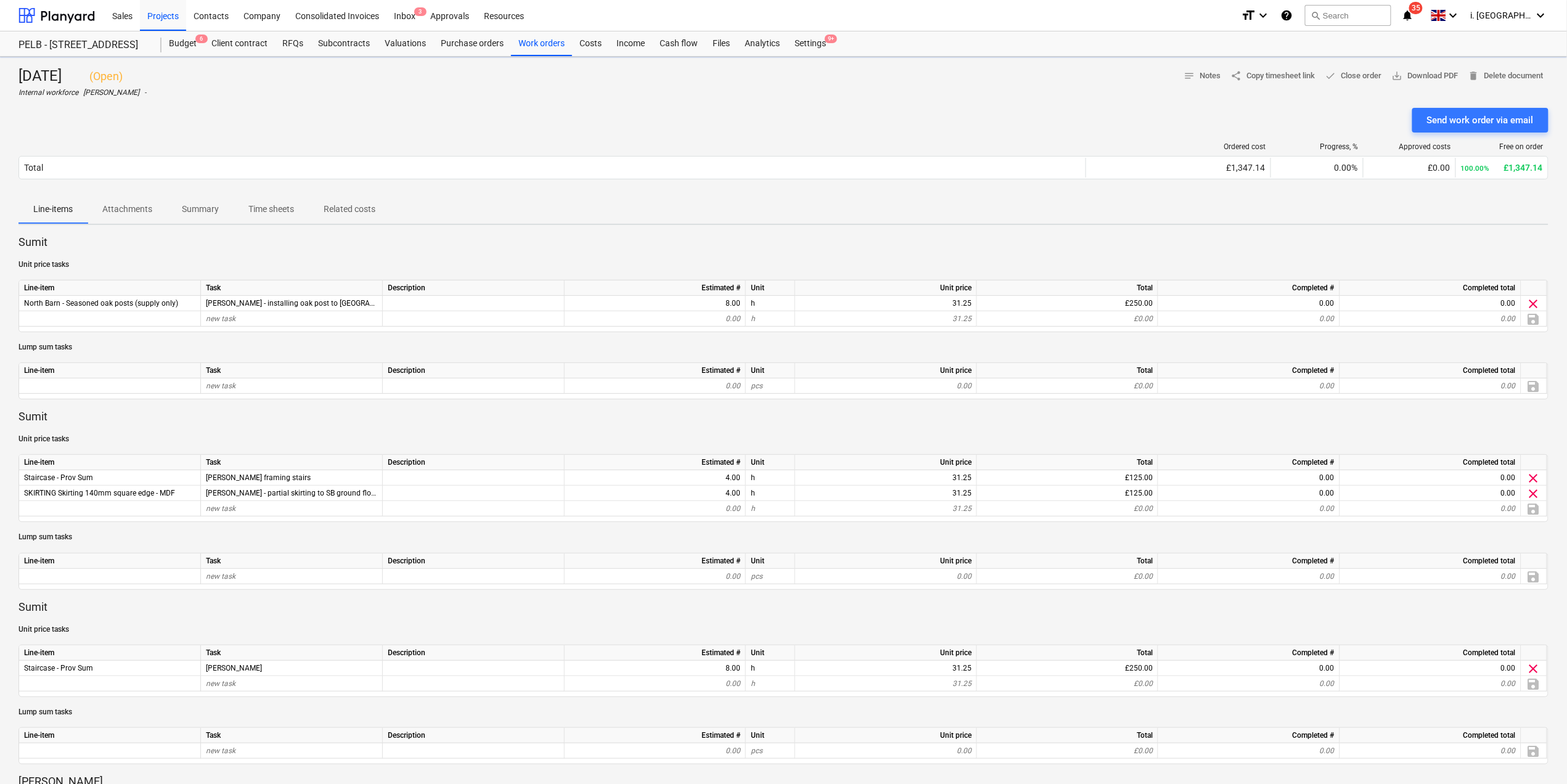
scroll to position [686, 0]
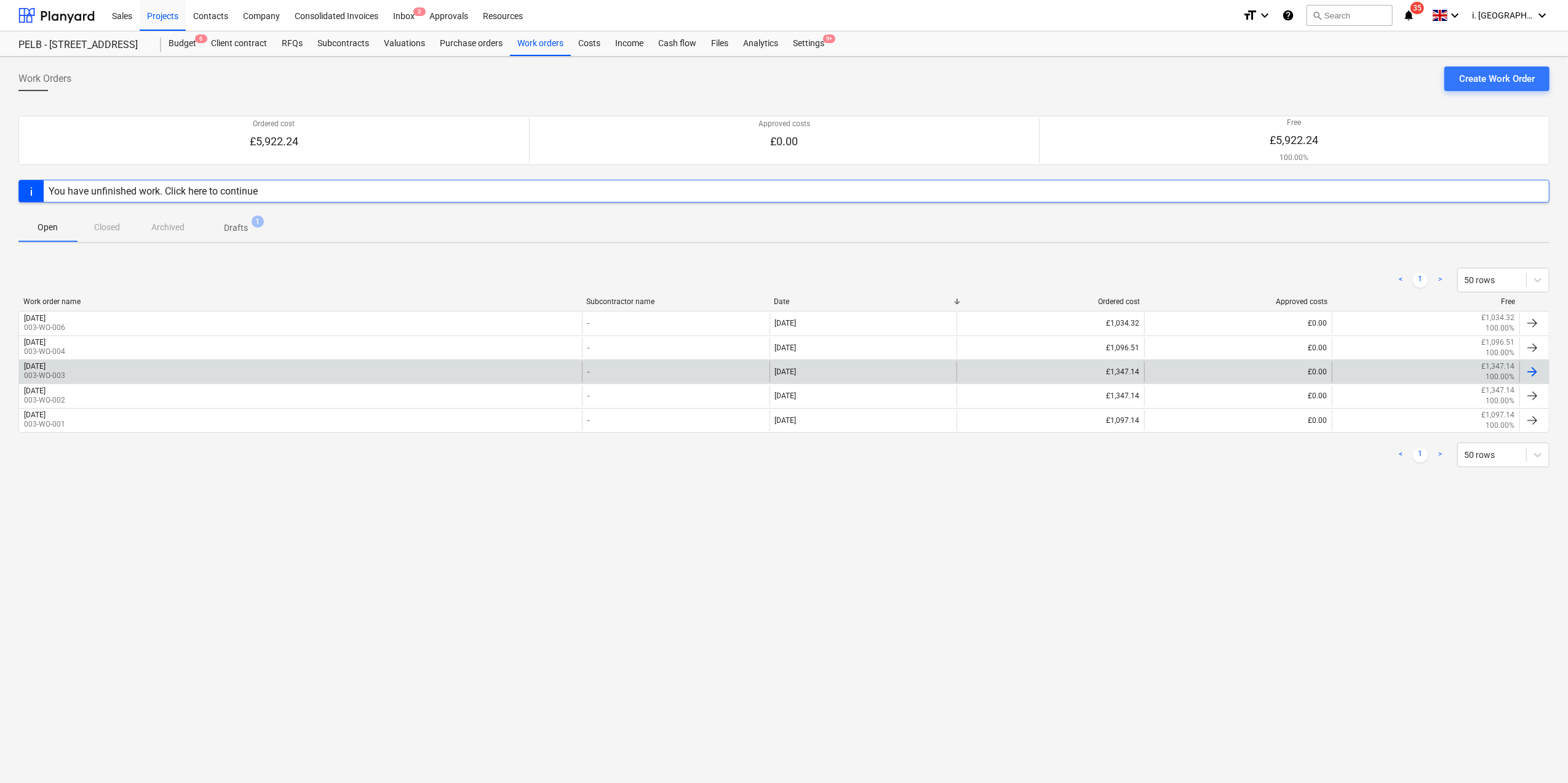
click at [45, 364] on div "[DATE]" at bounding box center [34, 367] width 22 height 9
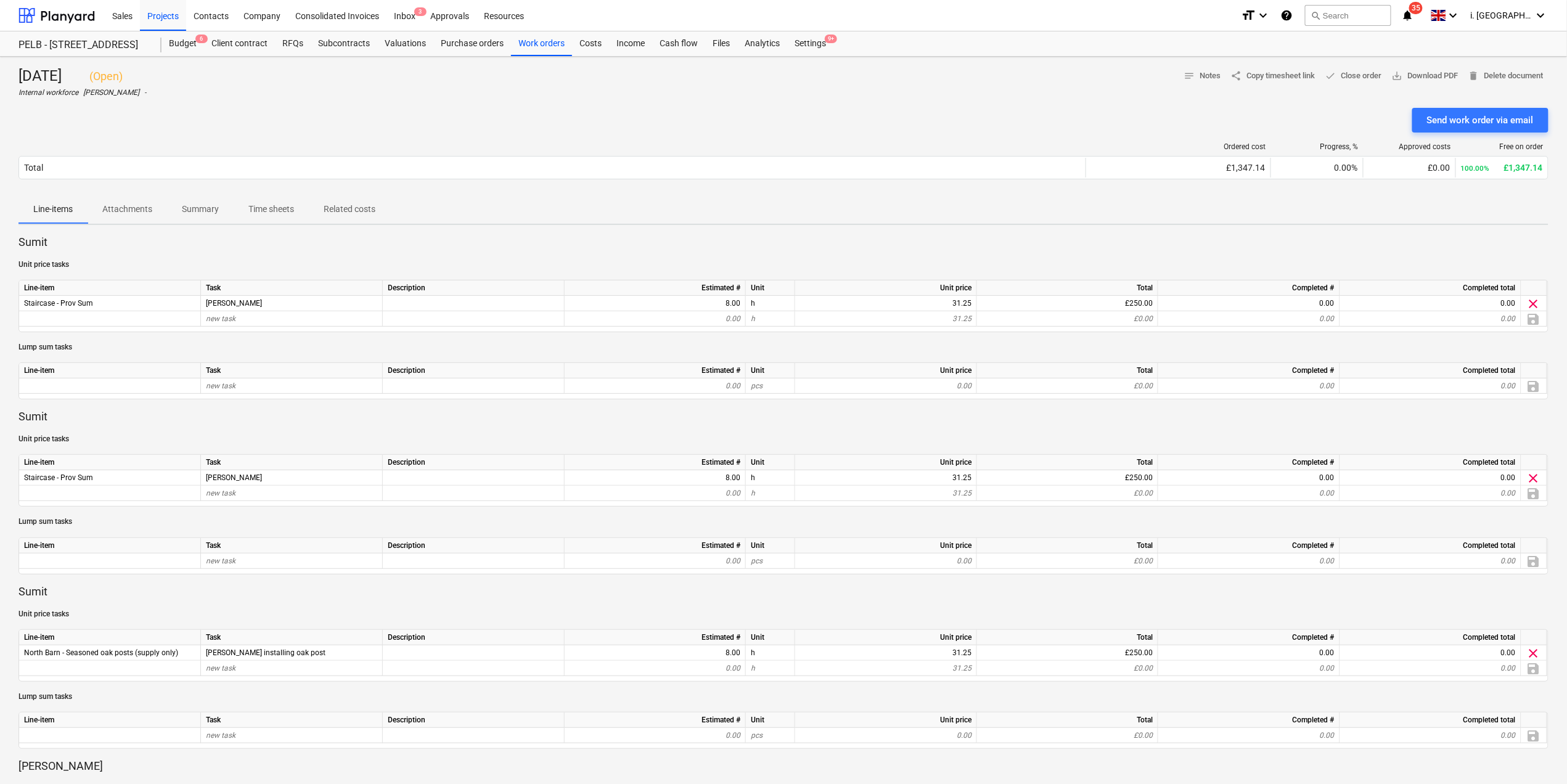
scroll to position [673, 0]
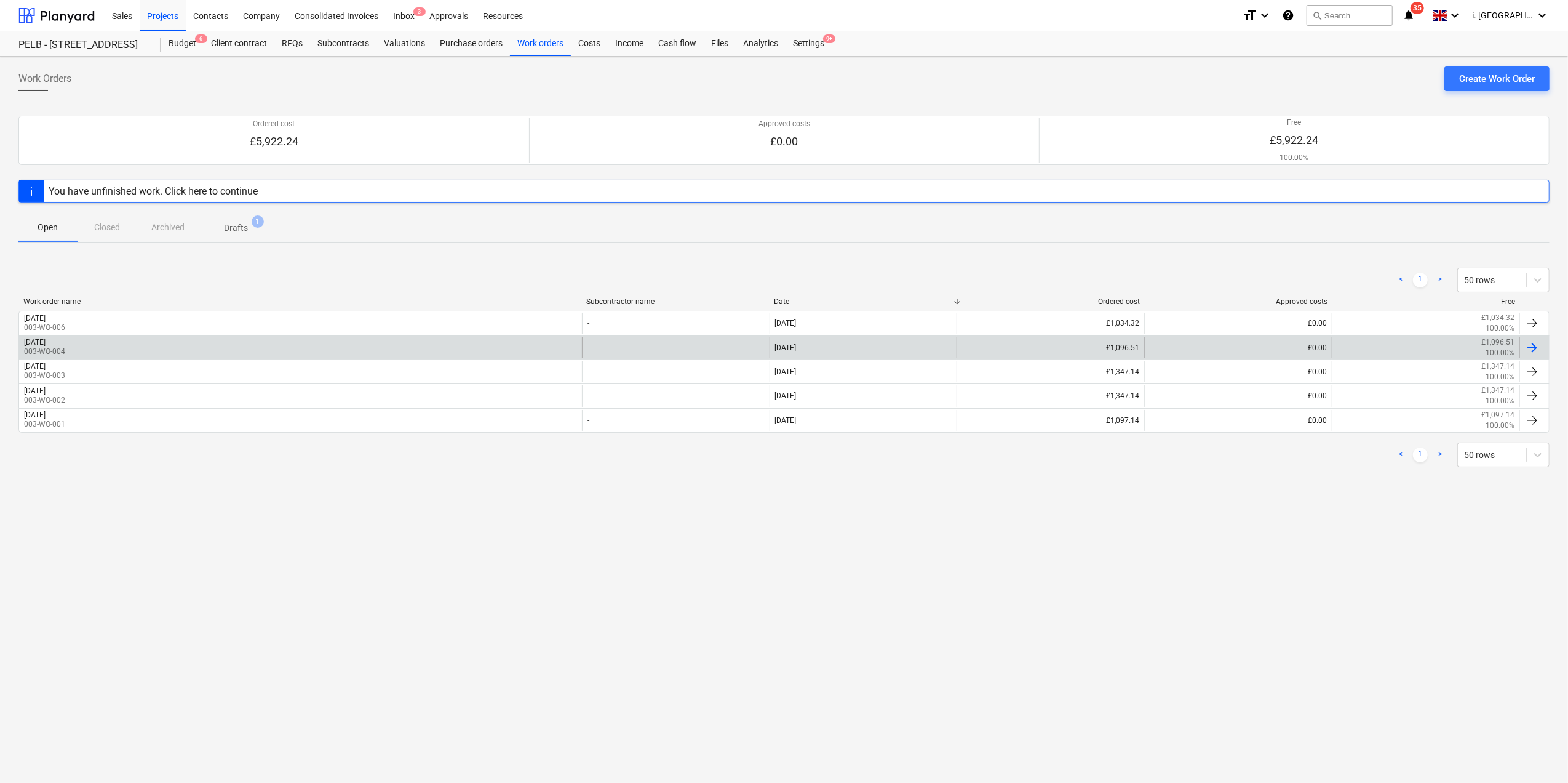
click at [124, 340] on div "Thurs 4th September 2025 003-WO-004" at bounding box center [301, 348] width 563 height 21
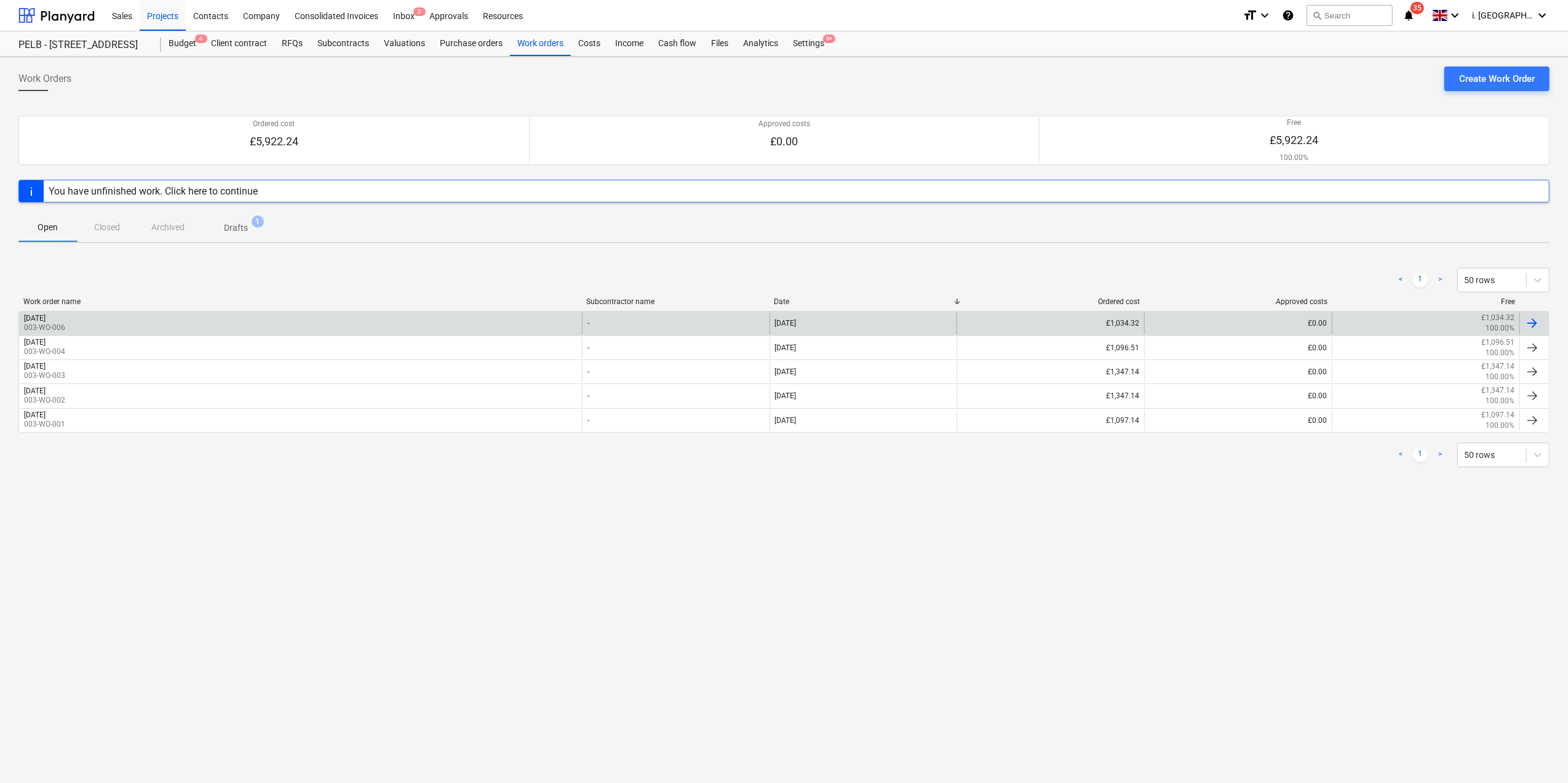
click at [114, 317] on div "Friday 5th September 2025 003-WO-006" at bounding box center [301, 323] width 563 height 21
